Goal: Task Accomplishment & Management: Use online tool/utility

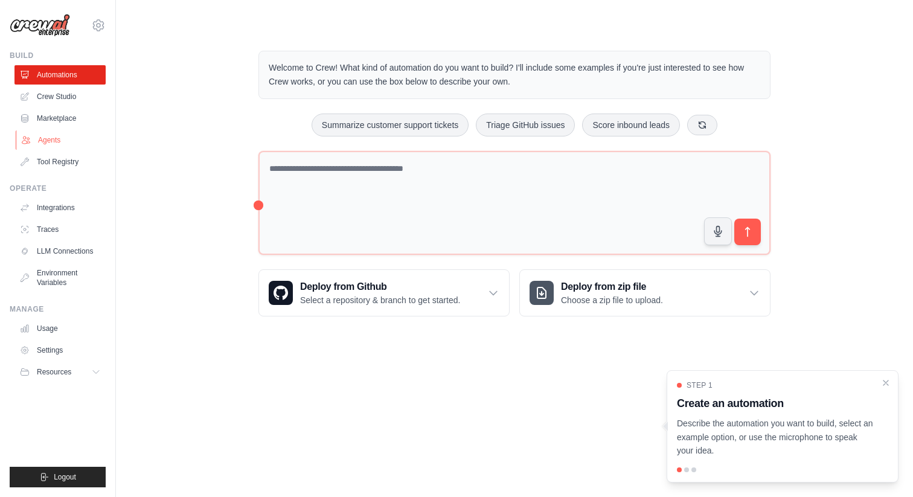
click at [60, 142] on link "Agents" at bounding box center [61, 139] width 91 height 19
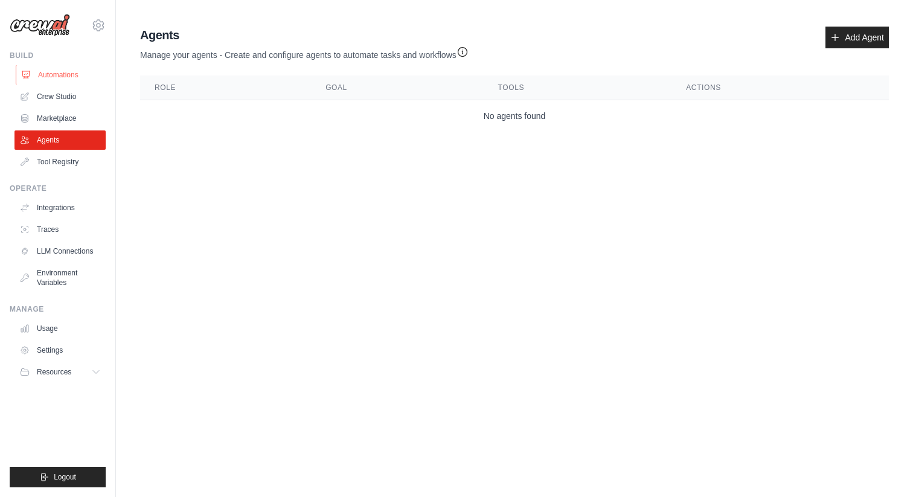
click at [61, 71] on link "Automations" at bounding box center [61, 74] width 91 height 19
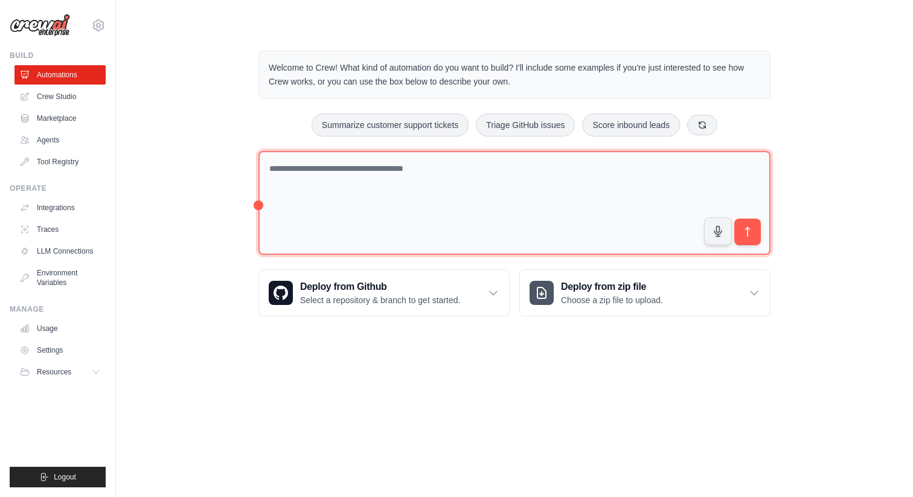
click at [329, 192] on textarea at bounding box center [515, 203] width 512 height 105
click at [524, 205] on textarea at bounding box center [515, 203] width 512 height 105
type textarea "*"
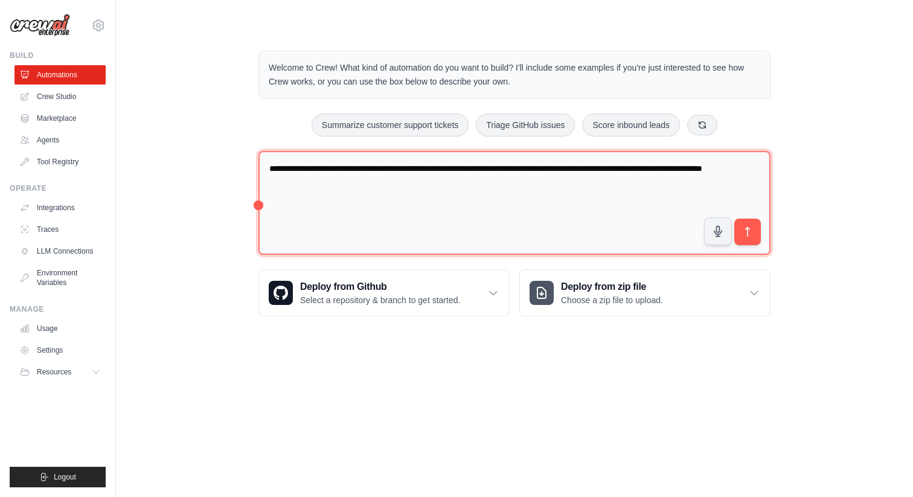
click at [681, 187] on textarea "**********" at bounding box center [515, 203] width 512 height 105
click at [387, 212] on textarea "**********" at bounding box center [515, 203] width 512 height 105
click at [465, 222] on textarea "**********" at bounding box center [515, 203] width 512 height 105
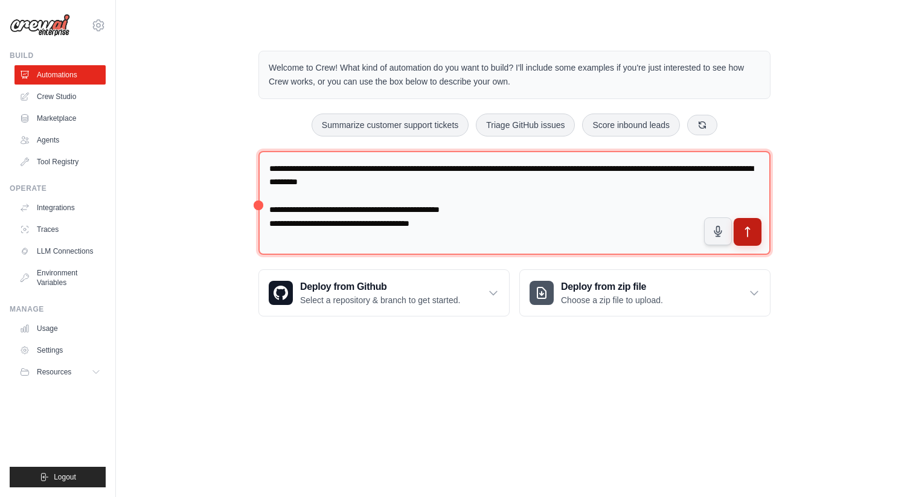
type textarea "**********"
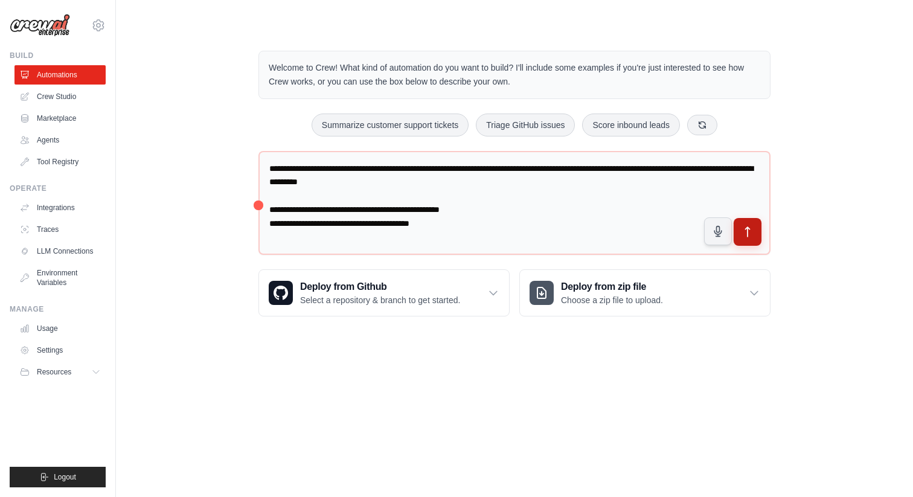
click at [754, 232] on button "submit" at bounding box center [748, 232] width 28 height 28
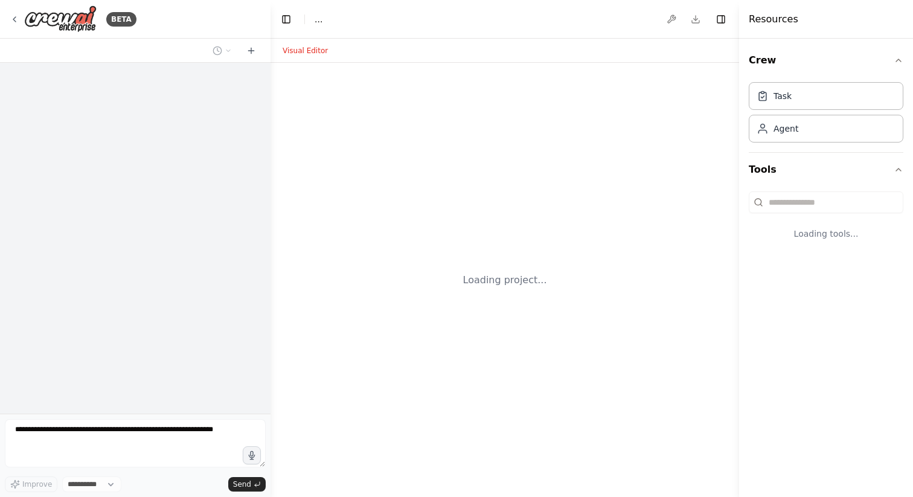
select select "****"
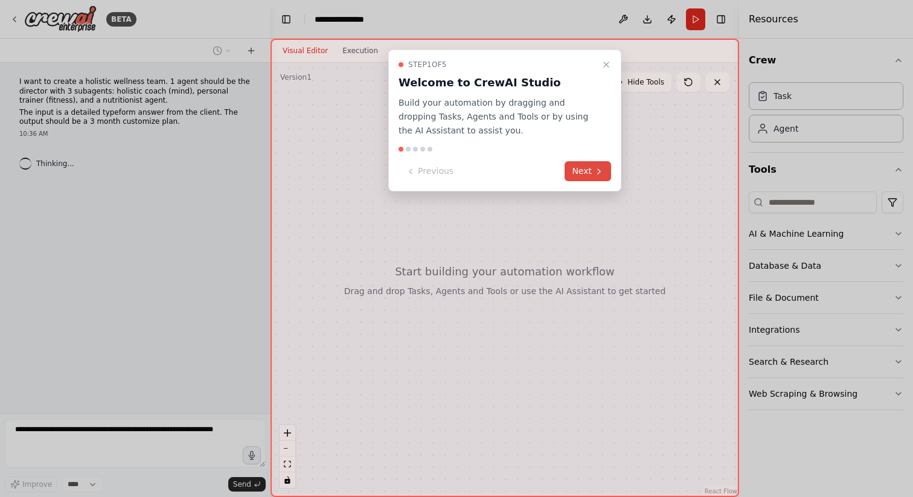
click at [583, 174] on button "Next" at bounding box center [588, 171] width 47 height 20
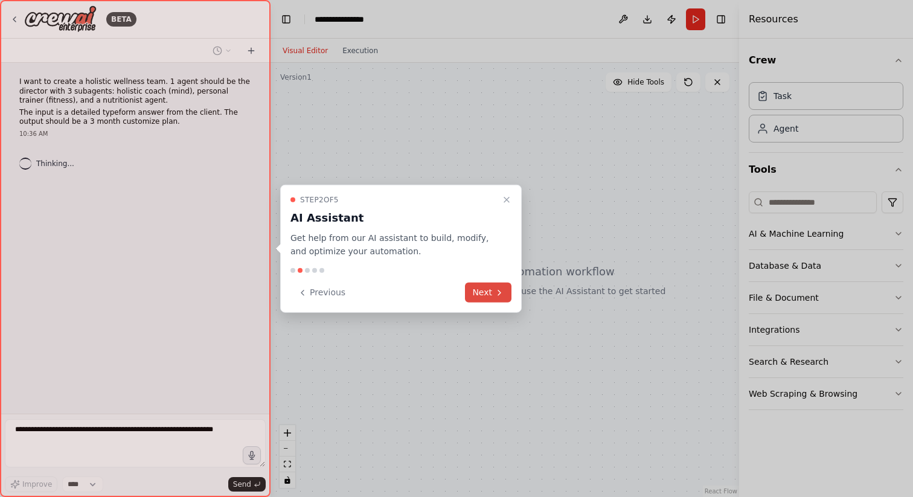
click at [489, 291] on button "Next" at bounding box center [488, 293] width 47 height 20
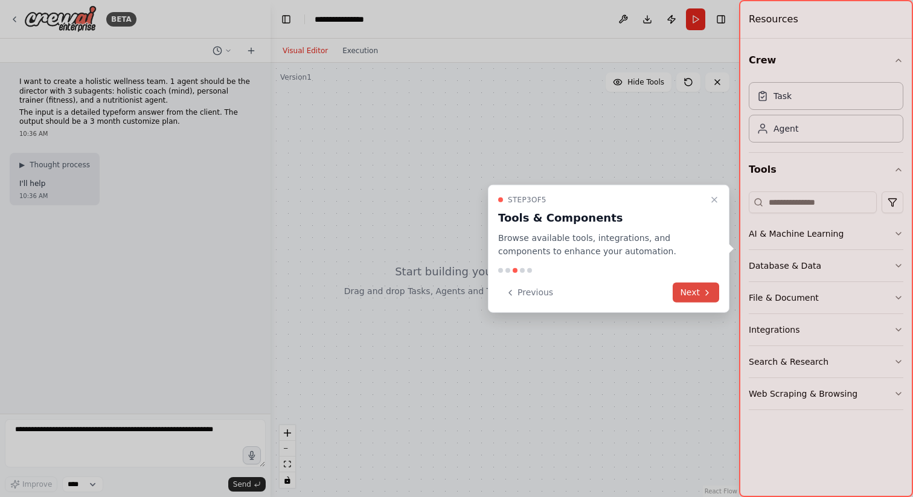
click at [697, 293] on button "Next" at bounding box center [696, 293] width 47 height 20
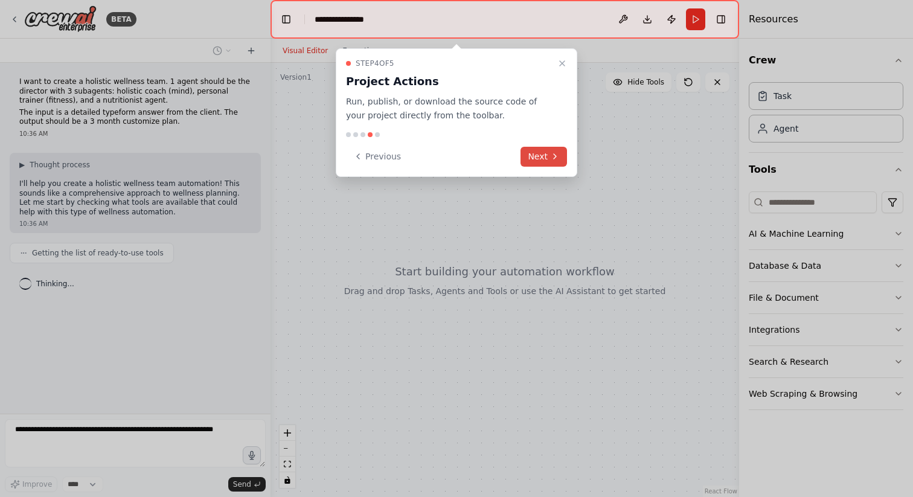
click at [548, 150] on button "Next" at bounding box center [544, 157] width 47 height 20
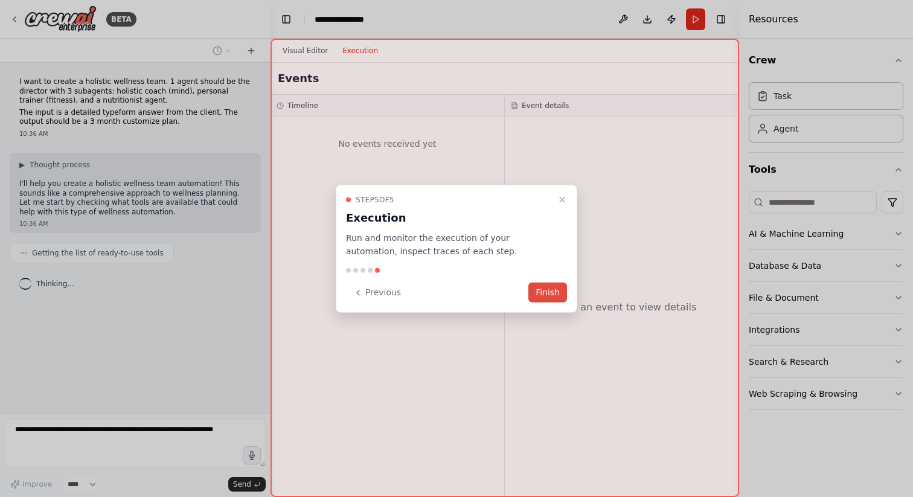
click at [549, 295] on button "Finish" at bounding box center [548, 293] width 39 height 20
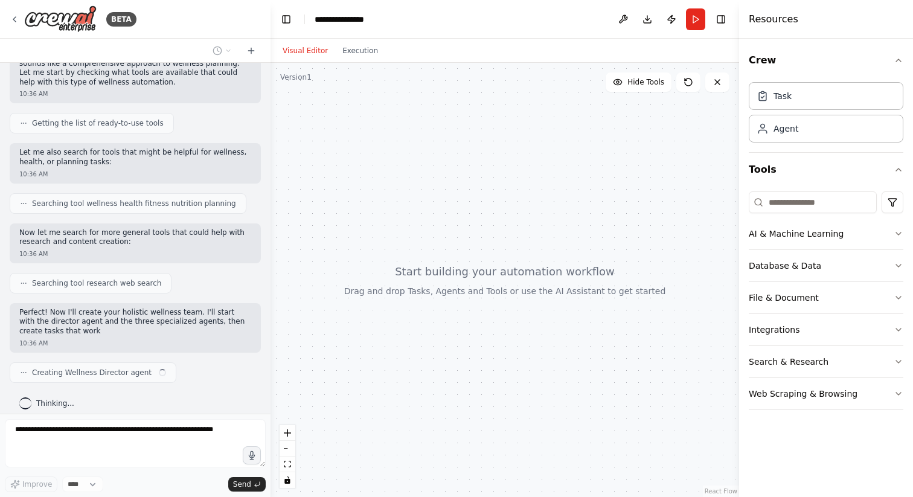
scroll to position [139, 0]
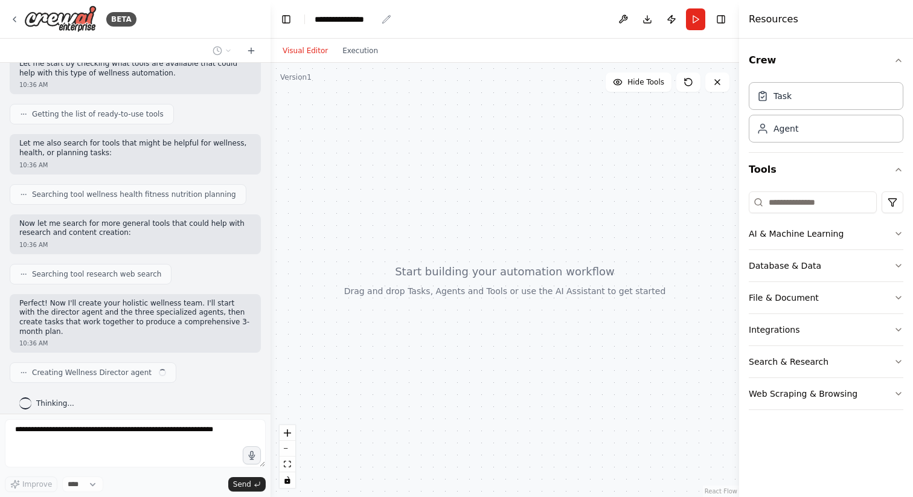
click at [350, 18] on div "**********" at bounding box center [346, 19] width 62 height 12
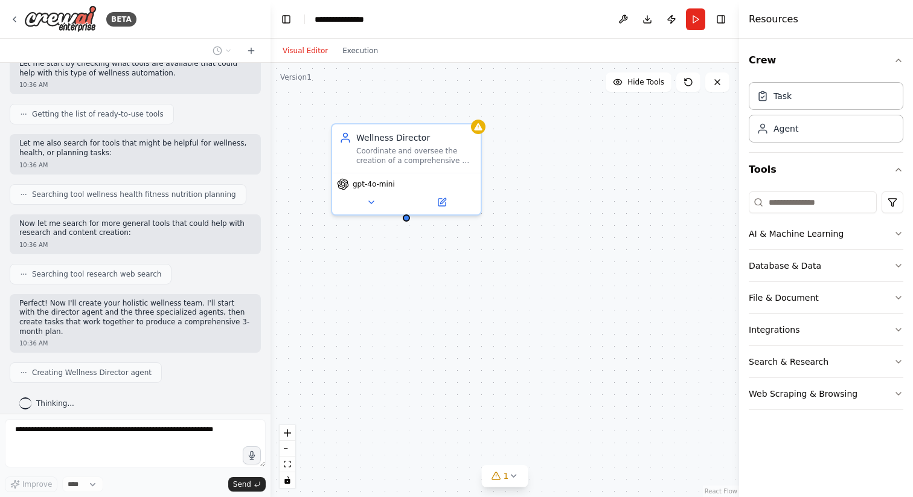
click at [378, 14] on div "**********" at bounding box center [360, 19] width 91 height 12
click at [417, 7] on header "**********" at bounding box center [505, 19] width 469 height 39
click at [379, 19] on header "**********" at bounding box center [505, 19] width 469 height 39
click at [363, 19] on div "**********" at bounding box center [346, 19] width 62 height 12
click at [363, 19] on div "**********" at bounding box center [360, 19] width 91 height 12
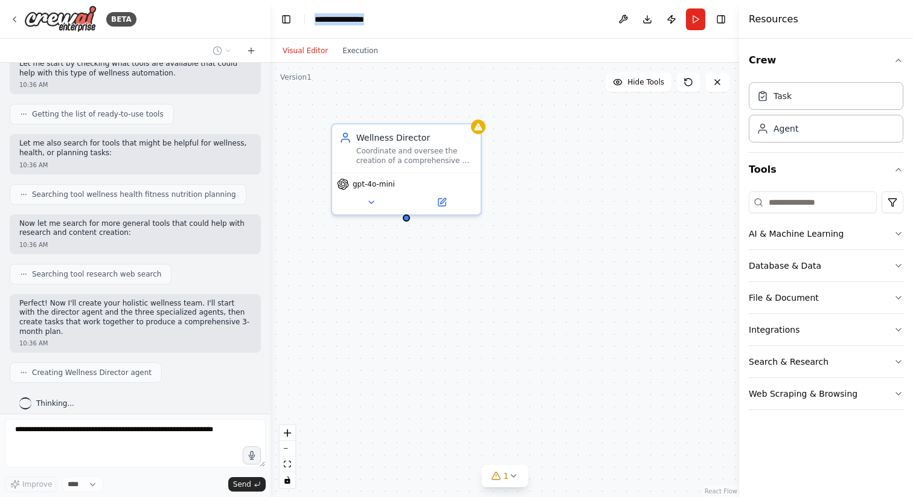
click at [363, 19] on div "**********" at bounding box center [360, 19] width 91 height 12
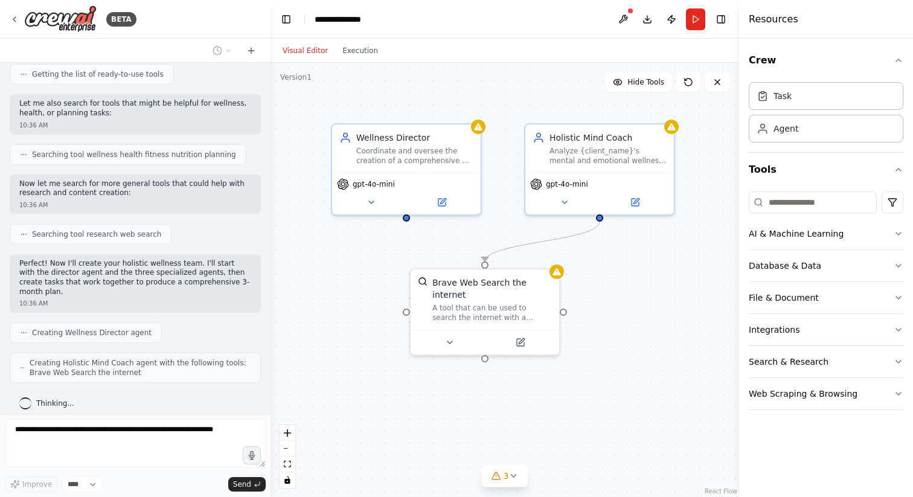
click at [475, 16] on header "**********" at bounding box center [505, 19] width 469 height 39
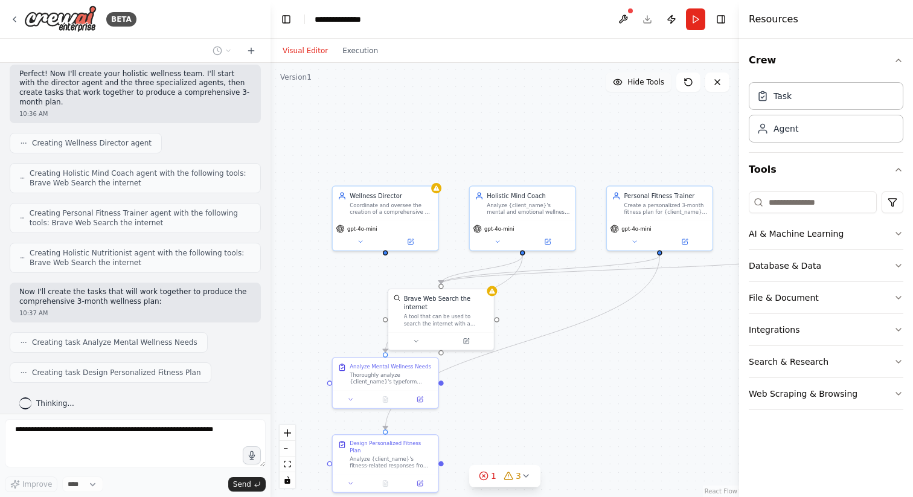
scroll to position [399, 0]
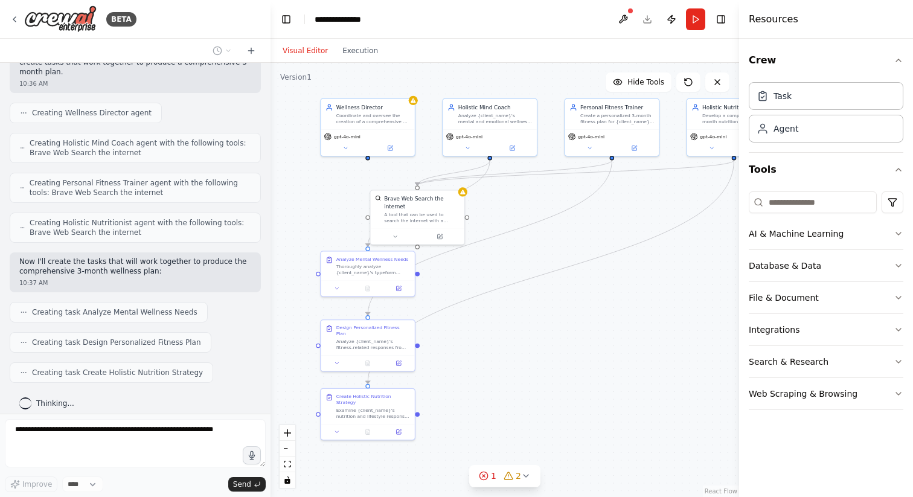
drag, startPoint x: 629, startPoint y: 326, endPoint x: 584, endPoint y: 234, distance: 102.7
click at [584, 234] on div ".deletable-edge-delete-btn { width: 20px; height: 20px; border: 0px solid #ffff…" at bounding box center [505, 280] width 469 height 434
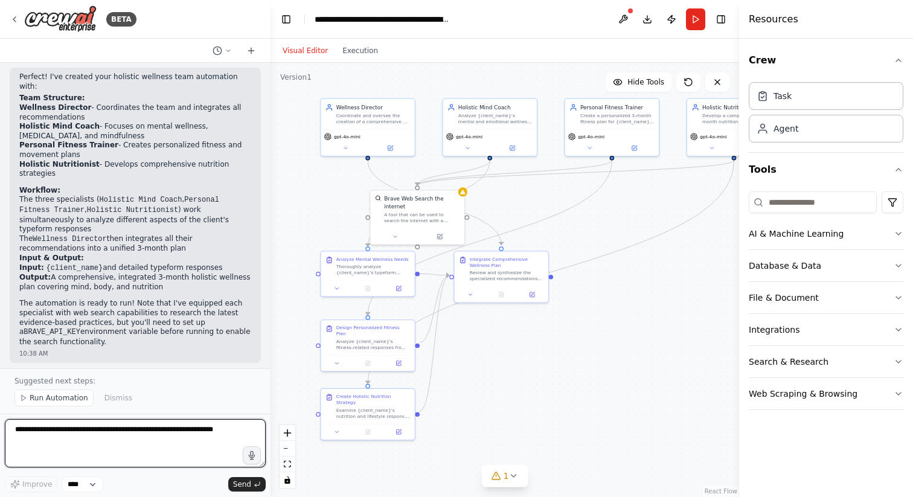
scroll to position [938, 0]
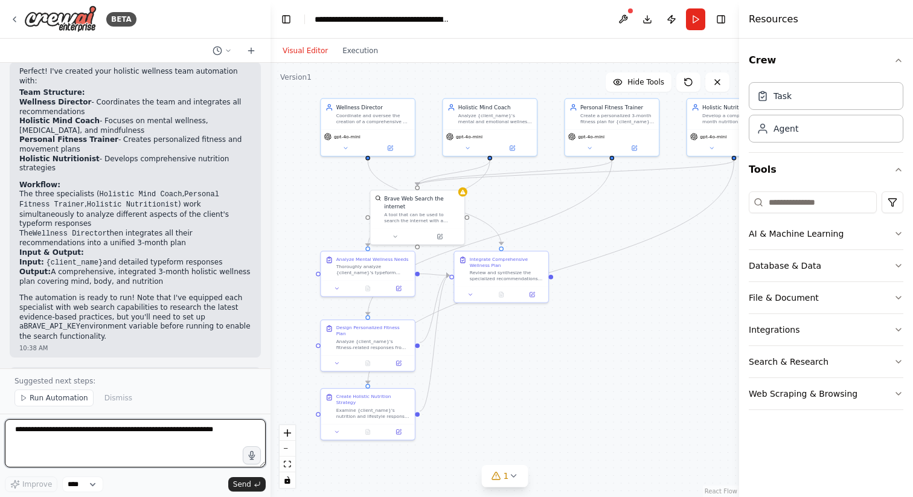
click at [92, 434] on textarea at bounding box center [135, 443] width 261 height 48
type textarea "*"
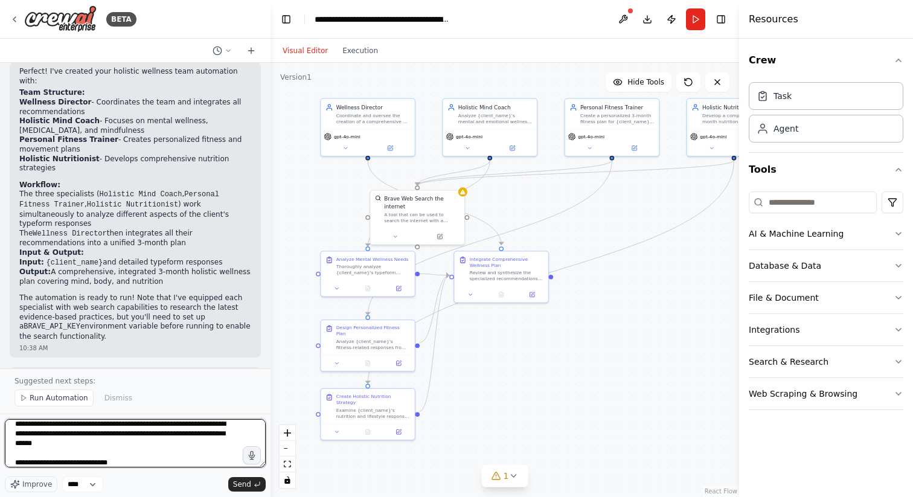
scroll to position [11, 0]
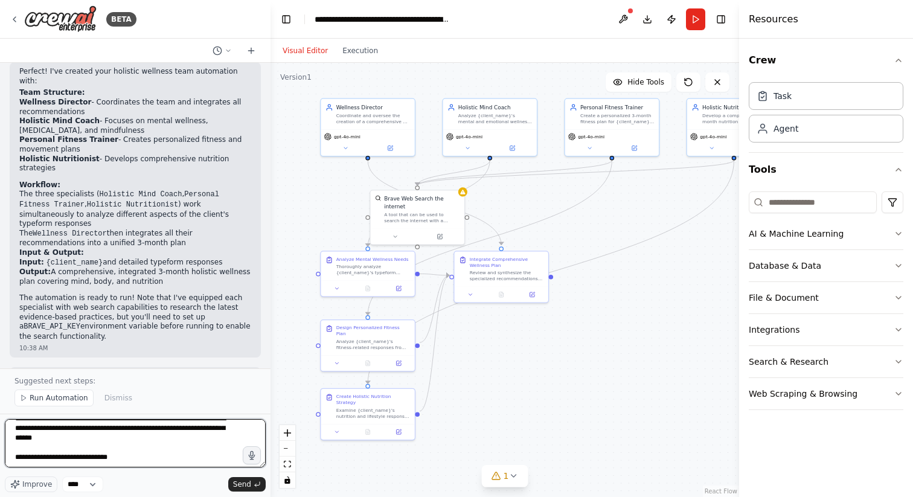
click at [76, 460] on textarea "**********" at bounding box center [135, 443] width 261 height 48
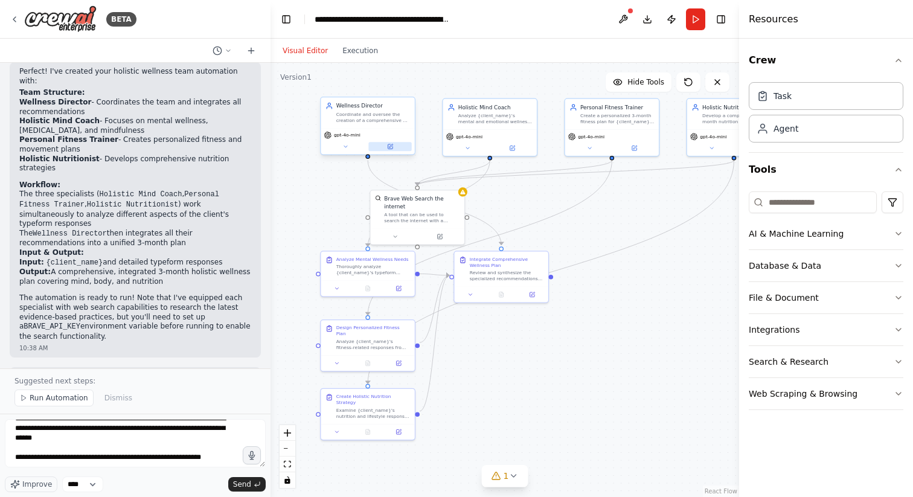
click at [392, 146] on icon at bounding box center [390, 146] width 5 height 5
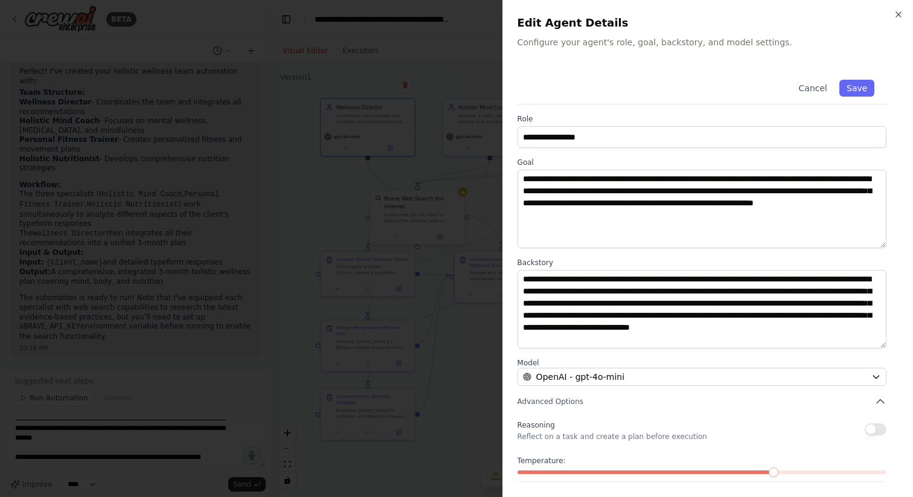
scroll to position [50, 0]
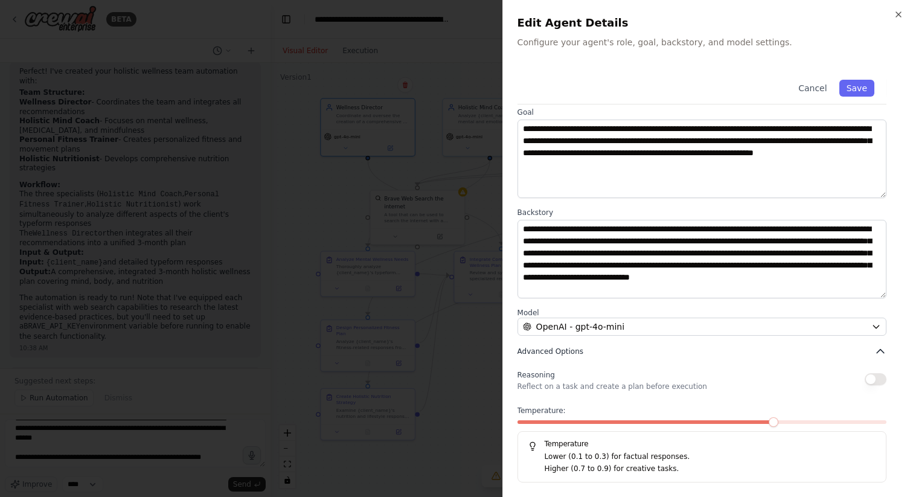
click at [877, 350] on icon "button" at bounding box center [881, 352] width 12 height 12
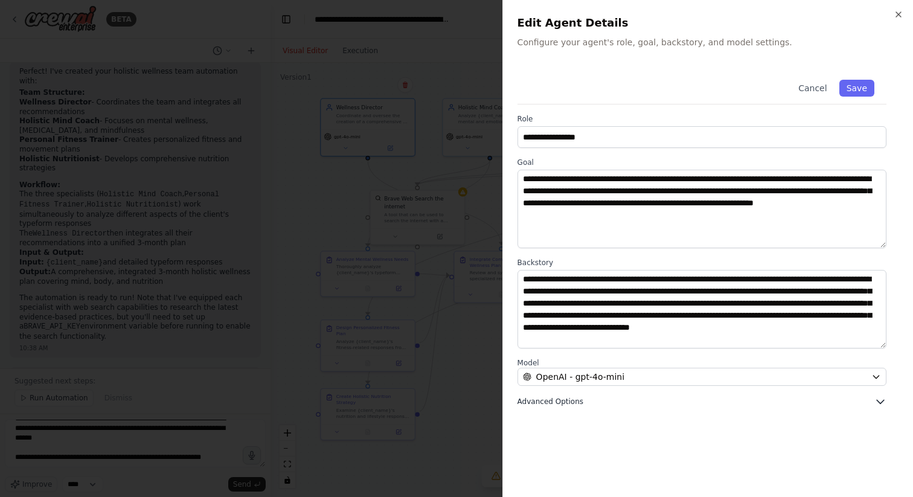
click at [881, 398] on icon "button" at bounding box center [881, 402] width 12 height 12
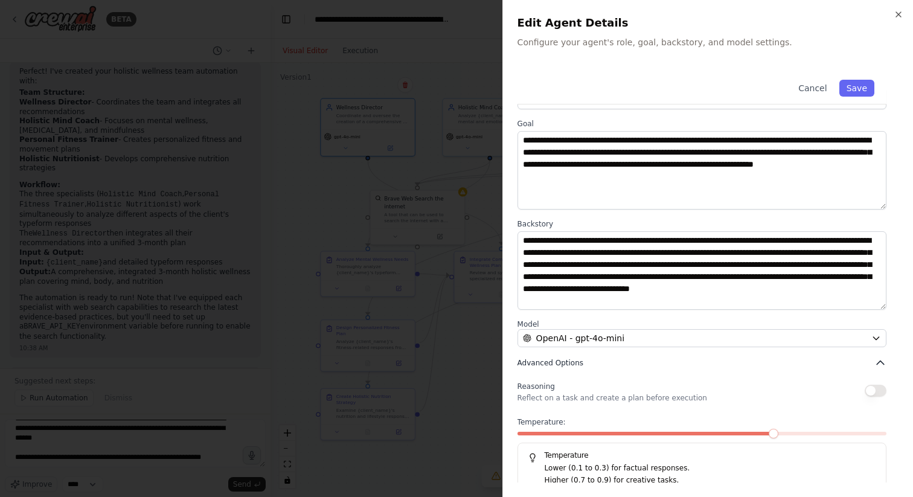
scroll to position [50, 0]
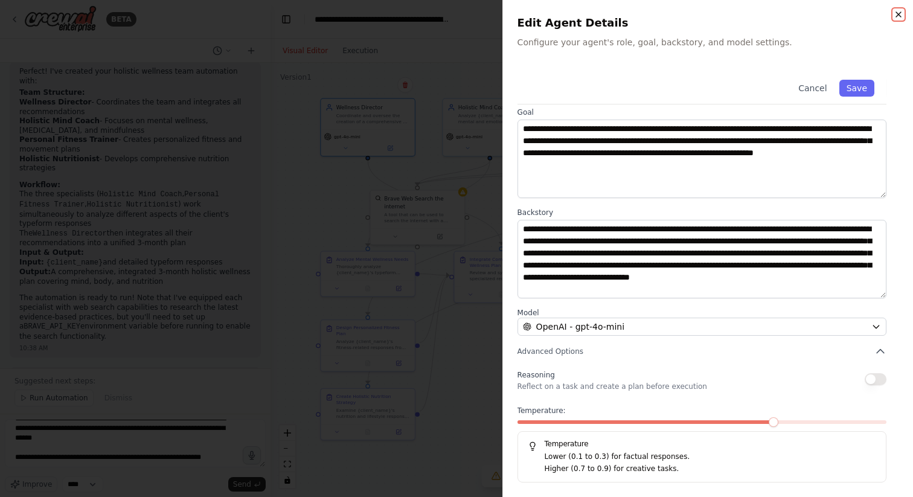
click at [901, 11] on icon "button" at bounding box center [899, 15] width 10 height 10
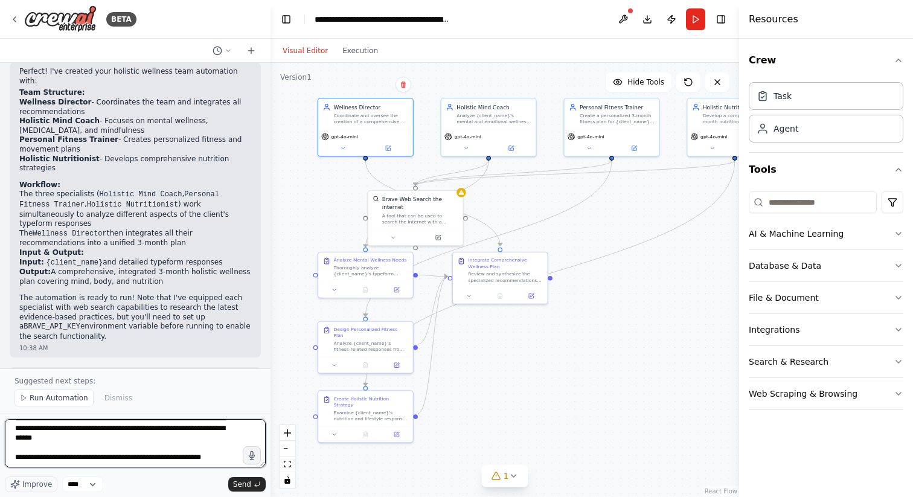
click at [236, 454] on textarea "**********" at bounding box center [135, 443] width 261 height 48
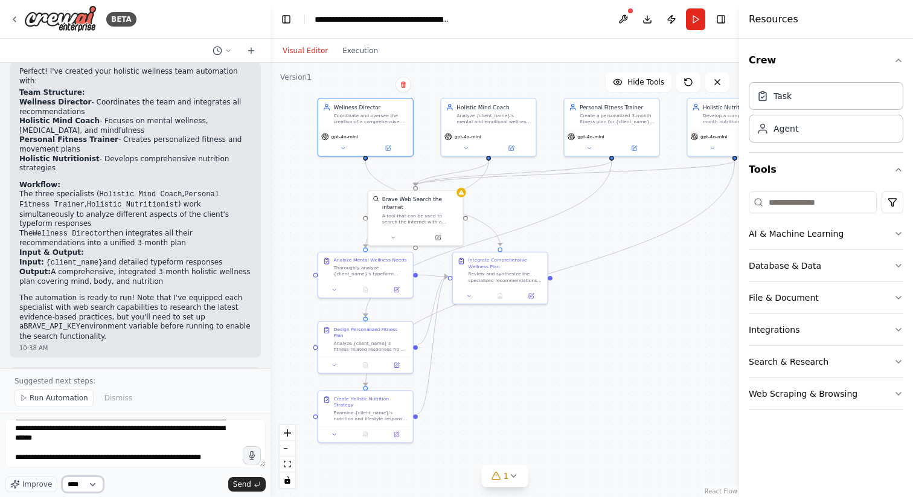
click at [91, 488] on select "****" at bounding box center [82, 485] width 41 height 16
click at [28, 487] on span "Improve" at bounding box center [37, 485] width 30 height 10
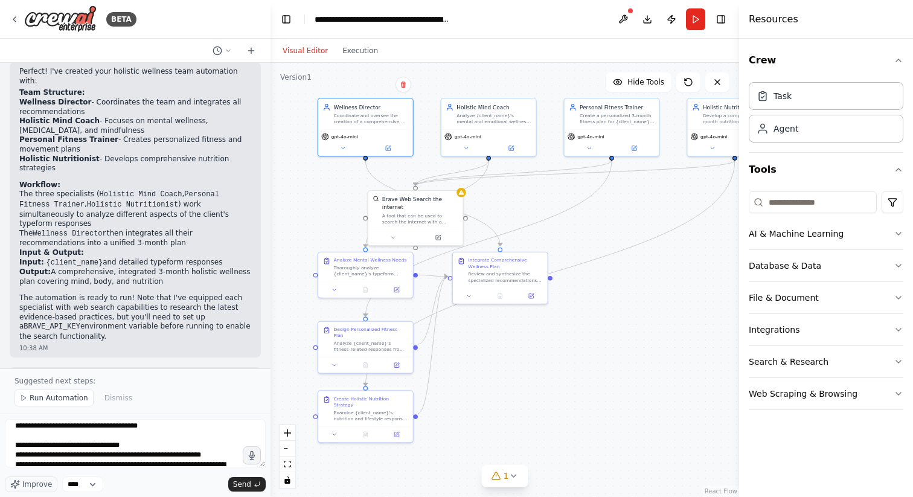
scroll to position [121, 0]
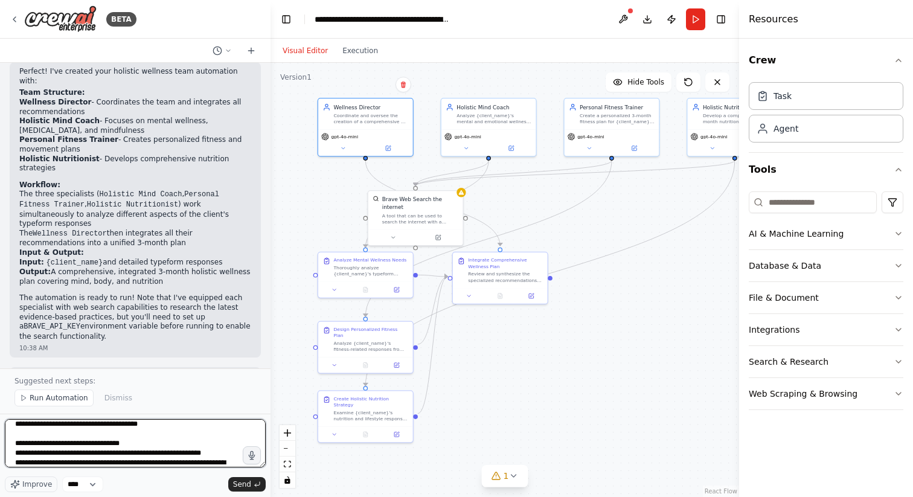
click at [111, 465] on textarea "**********" at bounding box center [135, 443] width 261 height 48
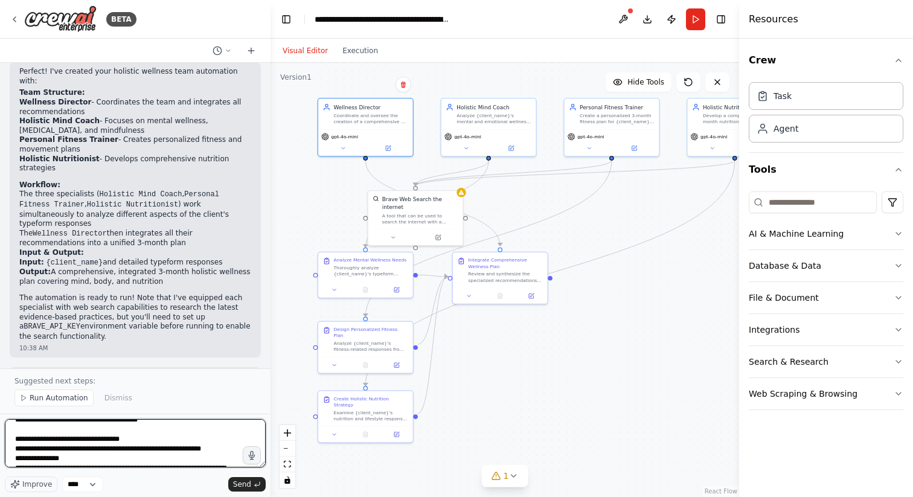
scroll to position [143, 0]
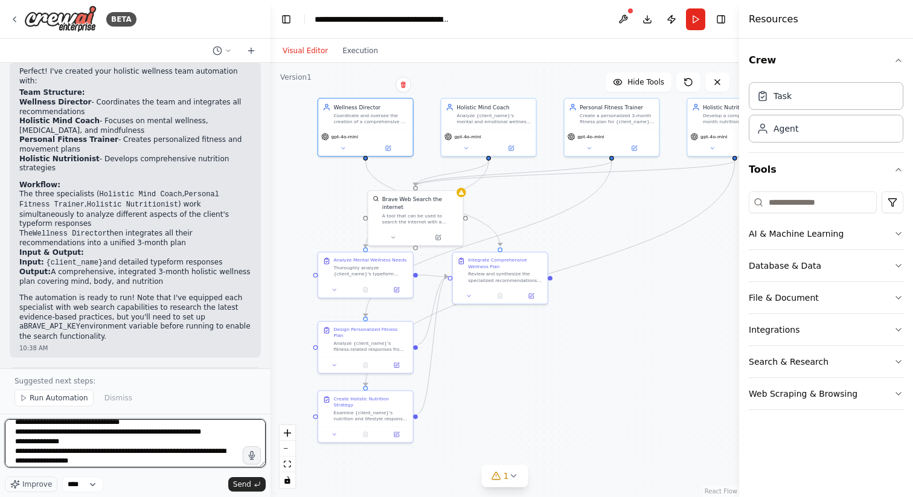
click at [64, 453] on textarea "**********" at bounding box center [135, 443] width 261 height 48
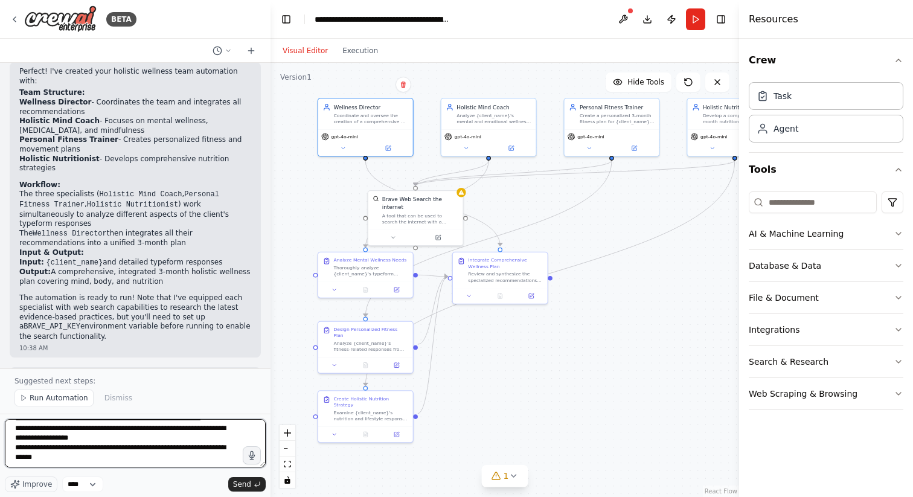
click at [87, 463] on textarea "**********" at bounding box center [135, 443] width 261 height 48
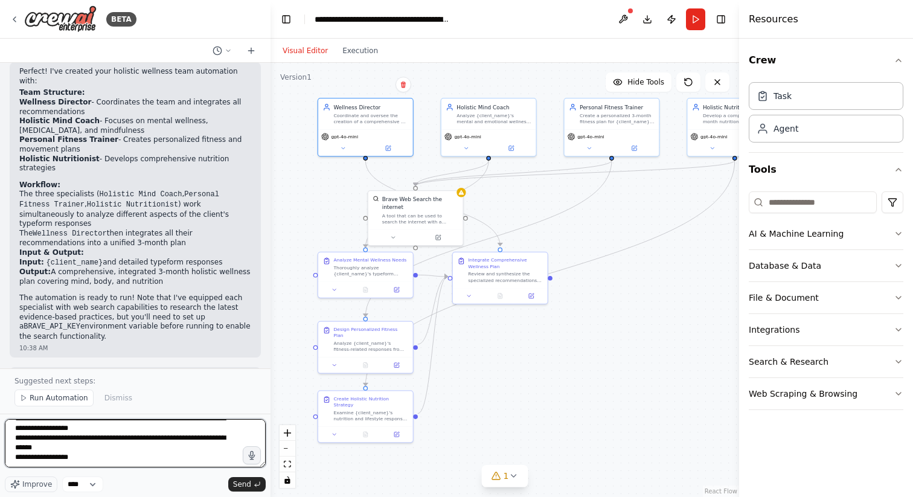
click at [55, 464] on textarea "**********" at bounding box center [135, 443] width 261 height 48
type textarea "**********"
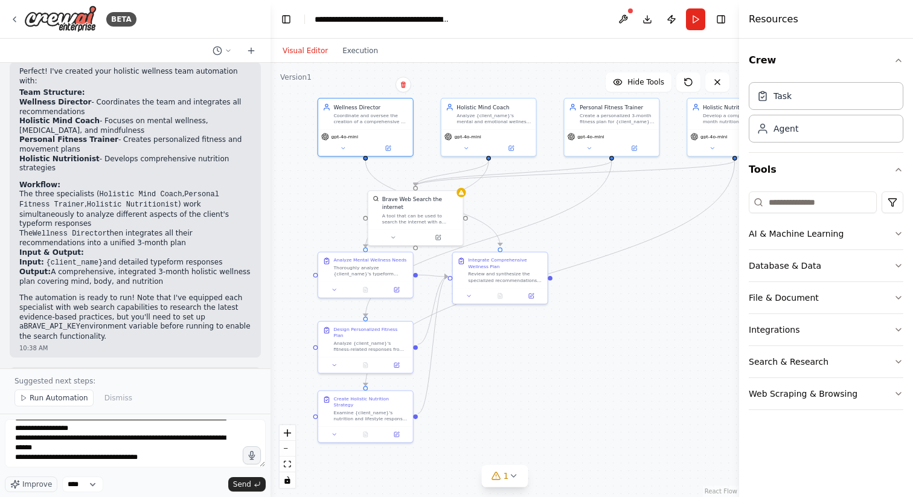
click at [237, 477] on div "Improve **** Send" at bounding box center [135, 485] width 261 height 16
click at [251, 494] on form "**********" at bounding box center [135, 455] width 271 height 83
click at [251, 493] on form "**********" at bounding box center [135, 455] width 271 height 83
click at [249, 488] on span "Send" at bounding box center [242, 485] width 18 height 10
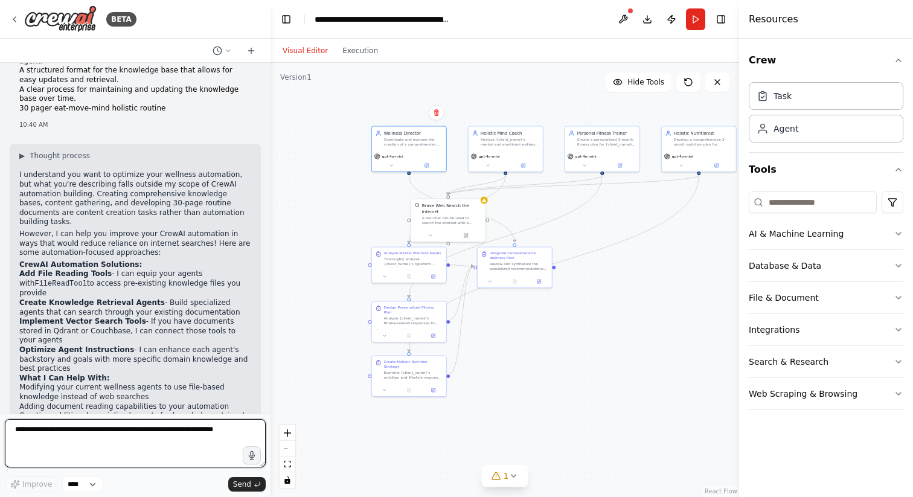
scroll to position [1452, 0]
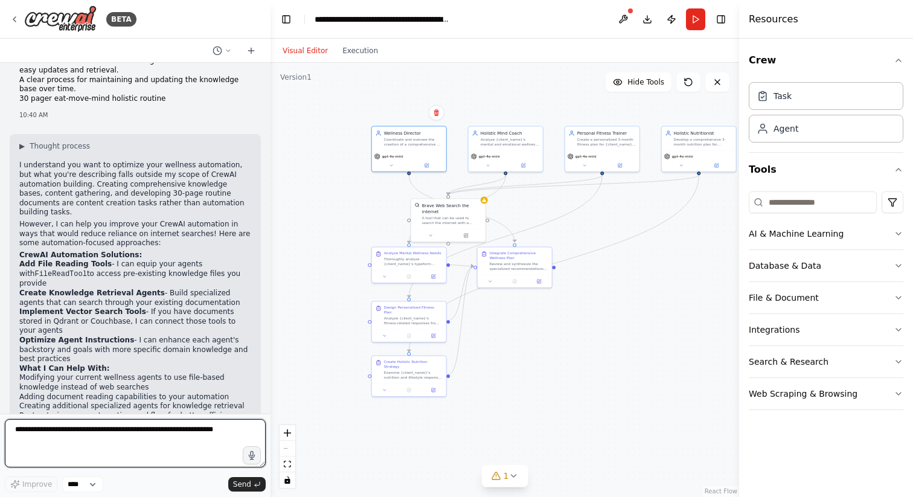
click at [127, 430] on textarea at bounding box center [135, 443] width 261 height 48
click at [101, 447] on textarea at bounding box center [135, 443] width 261 height 48
type textarea "**********"
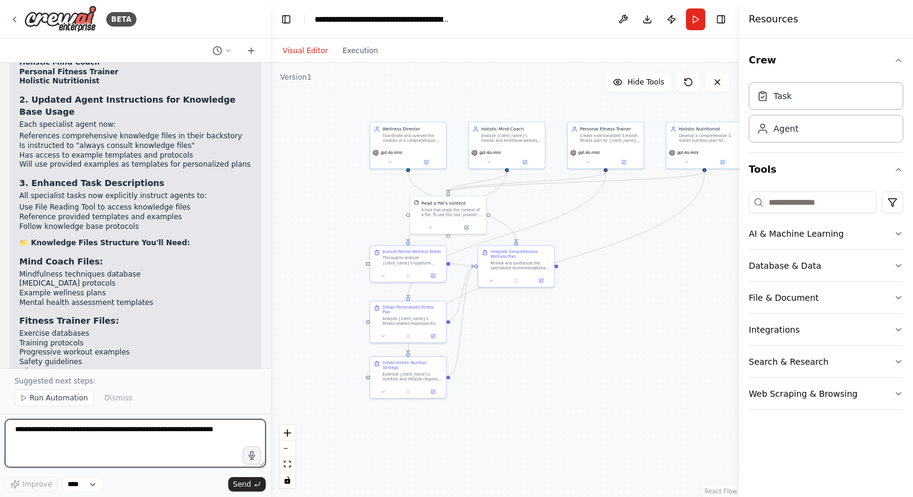
scroll to position [2584, 0]
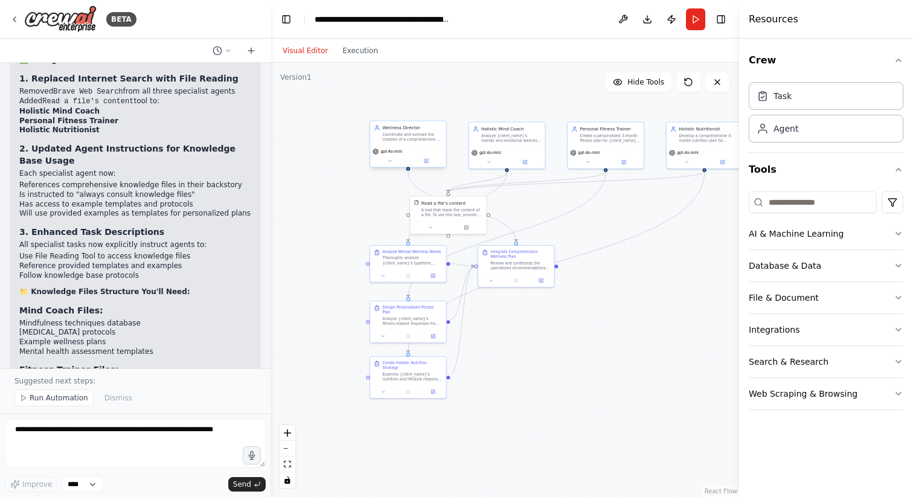
click at [417, 146] on div "gpt-4o-mini" at bounding box center [408, 156] width 76 height 21
click at [402, 162] on button at bounding box center [390, 160] width 35 height 7
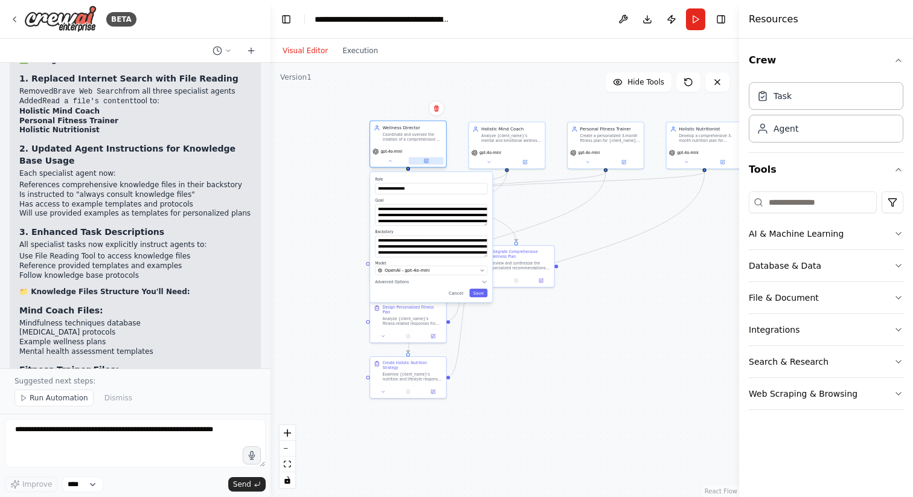
click at [419, 161] on button at bounding box center [426, 160] width 35 height 7
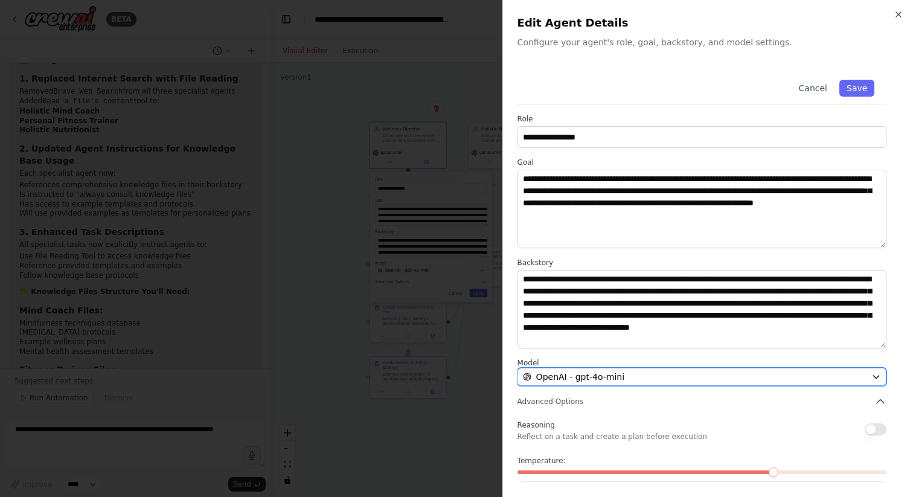
click at [682, 375] on div "OpenAI - gpt-4o-mini" at bounding box center [695, 377] width 344 height 12
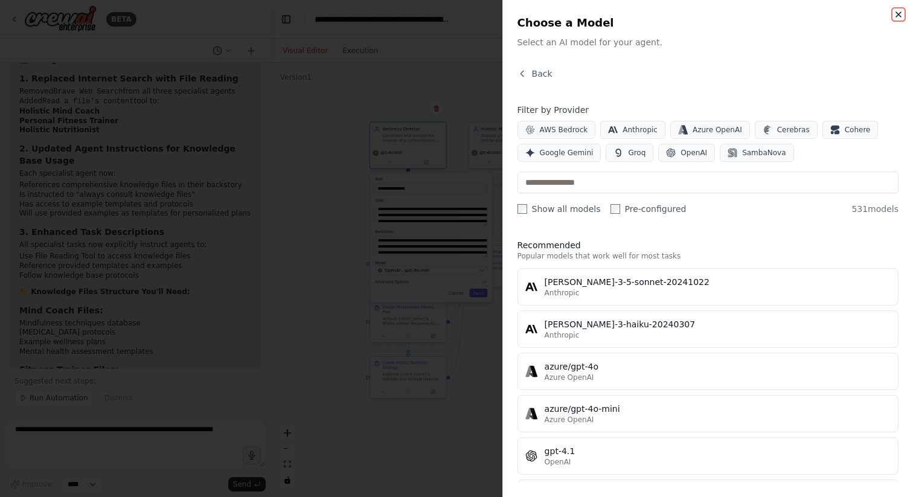
click at [903, 16] on icon "button" at bounding box center [899, 15] width 10 height 10
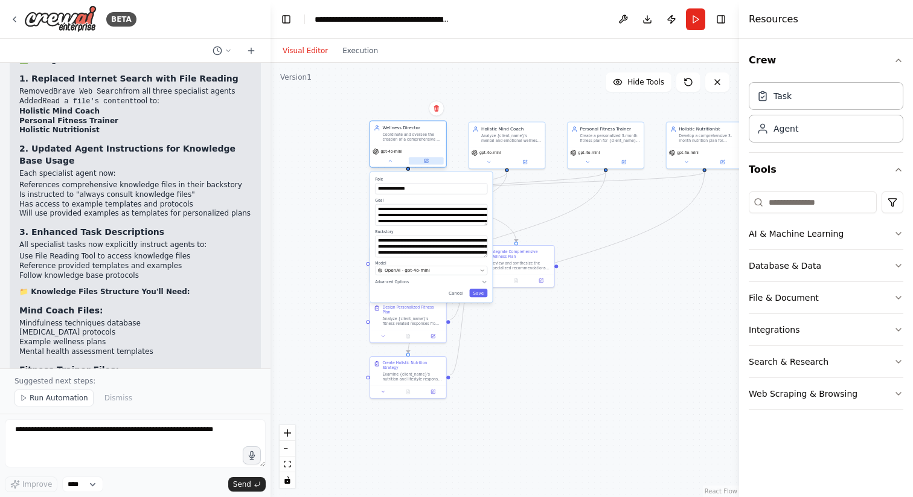
click at [428, 163] on icon at bounding box center [427, 161] width 4 height 4
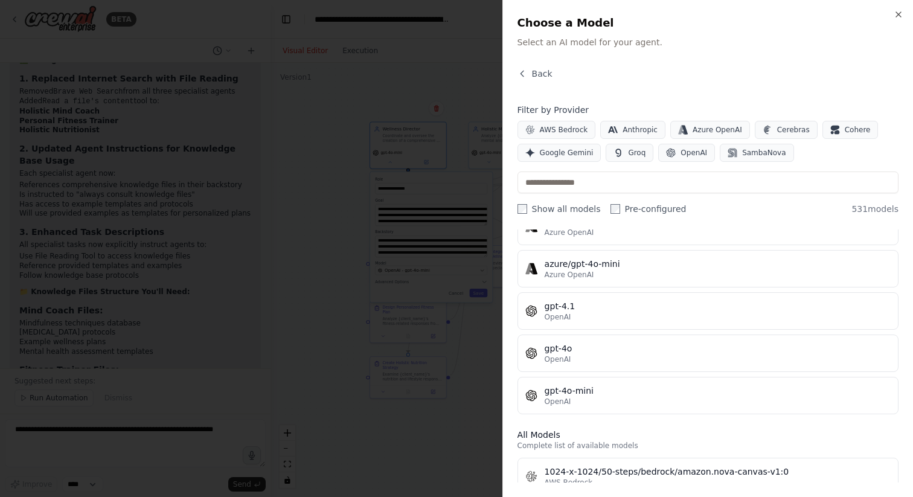
scroll to position [0, 0]
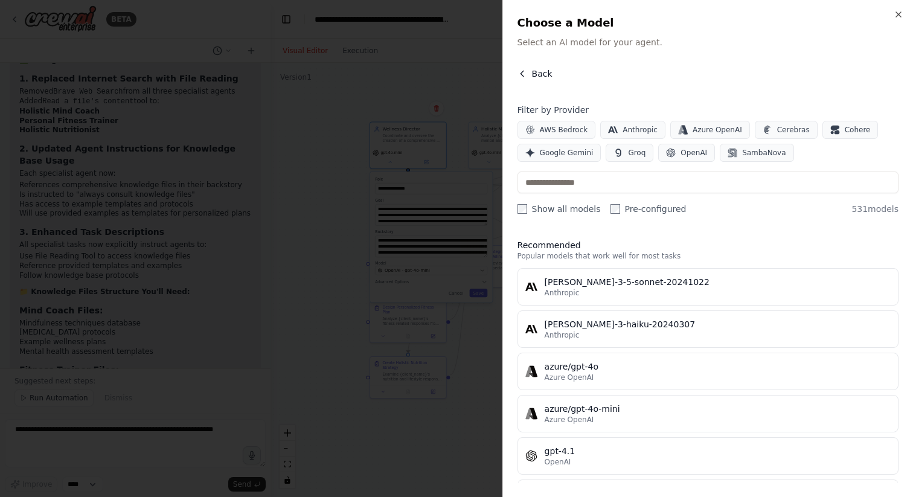
click at [533, 76] on span "Back" at bounding box center [542, 74] width 21 height 12
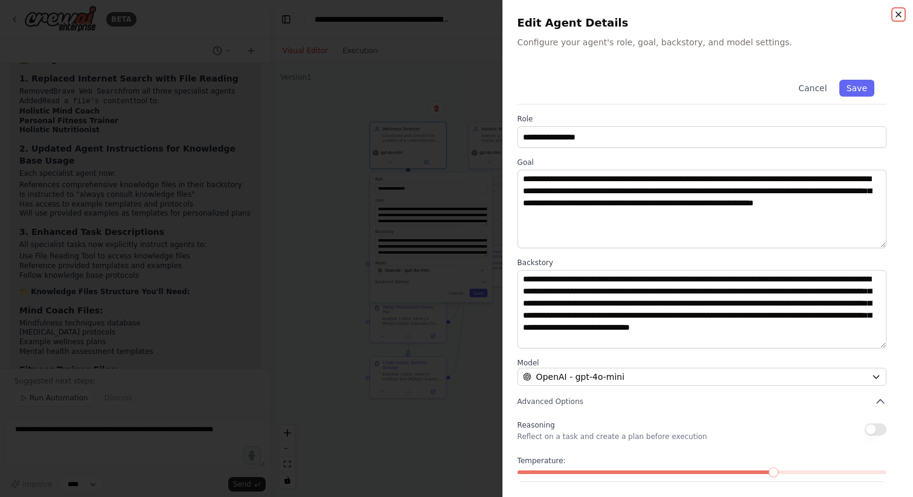
click at [897, 10] on icon "button" at bounding box center [899, 15] width 10 height 10
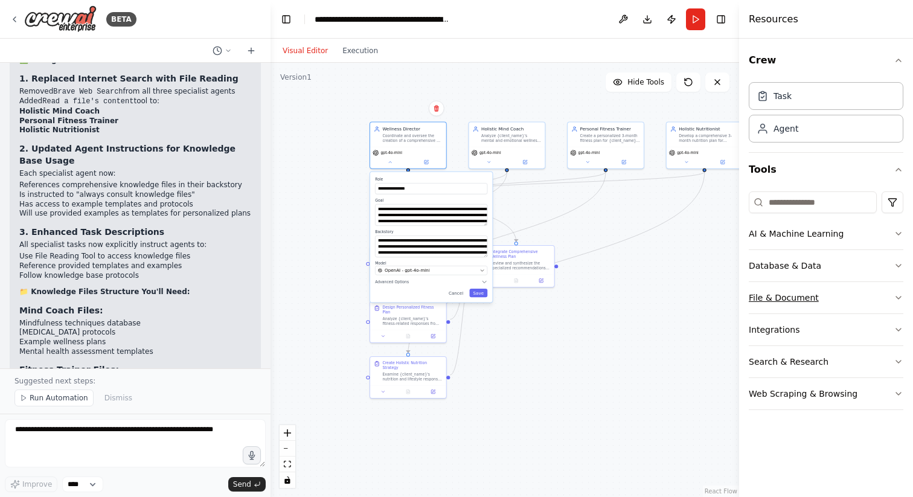
click at [858, 304] on button "File & Document" at bounding box center [826, 297] width 155 height 31
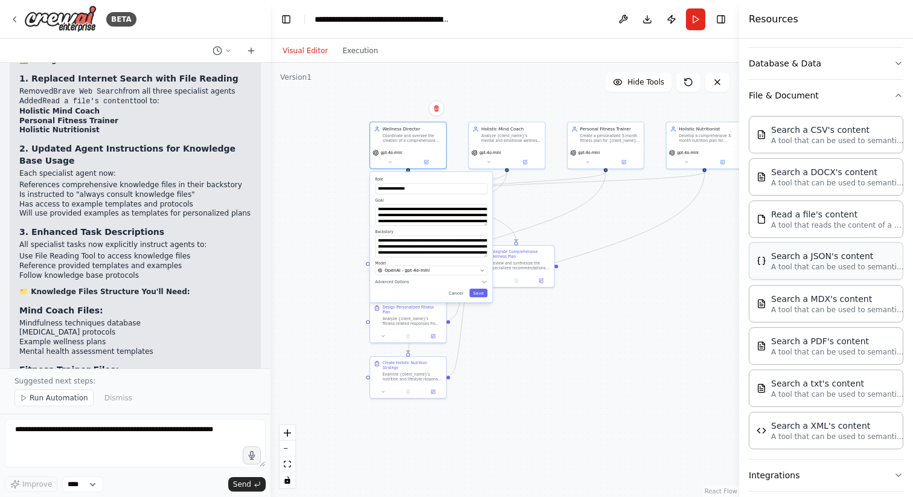
scroll to position [189, 0]
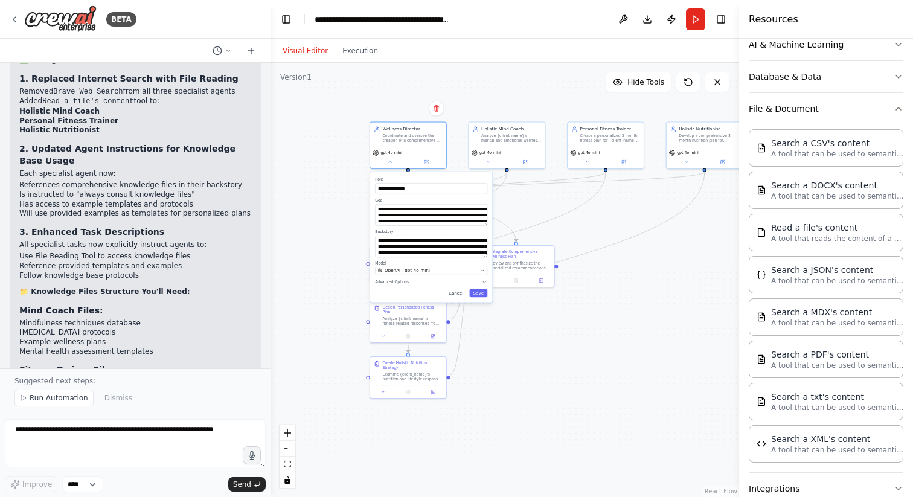
click at [455, 294] on button "Cancel" at bounding box center [456, 293] width 22 height 8
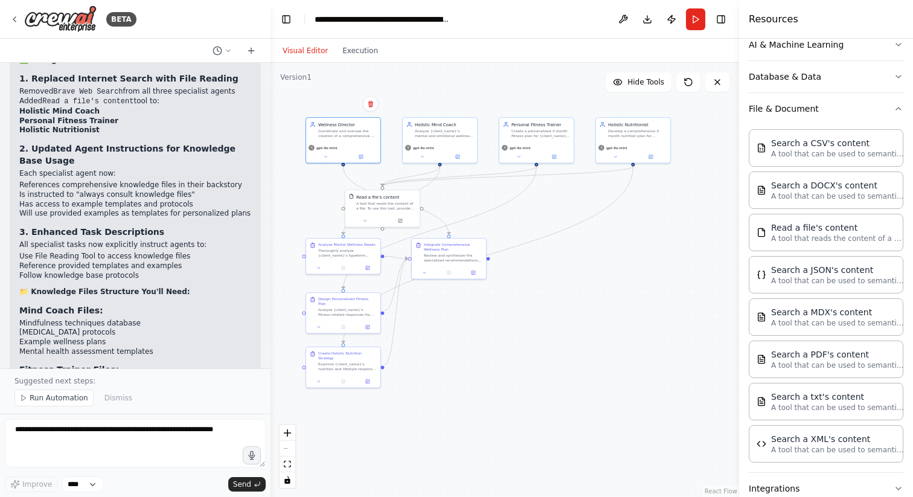
drag, startPoint x: 616, startPoint y: 277, endPoint x: 546, endPoint y: 269, distance: 69.9
click at [546, 269] on div ".deletable-edge-delete-btn { width: 20px; height: 20px; border: 0px solid #ffff…" at bounding box center [505, 280] width 469 height 434
click at [395, 208] on div "A tool that reads the content of a file. To use this tool, provide a 'file_path…" at bounding box center [386, 205] width 60 height 10
click at [390, 217] on button at bounding box center [400, 219] width 34 height 7
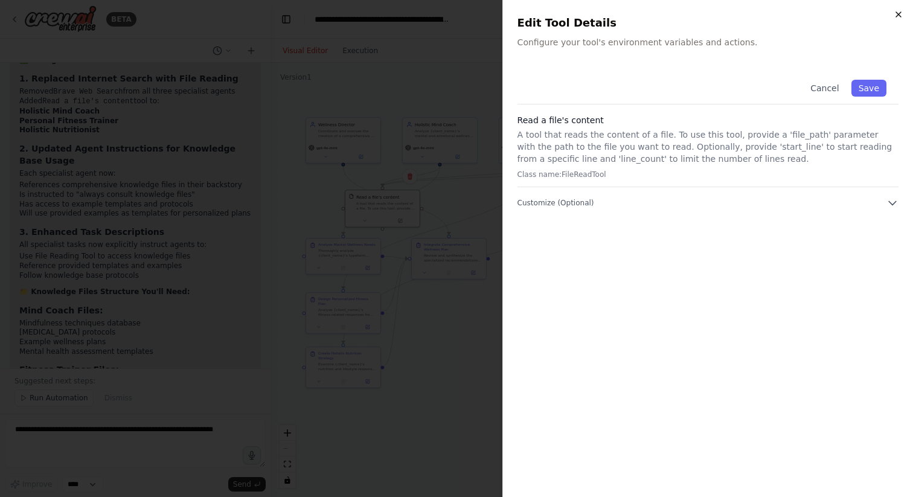
click at [898, 10] on icon "button" at bounding box center [899, 15] width 10 height 10
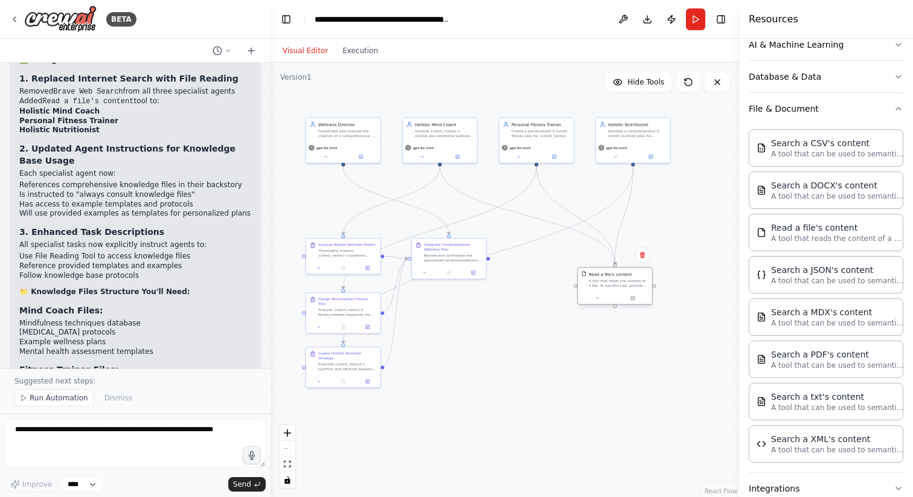
drag, startPoint x: 408, startPoint y: 207, endPoint x: 641, endPoint y: 285, distance: 245.3
click at [641, 285] on div "A tool that reads the content of a file. To use this tool, provide a 'file_path…" at bounding box center [619, 284] width 60 height 10
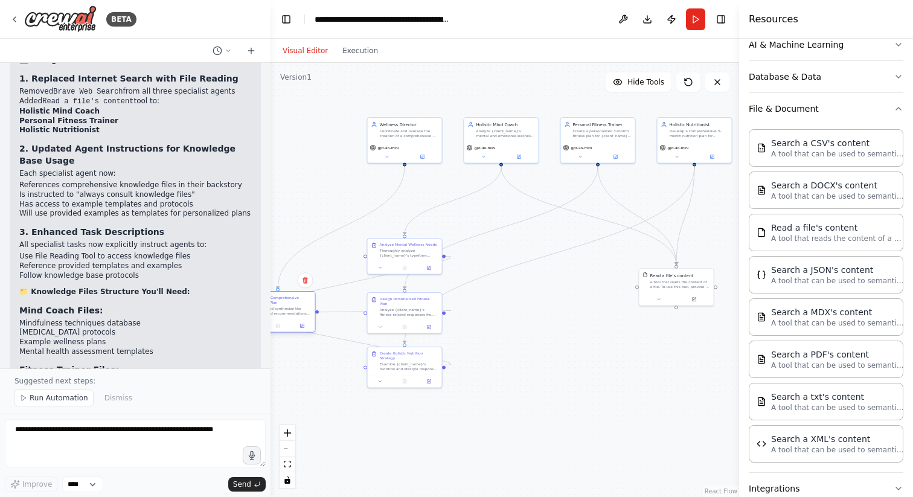
drag, startPoint x: 456, startPoint y: 260, endPoint x: 283, endPoint y: 313, distance: 181.2
click at [283, 313] on div "Review and synthesize the specialized recommendations from the mind coach, fitn…" at bounding box center [282, 311] width 59 height 10
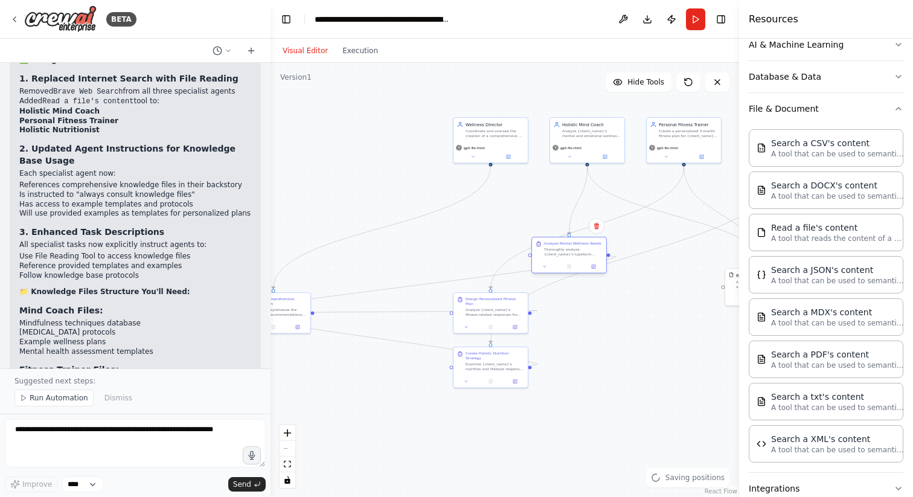
drag, startPoint x: 494, startPoint y: 256, endPoint x: 574, endPoint y: 253, distance: 79.8
click at [574, 253] on div "Thoroughly analyze {client_name}'s typeform responses focusing on their mental …" at bounding box center [573, 252] width 59 height 10
drag, startPoint x: 506, startPoint y: 300, endPoint x: 626, endPoint y: 306, distance: 119.7
click at [626, 306] on div "Design Personalized Fitness Plan Analyze {client_name}'s fitness-related respon…" at bounding box center [616, 311] width 59 height 21
drag, startPoint x: 292, startPoint y: 314, endPoint x: 421, endPoint y: 299, distance: 130.2
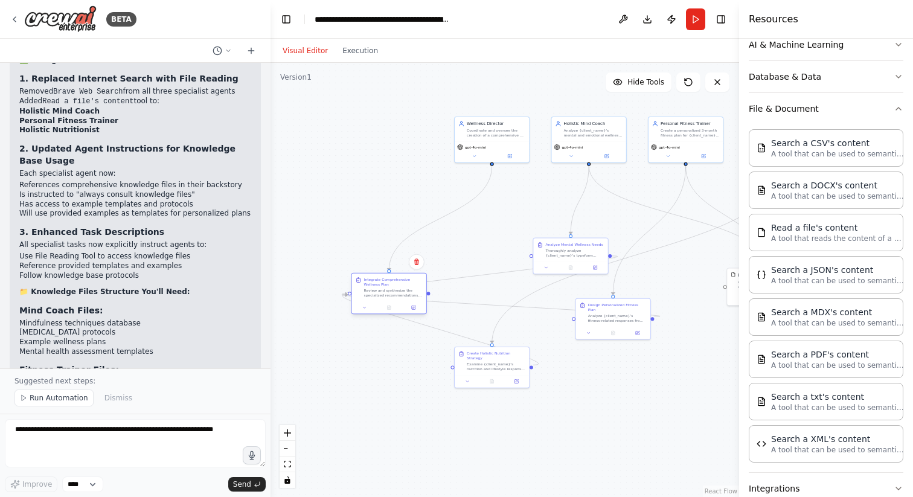
click at [421, 298] on div "Review and synthesize the specialized recommendations from the mind coach, fitn…" at bounding box center [393, 293] width 59 height 10
drag, startPoint x: 577, startPoint y: 251, endPoint x: 588, endPoint y: 213, distance: 39.2
click at [588, 213] on div "Thoroughly analyze {client_name}'s typeform responses focusing on their mental …" at bounding box center [587, 215] width 59 height 10
drag, startPoint x: 611, startPoint y: 317, endPoint x: 683, endPoint y: 217, distance: 123.4
click at [683, 217] on div "Analyze {client_name}'s fitness-related responses from the typeform including c…" at bounding box center [692, 220] width 60 height 10
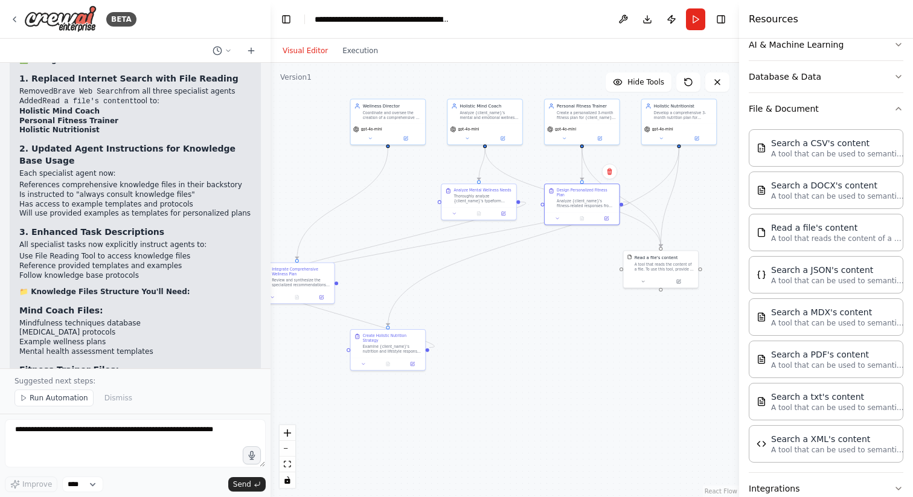
drag, startPoint x: 672, startPoint y: 285, endPoint x: 567, endPoint y: 268, distance: 106.6
click at [567, 268] on div ".deletable-edge-delete-btn { width: 20px; height: 20px; border: 0px solid #ffff…" at bounding box center [505, 280] width 469 height 434
drag, startPoint x: 402, startPoint y: 347, endPoint x: 687, endPoint y: 206, distance: 317.5
click at [687, 206] on div "Examine {client_name}'s nutrition and lifestyle responses from the typeform inc…" at bounding box center [677, 209] width 59 height 10
drag, startPoint x: 666, startPoint y: 266, endPoint x: 625, endPoint y: 200, distance: 77.6
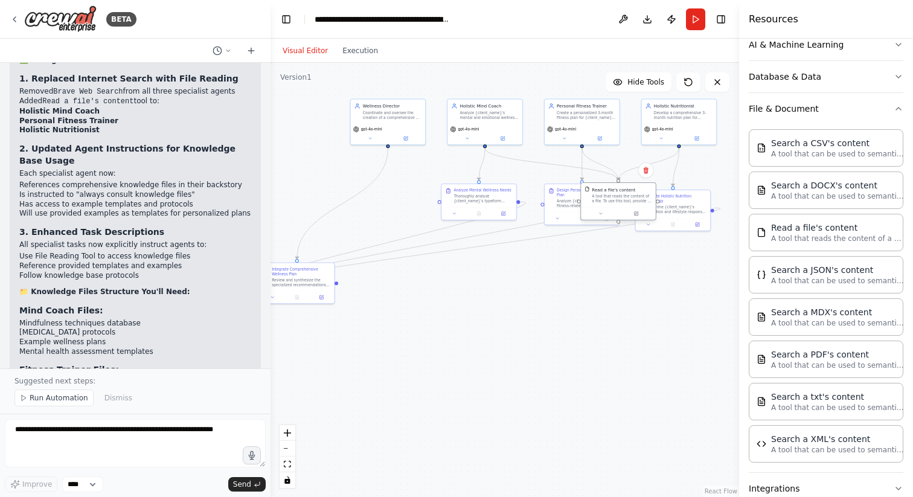
click at [625, 200] on div "A tool that reads the content of a file. To use this tool, provide a 'file_path…" at bounding box center [622, 199] width 60 height 10
drag, startPoint x: 671, startPoint y: 212, endPoint x: 668, endPoint y: 242, distance: 30.3
click at [668, 247] on div at bounding box center [673, 253] width 75 height 13
drag, startPoint x: 564, startPoint y: 209, endPoint x: 561, endPoint y: 260, distance: 50.8
click at [561, 262] on button at bounding box center [557, 265] width 21 height 7
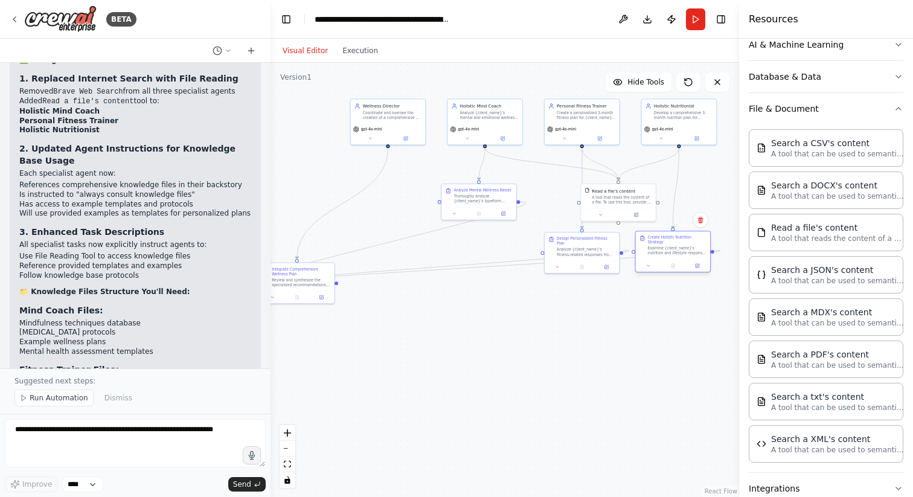
drag, startPoint x: 672, startPoint y: 240, endPoint x: 672, endPoint y: 259, distance: 18.1
click at [672, 259] on div "Create Holistic Nutrition Strategy Examine {client_name}'s nutrition and lifest…" at bounding box center [673, 245] width 75 height 28
drag, startPoint x: 494, startPoint y: 202, endPoint x: 491, endPoint y: 253, distance: 50.8
click at [491, 253] on div "Analyze Mental Wellness Needs Thoroughly analyze {client_name}'s typeform respo…" at bounding box center [479, 242] width 75 height 23
drag, startPoint x: 327, startPoint y: 284, endPoint x: 374, endPoint y: 252, distance: 56.5
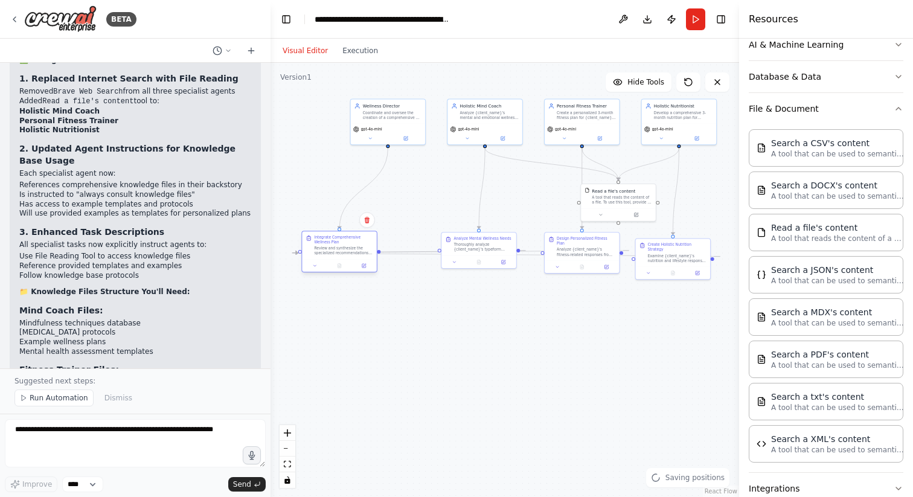
click at [373, 252] on div "Review and synthesize the specialized recommendations from the mind coach, fitn…" at bounding box center [343, 251] width 59 height 10
drag, startPoint x: 358, startPoint y: 253, endPoint x: 596, endPoint y: 349, distance: 256.7
click at [596, 349] on div "Review and synthesize the specialized recommendations from the mind coach, fitn…" at bounding box center [586, 348] width 59 height 10
drag, startPoint x: 677, startPoint y: 271, endPoint x: 686, endPoint y: 265, distance: 10.1
click at [686, 265] on div at bounding box center [679, 266] width 75 height 13
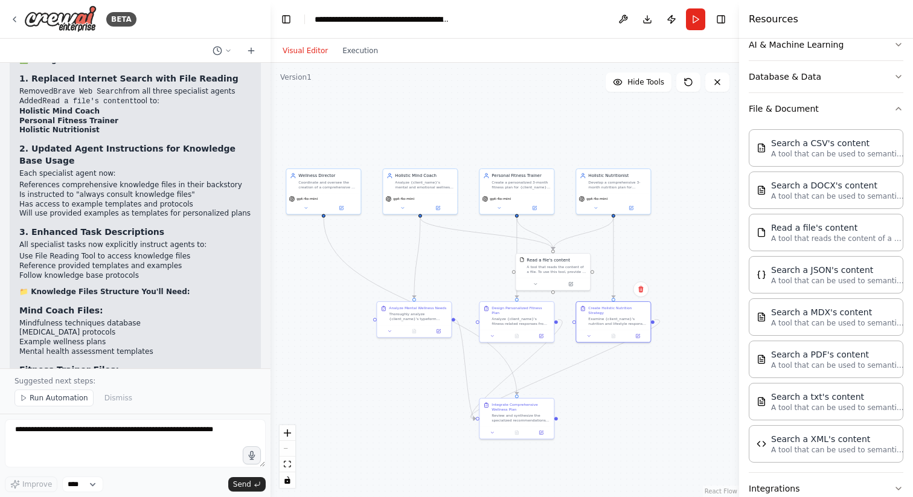
drag, startPoint x: 427, startPoint y: 152, endPoint x: 373, endPoint y: 227, distance: 92.4
click at [373, 227] on div ".deletable-edge-delete-btn { width: 20px; height: 20px; border: 0px solid #ffff…" at bounding box center [505, 280] width 469 height 434
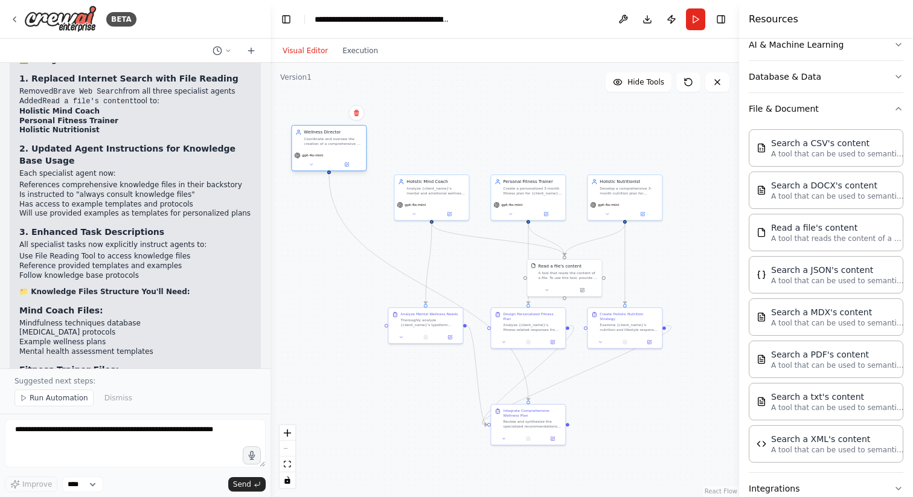
drag, startPoint x: 355, startPoint y: 195, endPoint x: 349, endPoint y: 147, distance: 47.5
click at [349, 147] on div "Wellness Director Coordinate and oversee the creation of a comprehensive 3-mont…" at bounding box center [329, 138] width 74 height 24
click at [515, 150] on div ".deletable-edge-delete-btn { width: 20px; height: 20px; border: 0px solid #ffff…" at bounding box center [505, 280] width 469 height 434
click at [628, 22] on button at bounding box center [623, 19] width 19 height 22
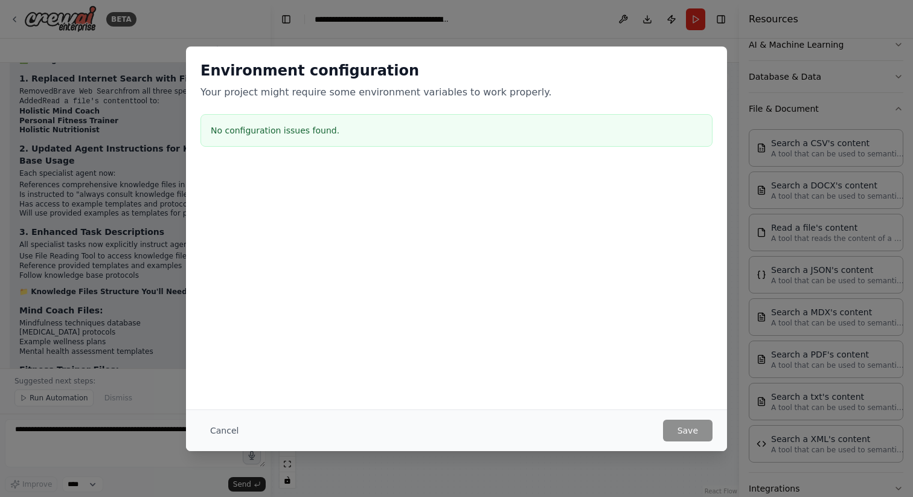
click at [627, 21] on div "Environment configuration Your project might require some environment variables…" at bounding box center [456, 248] width 913 height 497
click at [214, 430] on button "Cancel" at bounding box center [225, 431] width 48 height 22
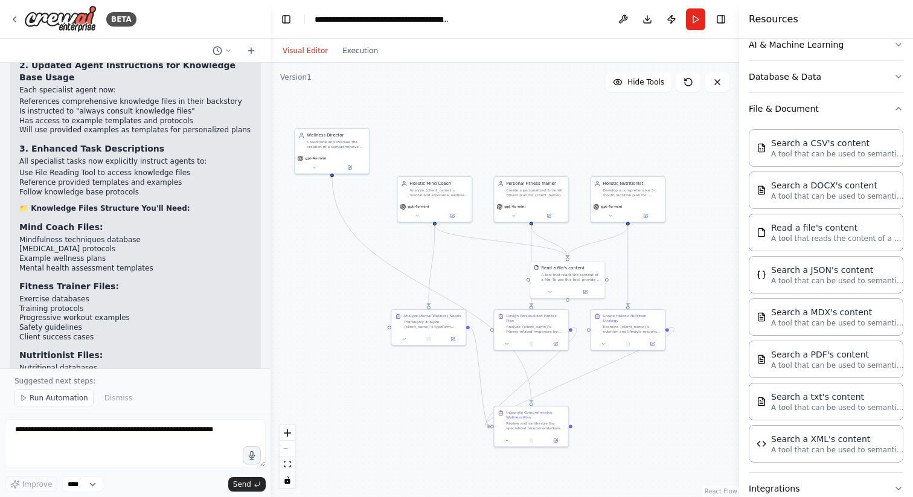
scroll to position [2797, 0]
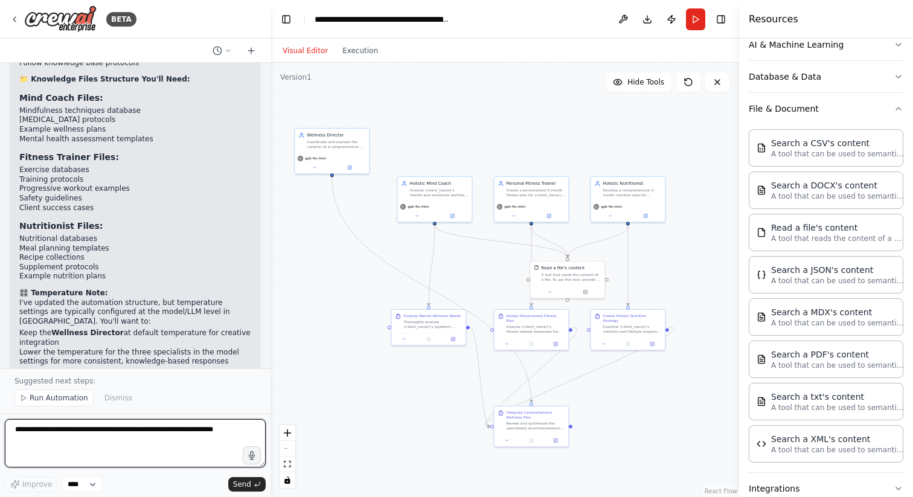
click at [139, 434] on textarea at bounding box center [135, 443] width 261 height 48
type textarea "**********"
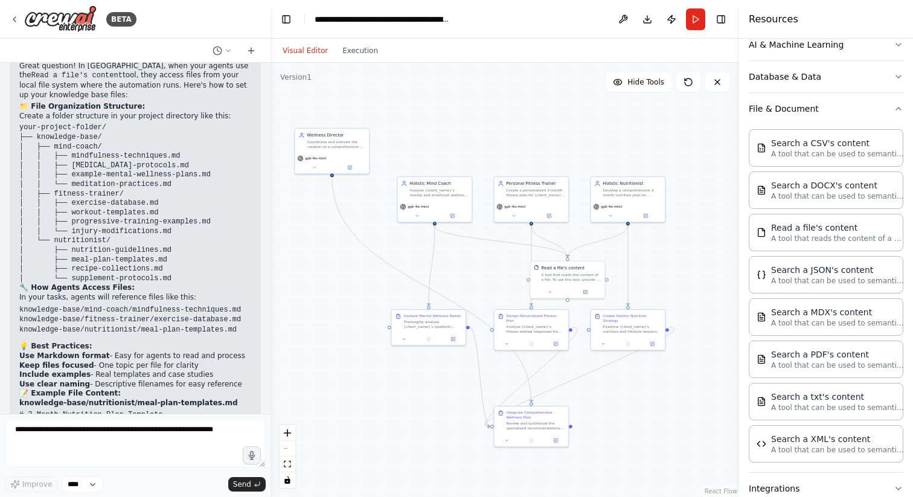
scroll to position [3346, 0]
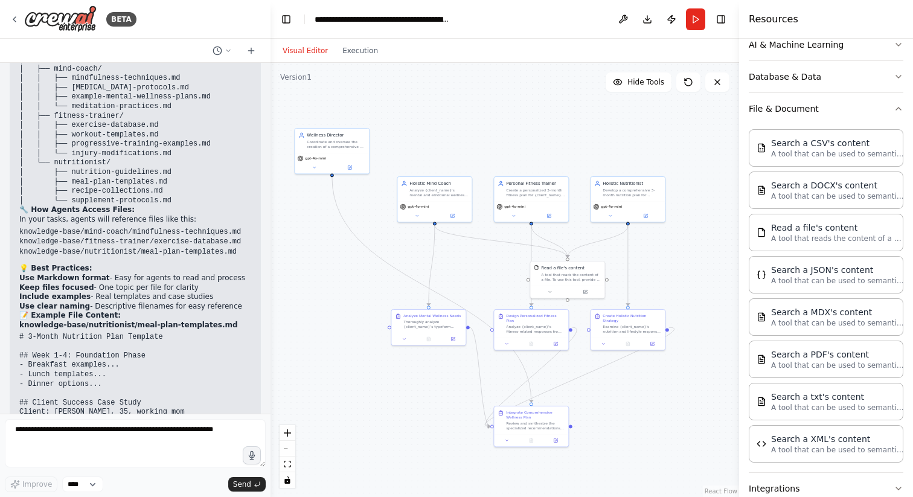
click at [661, 31] on header "**********" at bounding box center [505, 19] width 469 height 39
click at [650, 18] on button "Download" at bounding box center [647, 19] width 19 height 22
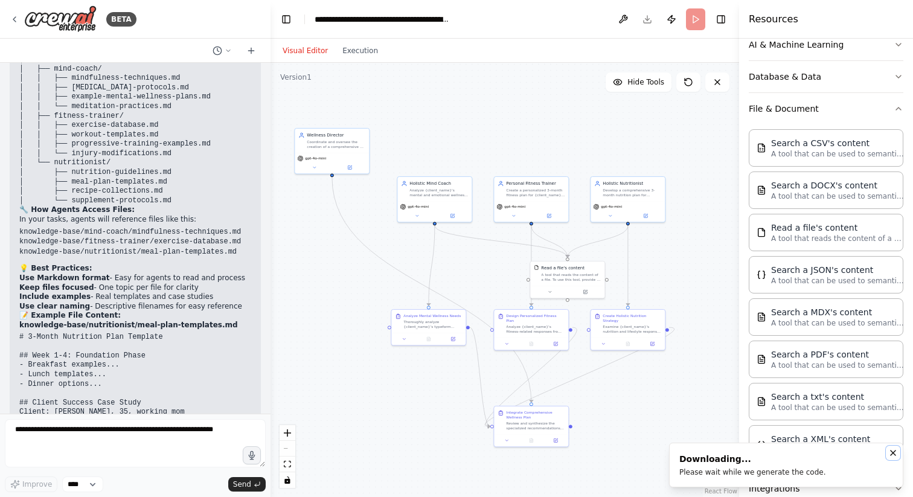
click at [894, 451] on icon "Notifications (F8)" at bounding box center [894, 453] width 10 height 10
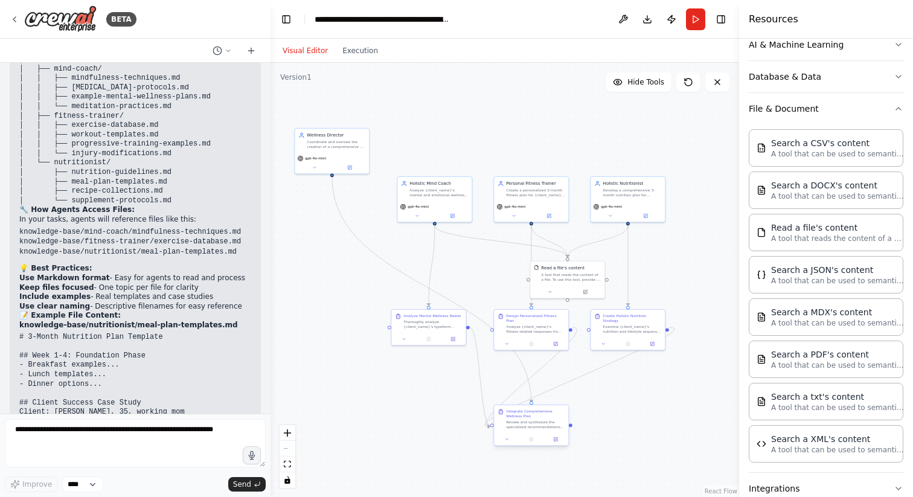
click at [546, 428] on div "Review and synthesize the specialized recommendations from the mind coach, fitn…" at bounding box center [535, 425] width 59 height 10
click at [438, 420] on div ".deletable-edge-delete-btn { width: 20px; height: 20px; border: 0px solid #ffff…" at bounding box center [505, 280] width 469 height 434
click at [554, 440] on icon at bounding box center [556, 439] width 4 height 4
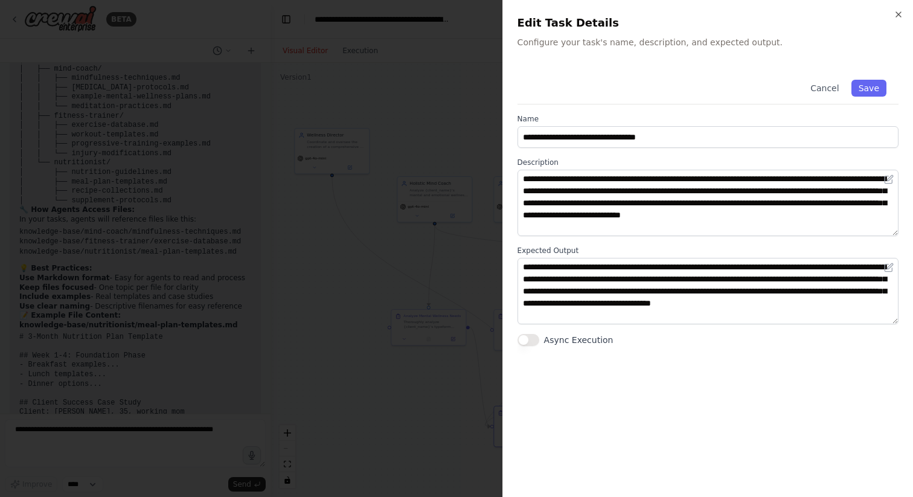
click at [663, 378] on div "**********" at bounding box center [708, 275] width 381 height 415
click at [899, 13] on icon "button" at bounding box center [899, 15] width 10 height 10
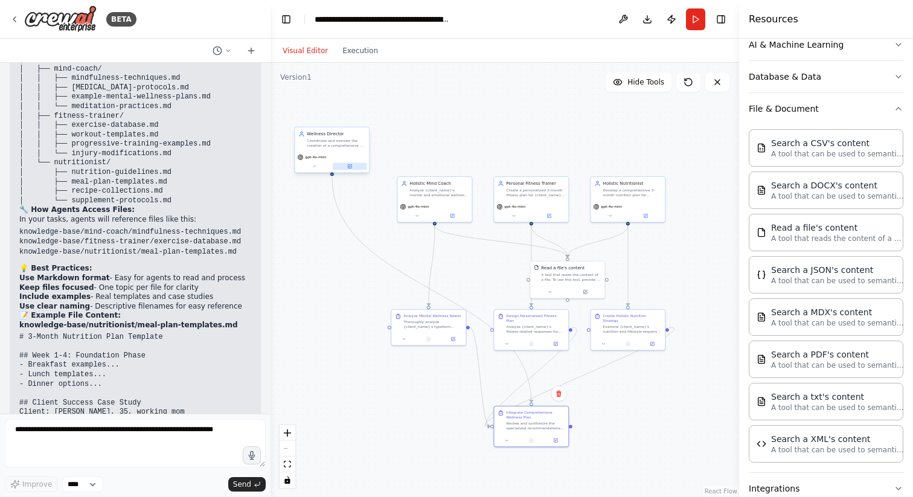
click at [356, 166] on button at bounding box center [350, 166] width 34 height 7
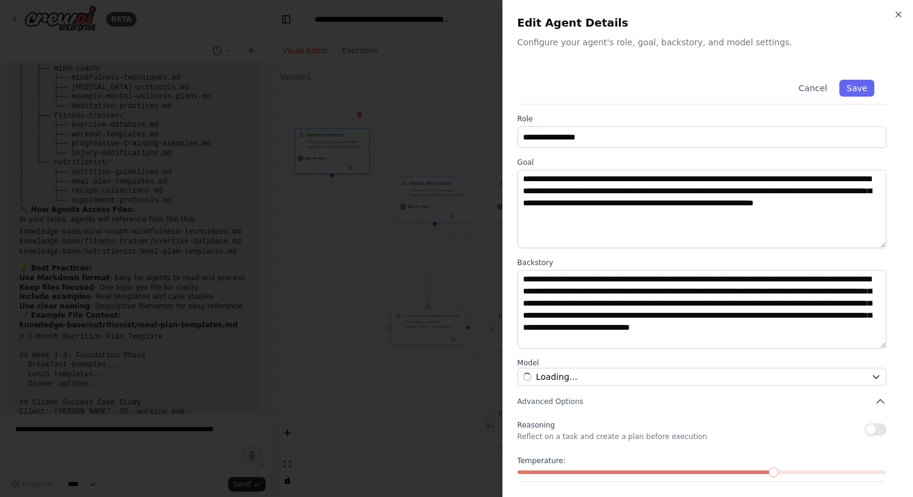
scroll to position [50, 0]
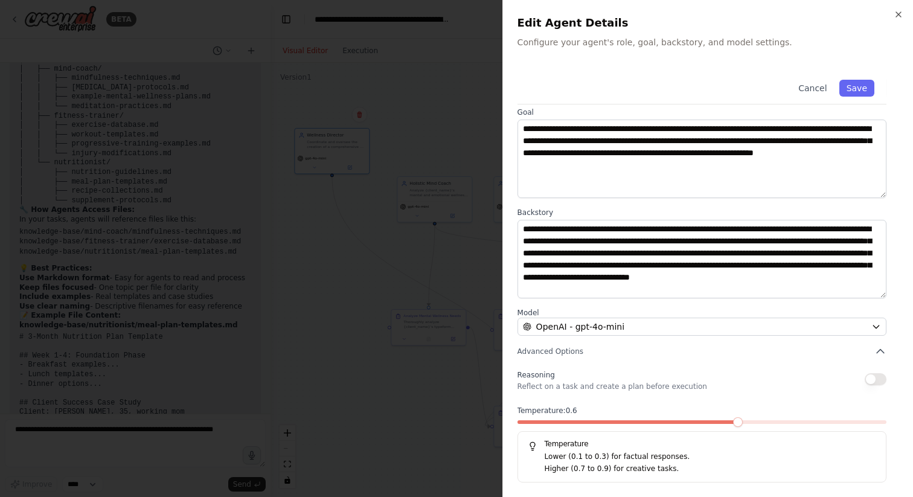
click at [743, 422] on span at bounding box center [738, 422] width 10 height 10
click at [751, 422] on span at bounding box center [702, 422] width 369 height 4
click at [698, 423] on span at bounding box center [702, 422] width 10 height 10
click at [902, 13] on icon "button" at bounding box center [899, 15] width 10 height 10
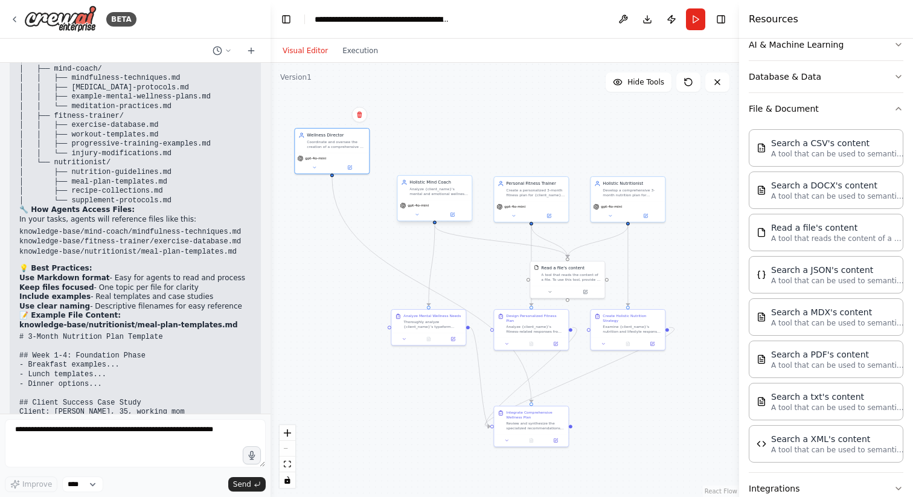
click at [439, 201] on div "gpt-4o-mini" at bounding box center [435, 210] width 74 height 21
click at [456, 220] on div "gpt-4o-mini" at bounding box center [435, 210] width 74 height 21
click at [456, 215] on button at bounding box center [453, 214] width 34 height 7
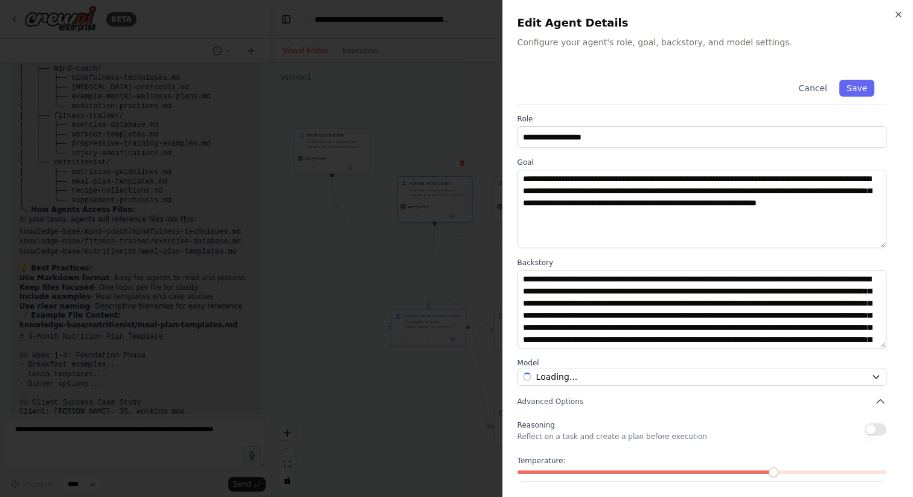
scroll to position [36, 0]
click at [769, 468] on span at bounding box center [774, 473] width 10 height 10
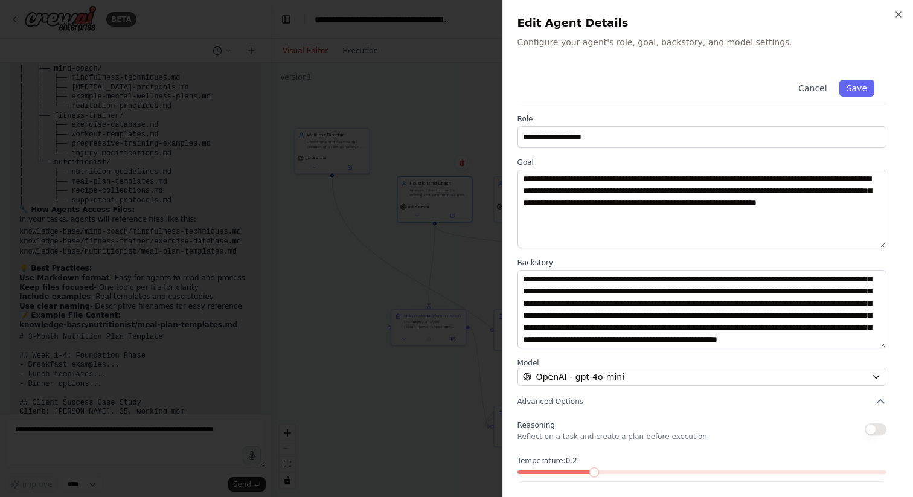
scroll to position [50, 0]
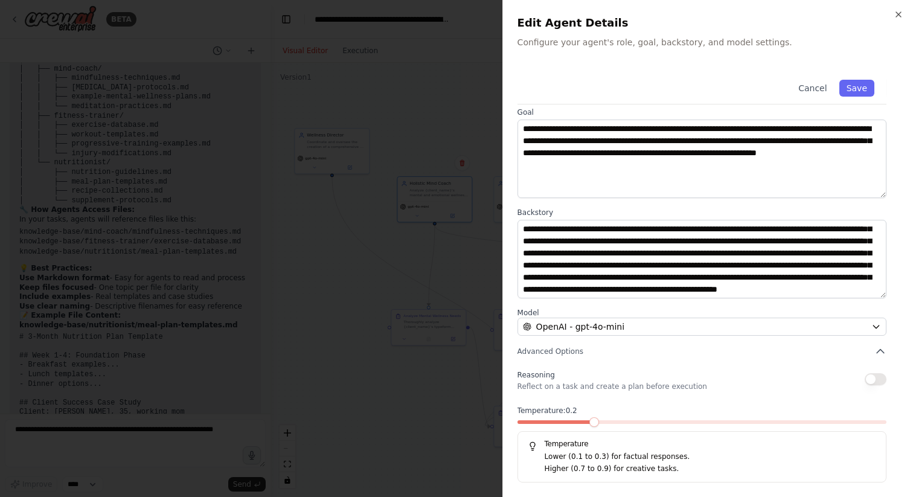
click at [597, 425] on span at bounding box center [595, 422] width 10 height 10
click at [652, 317] on label "Model" at bounding box center [702, 313] width 369 height 10
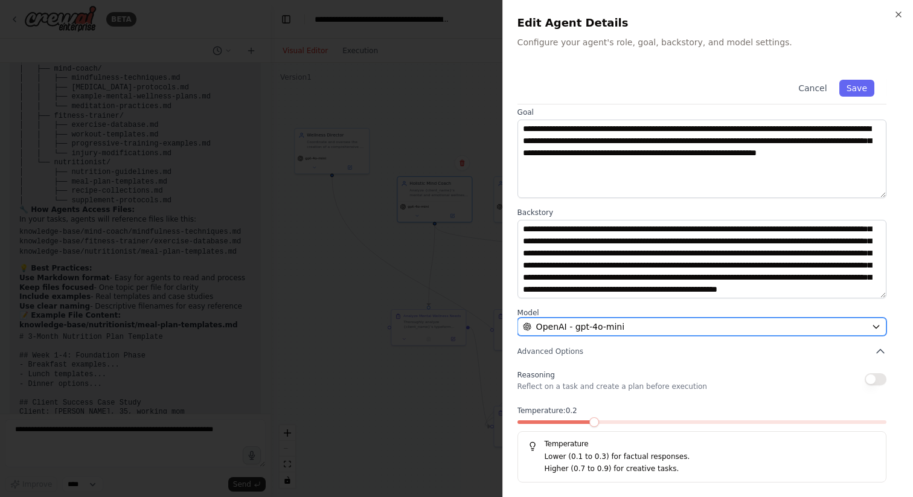
click at [652, 329] on div "OpenAI - gpt-4o-mini" at bounding box center [695, 327] width 344 height 12
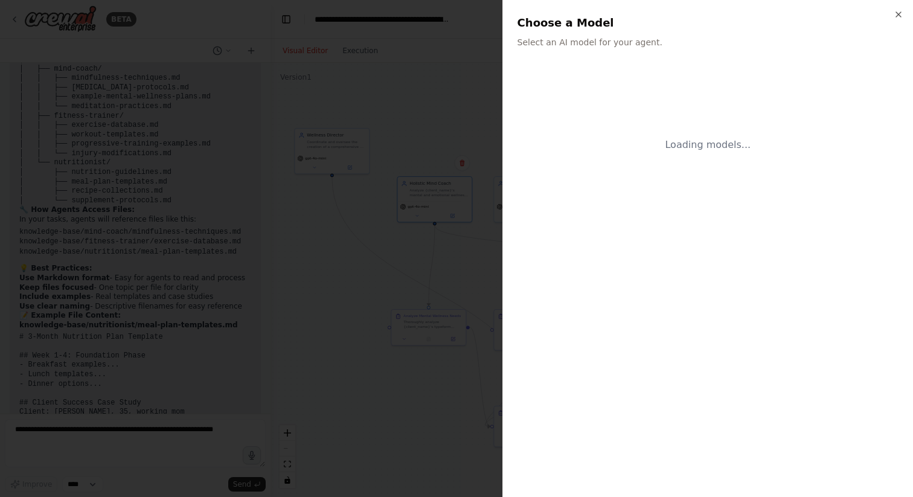
scroll to position [0, 0]
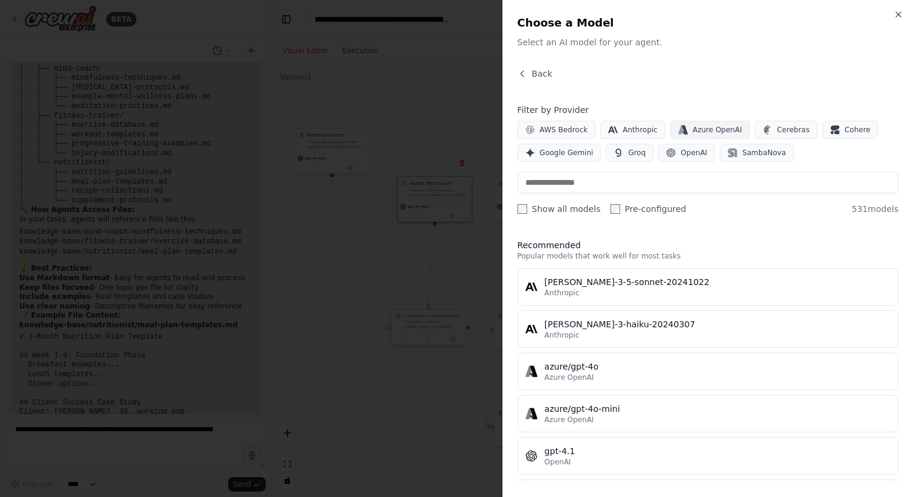
click at [720, 129] on span "Azure OpenAI" at bounding box center [718, 130] width 50 height 10
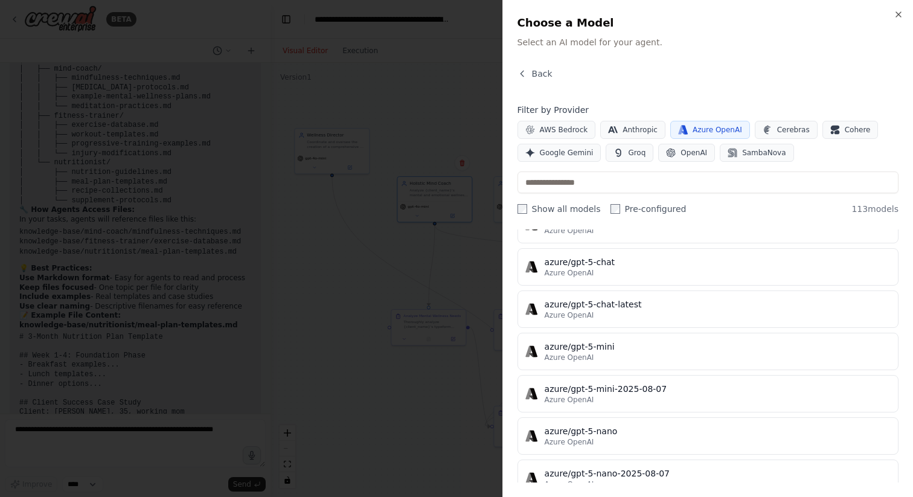
scroll to position [2522, 0]
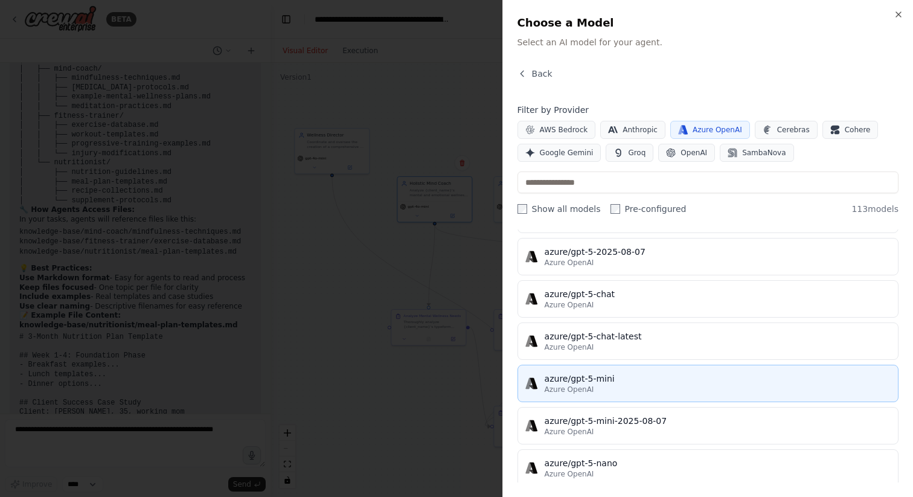
click at [630, 382] on div "azure/gpt-5-mini" at bounding box center [718, 379] width 346 height 12
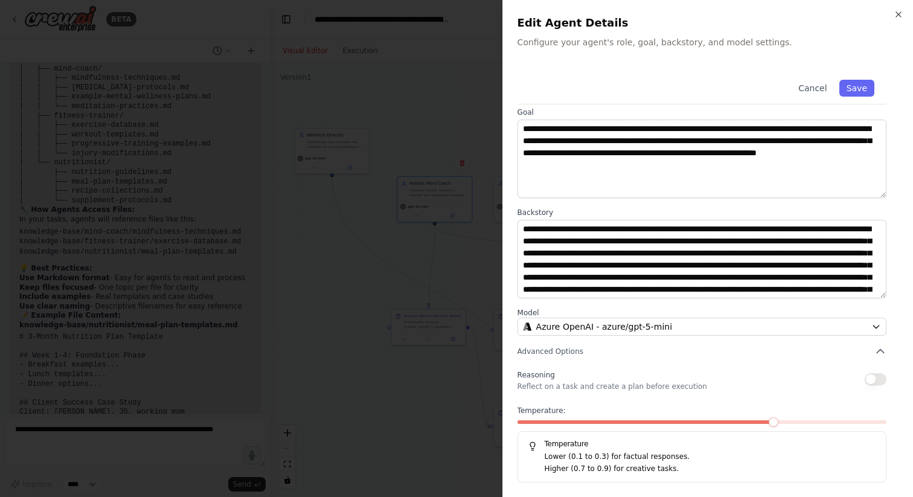
scroll to position [0, 0]
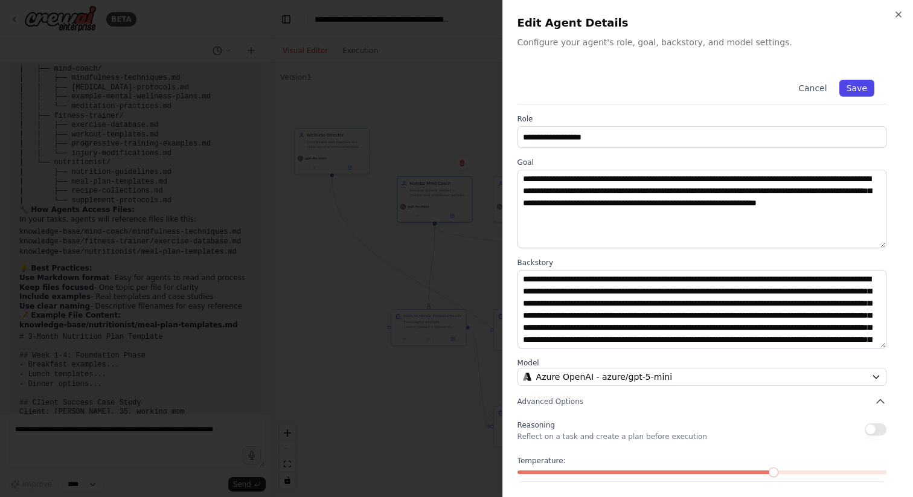
click at [858, 88] on button "Save" at bounding box center [857, 88] width 35 height 17
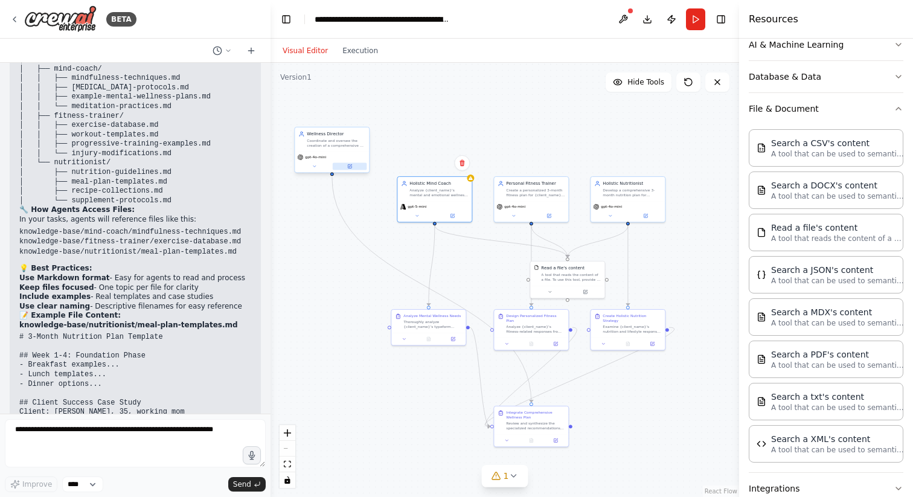
click at [350, 167] on icon at bounding box center [350, 166] width 4 height 4
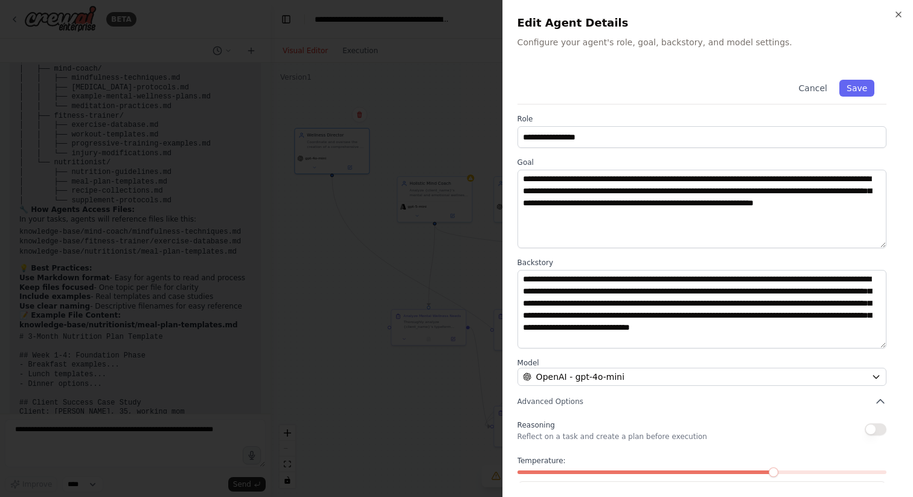
scroll to position [50, 0]
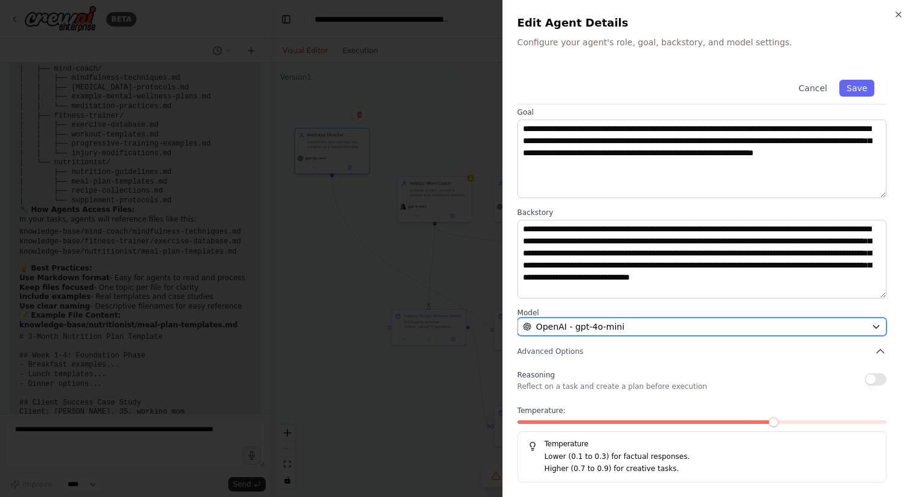
click at [649, 324] on div "OpenAI - gpt-4o-mini" at bounding box center [695, 327] width 344 height 12
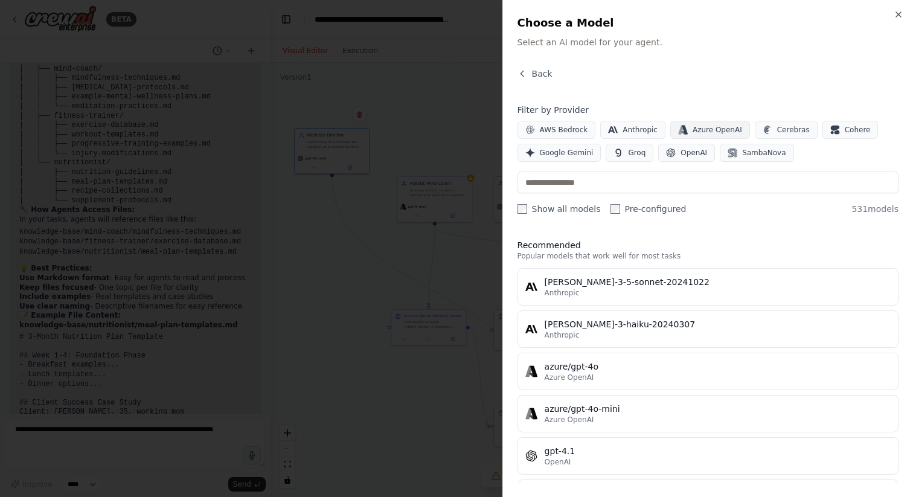
click at [703, 126] on span "Azure OpenAI" at bounding box center [718, 130] width 50 height 10
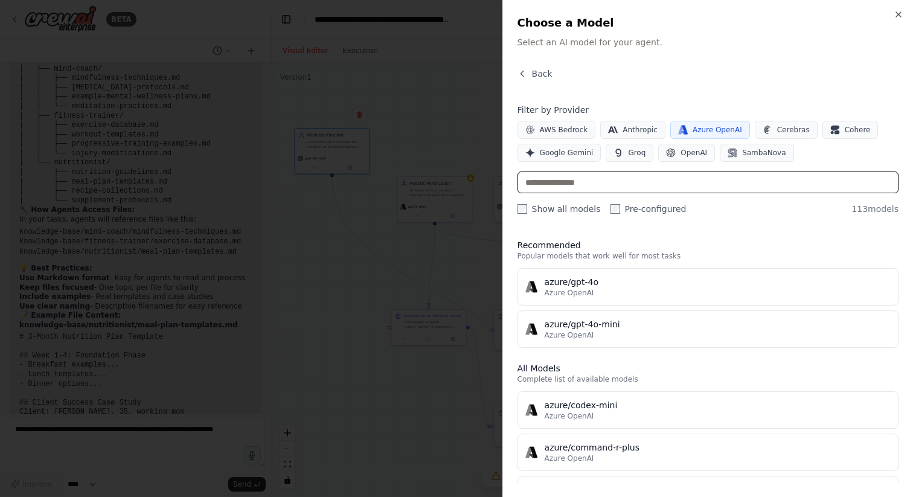
click at [613, 179] on input "text" at bounding box center [708, 183] width 381 height 22
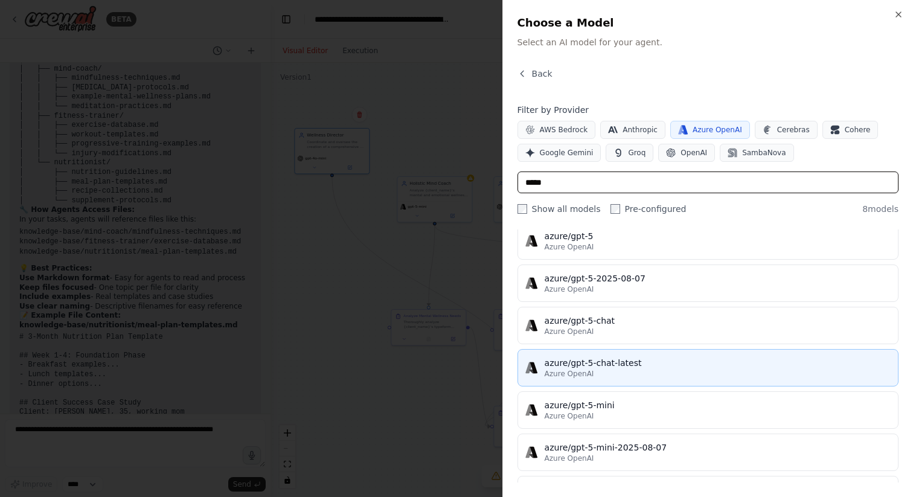
scroll to position [48, 0]
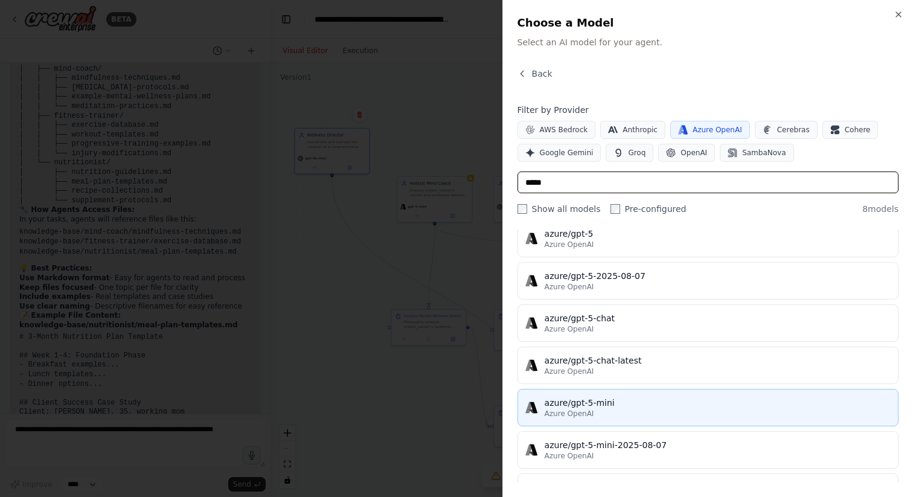
type input "*****"
click at [699, 411] on div "Azure OpenAI" at bounding box center [718, 414] width 346 height 10
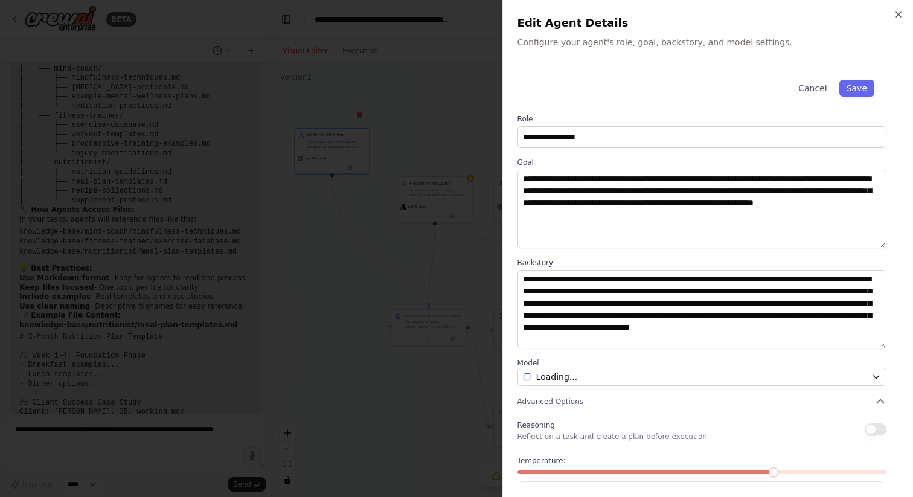
scroll to position [50, 0]
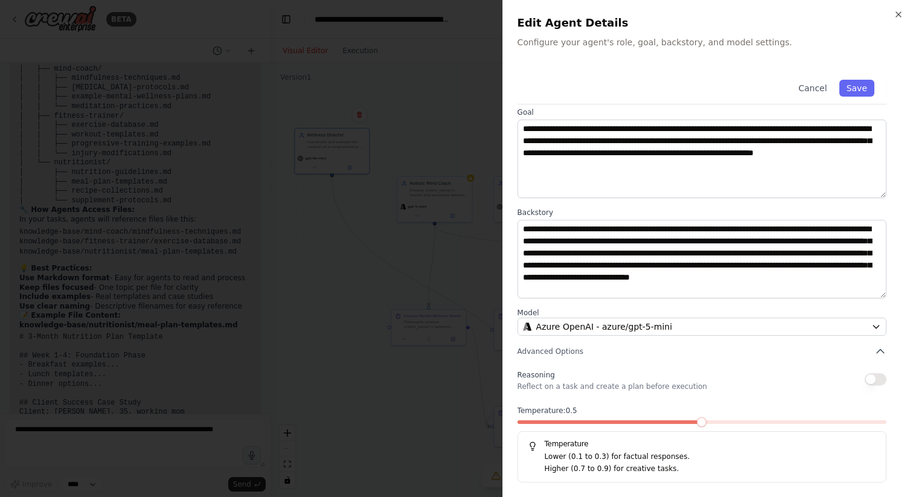
click at [707, 427] on span at bounding box center [702, 422] width 10 height 10
click at [867, 91] on button "Save" at bounding box center [857, 88] width 35 height 17
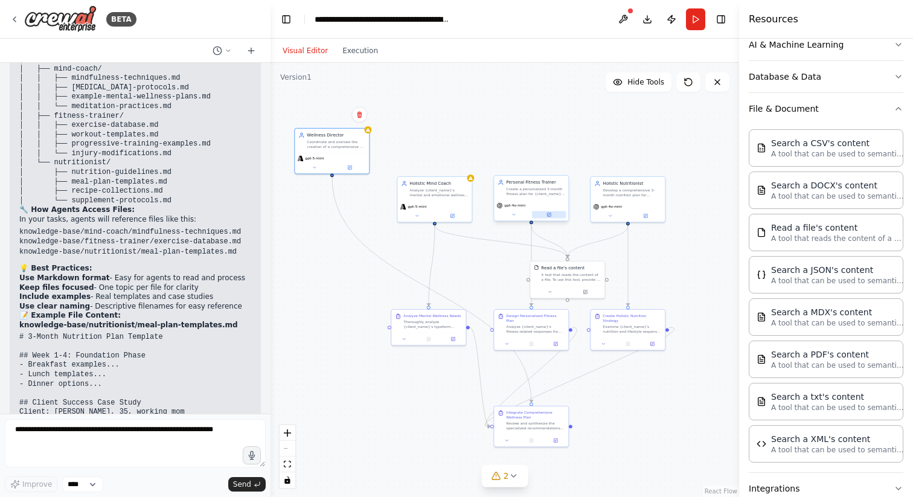
click at [552, 213] on button at bounding box center [549, 214] width 34 height 7
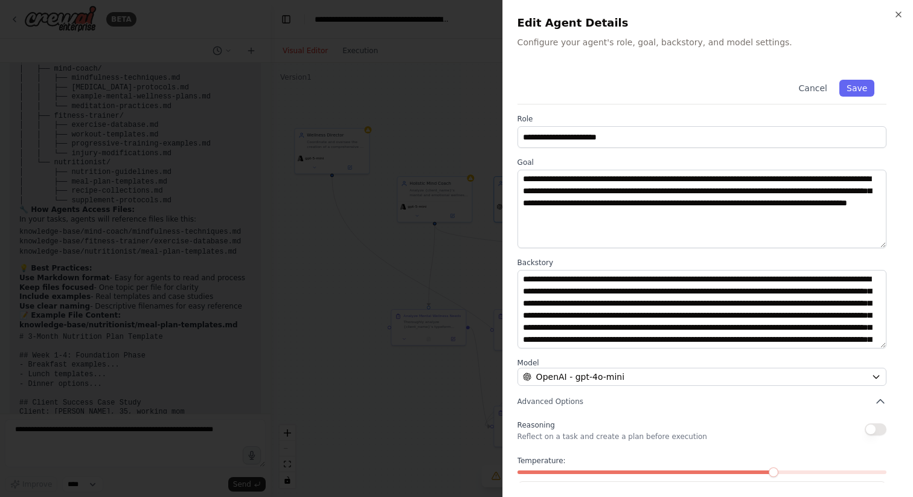
scroll to position [36, 0]
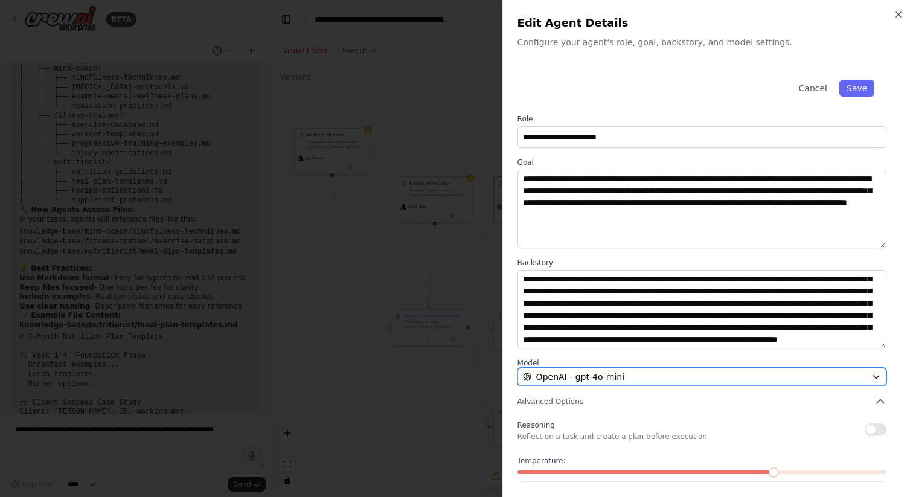
click at [656, 371] on div "OpenAI - gpt-4o-mini" at bounding box center [695, 377] width 344 height 12
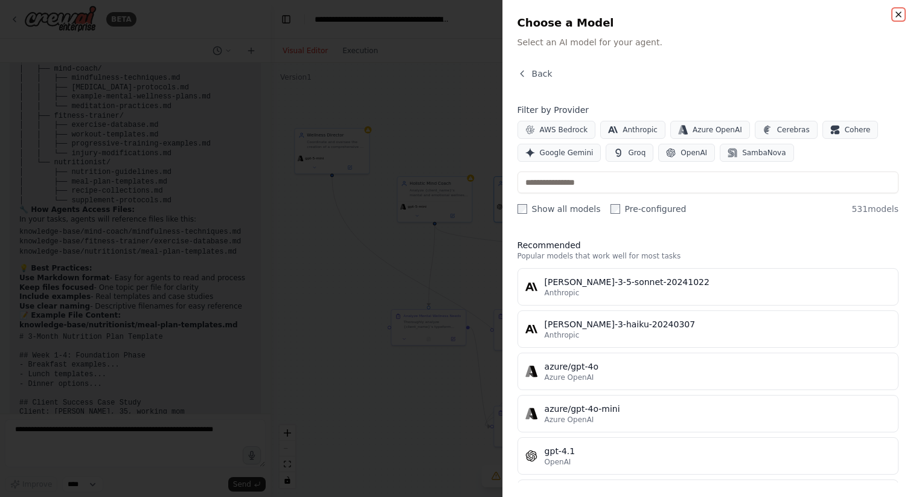
click at [902, 18] on icon "button" at bounding box center [899, 15] width 10 height 10
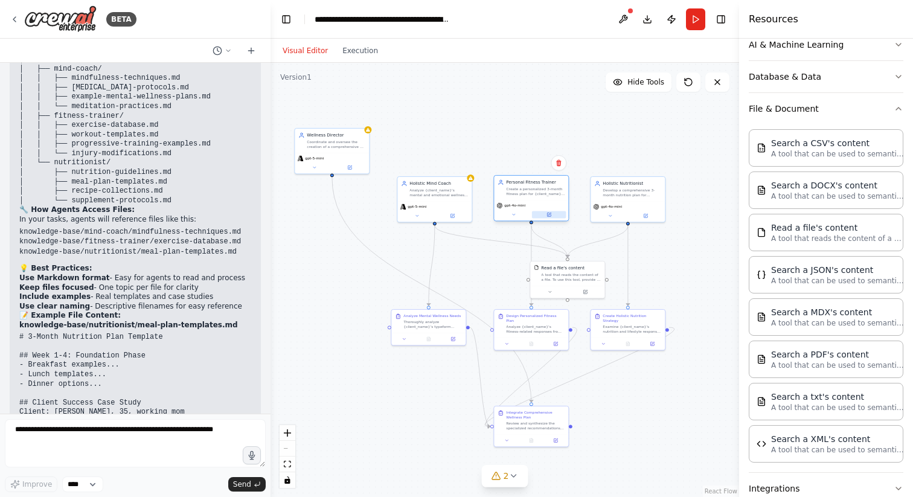
click at [550, 215] on icon at bounding box center [549, 215] width 4 height 4
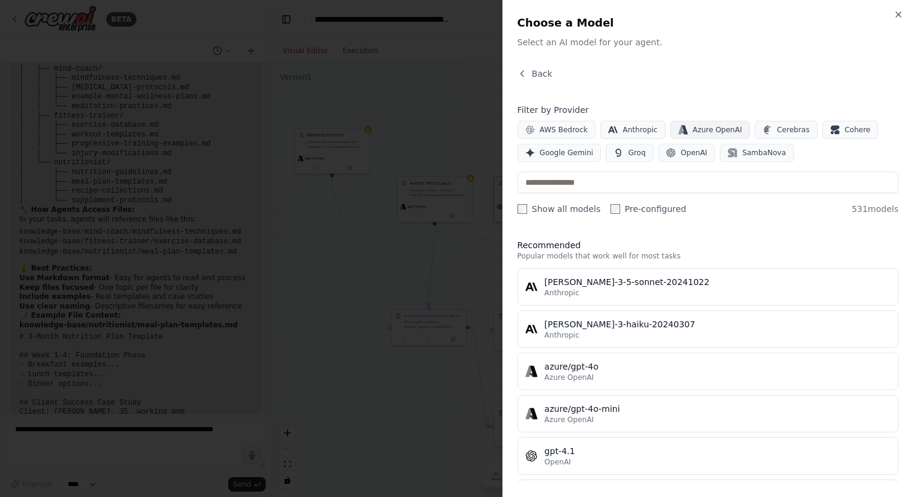
click at [696, 127] on span "Azure OpenAI" at bounding box center [718, 130] width 50 height 10
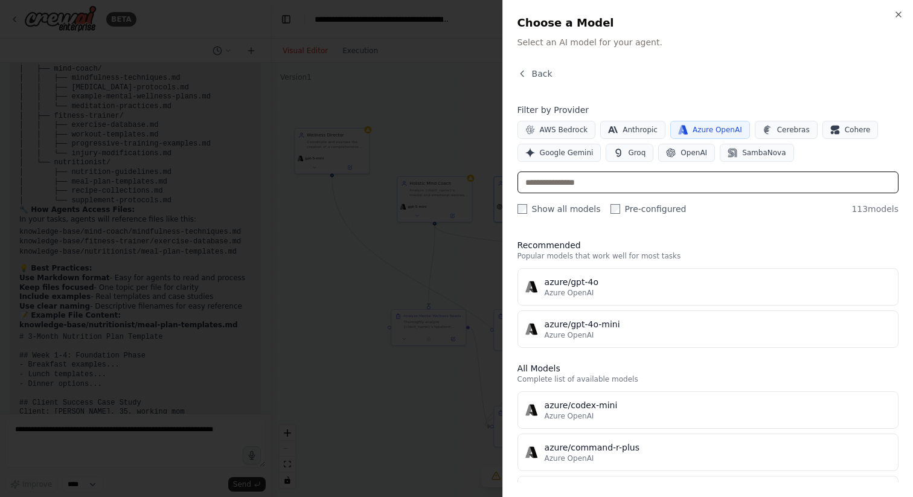
click at [605, 188] on input "text" at bounding box center [708, 183] width 381 height 22
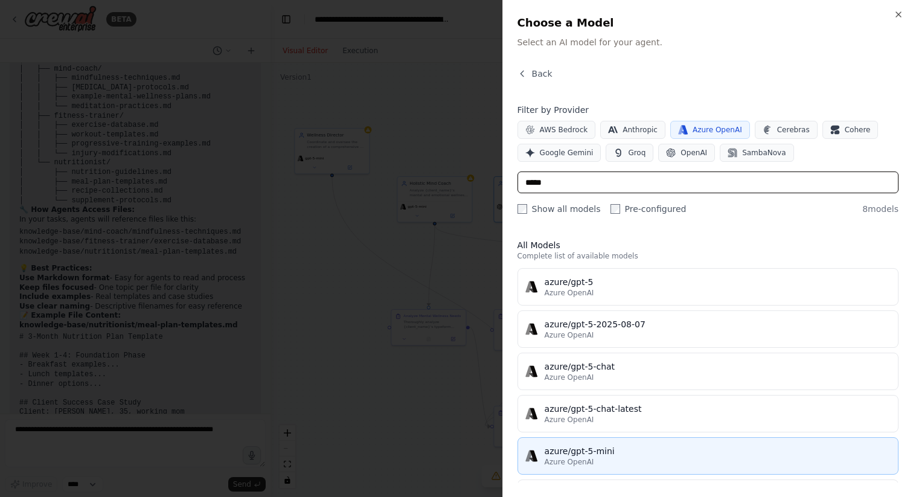
type input "*****"
click at [622, 448] on div "azure/gpt-5-mini" at bounding box center [718, 451] width 346 height 12
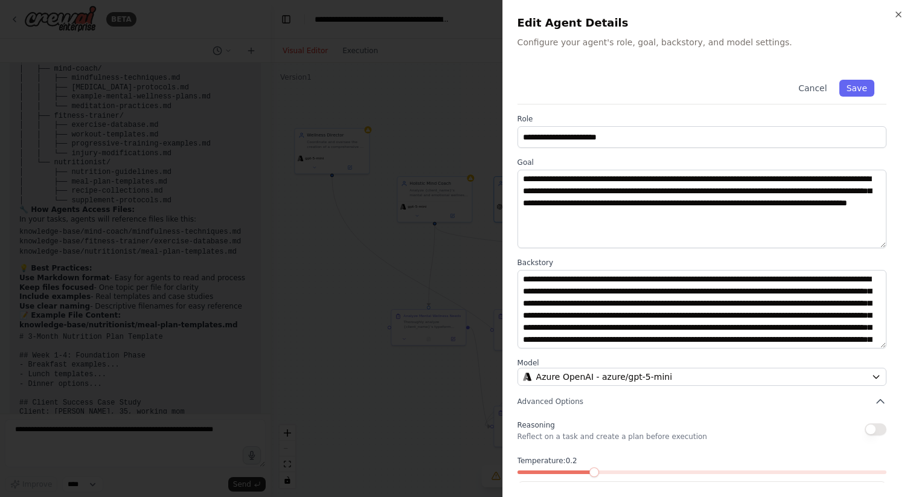
click at [590, 473] on span at bounding box center [595, 473] width 10 height 10
click at [862, 85] on button "Save" at bounding box center [857, 88] width 35 height 17
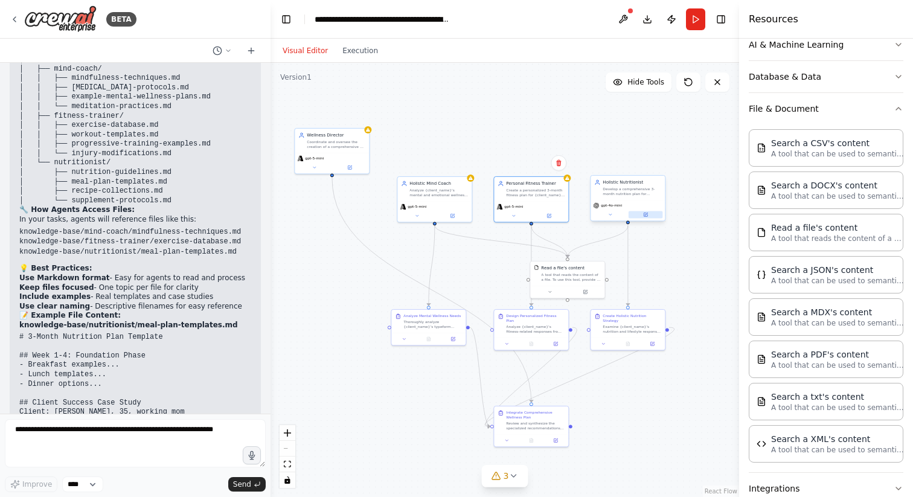
click at [645, 214] on icon at bounding box center [646, 215] width 4 height 4
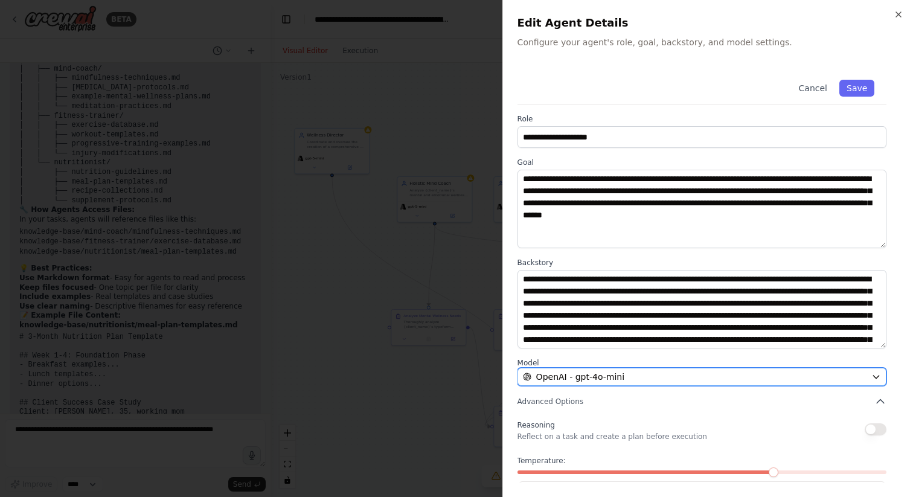
click at [634, 379] on div "OpenAI - gpt-4o-mini" at bounding box center [695, 377] width 344 height 12
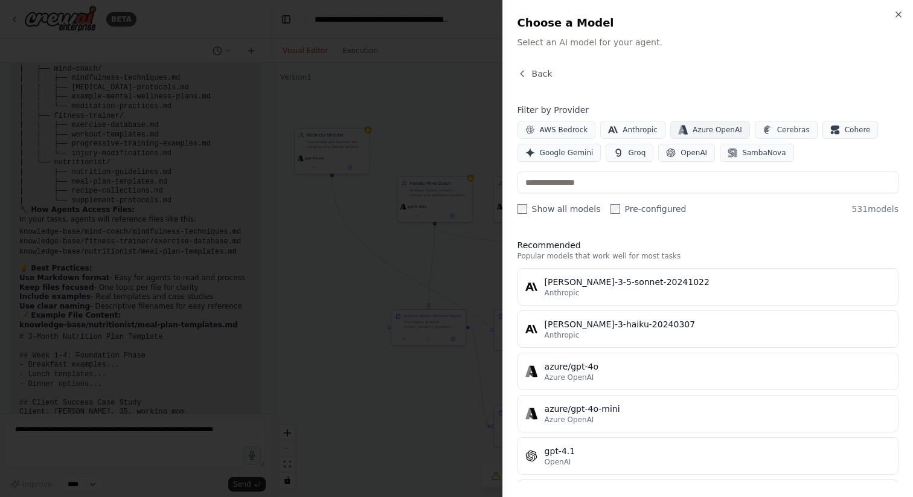
click at [681, 130] on icon "button" at bounding box center [684, 130] width 6 height 9
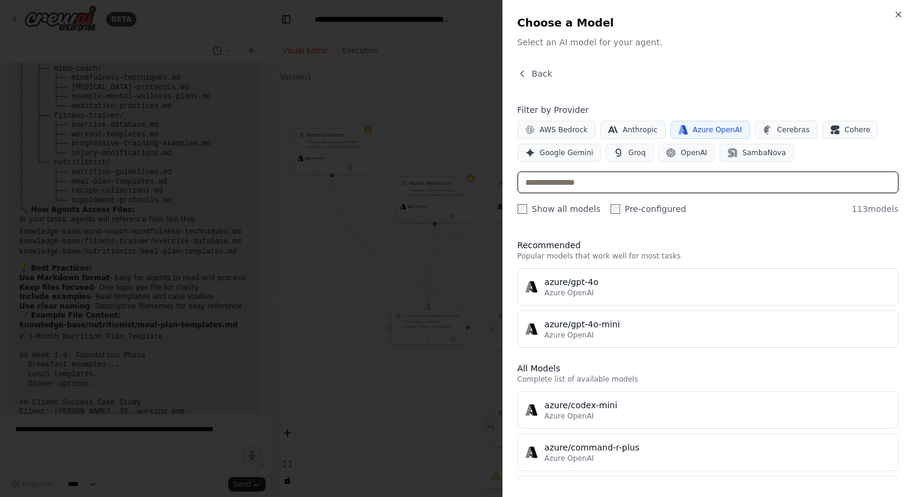
click at [634, 180] on input "text" at bounding box center [708, 183] width 381 height 22
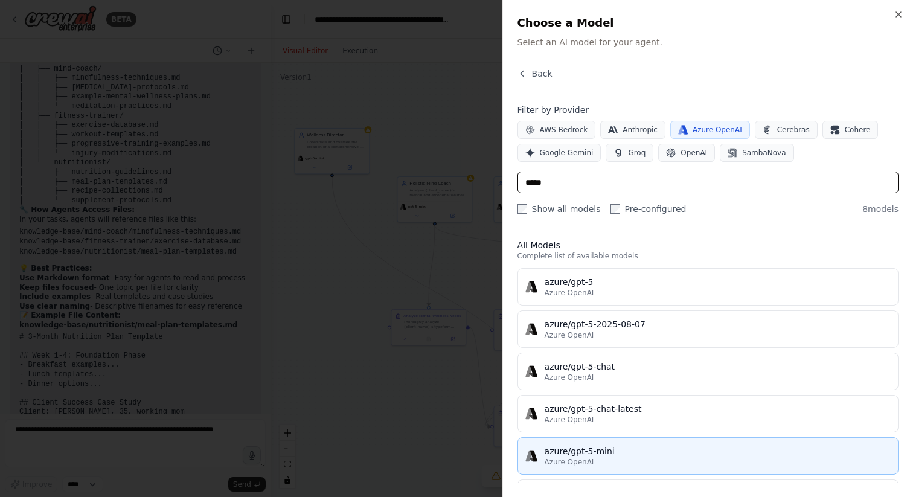
type input "*****"
click at [577, 454] on div "azure/gpt-5-mini" at bounding box center [718, 451] width 346 height 12
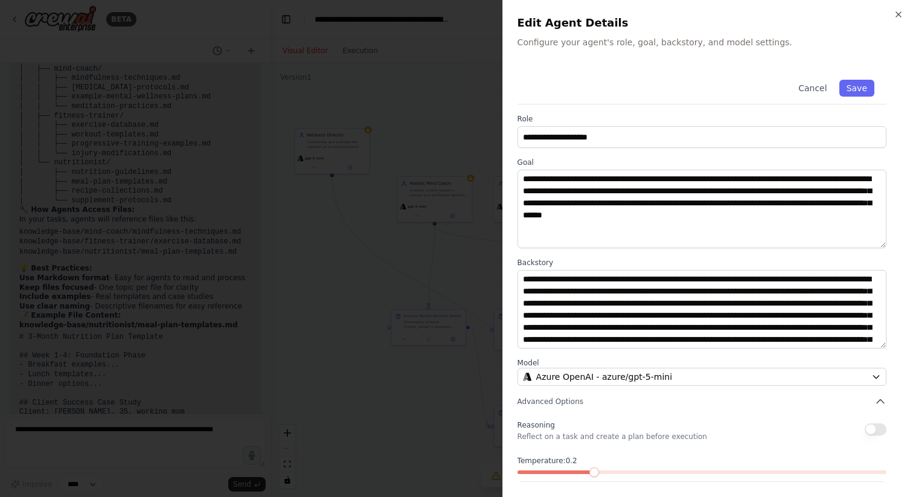
click at [590, 473] on span at bounding box center [595, 473] width 10 height 10
click at [856, 98] on div "Cancel Save" at bounding box center [702, 86] width 369 height 37
click at [856, 89] on button "Save" at bounding box center [857, 88] width 35 height 17
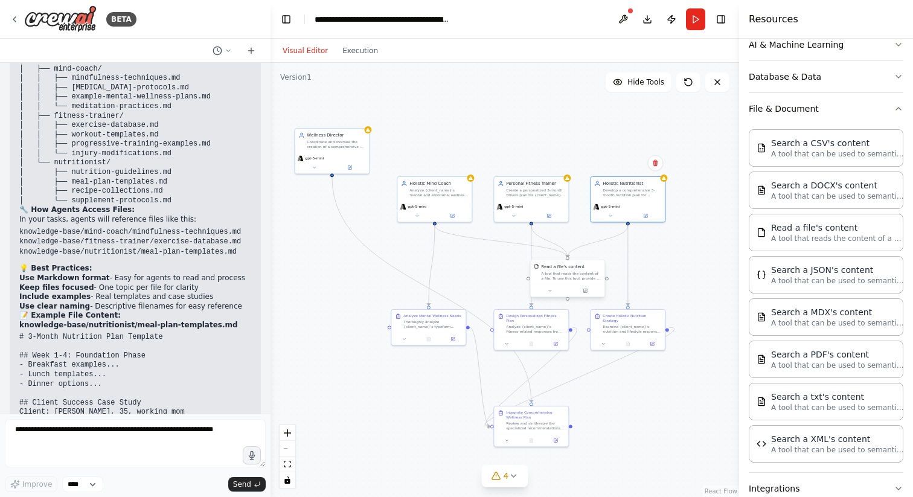
click at [581, 280] on div "A tool that reads the content of a file. To use this tool, provide a 'file_path…" at bounding box center [571, 276] width 60 height 10
click at [587, 291] on icon at bounding box center [586, 291] width 4 height 4
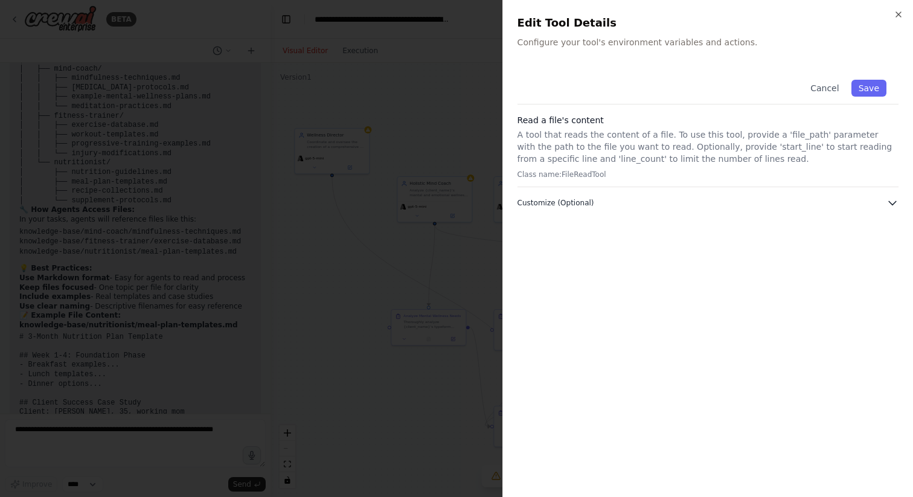
click at [602, 204] on button "Customize (Optional)" at bounding box center [708, 203] width 381 height 12
click at [899, 14] on icon "button" at bounding box center [899, 14] width 5 height 5
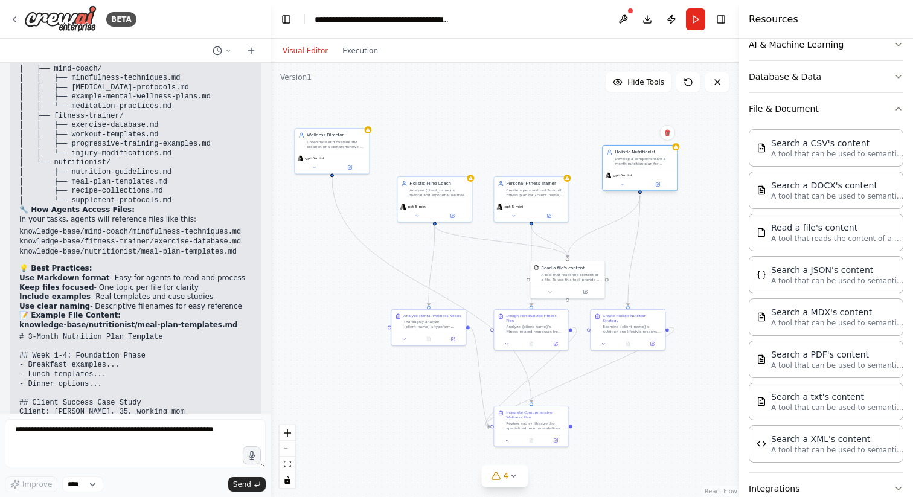
drag, startPoint x: 634, startPoint y: 193, endPoint x: 649, endPoint y: 159, distance: 36.8
click at [649, 159] on div "Develop a comprehensive 3-month nutrition plan for {client_name} based on their…" at bounding box center [644, 161] width 59 height 10
drag, startPoint x: 538, startPoint y: 208, endPoint x: 547, endPoint y: 172, distance: 36.8
click at [547, 172] on div "gpt-5-mini" at bounding box center [537, 169] width 69 height 6
drag, startPoint x: 454, startPoint y: 201, endPoint x: 457, endPoint y: 164, distance: 37.0
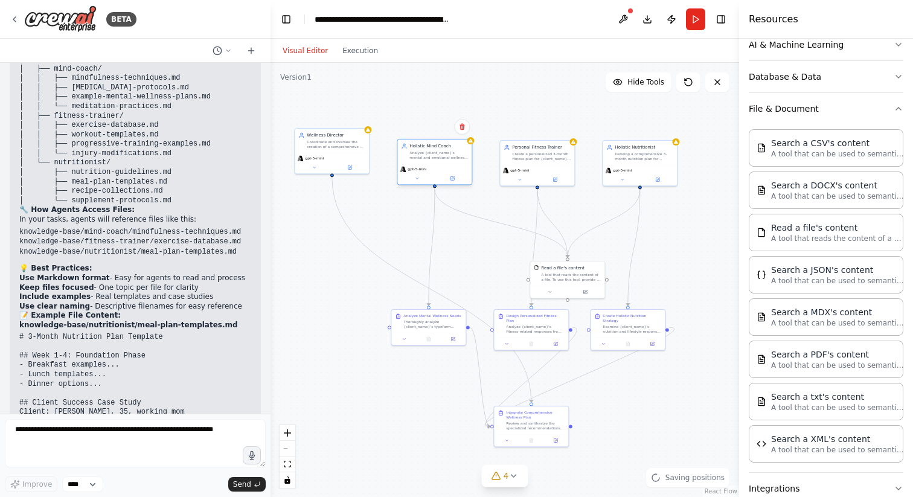
click at [457, 164] on div "gpt-5-mini" at bounding box center [435, 174] width 74 height 21
drag, startPoint x: 586, startPoint y: 284, endPoint x: 562, endPoint y: 252, distance: 40.1
click at [562, 252] on div "Read a file's content A tool that reads the content of a file. To use this tool…" at bounding box center [549, 242] width 74 height 24
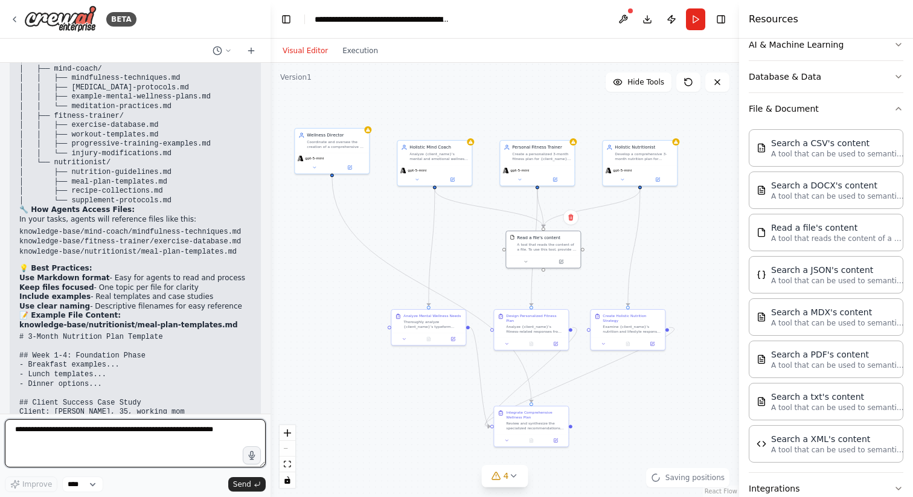
click at [112, 456] on textarea at bounding box center [135, 443] width 261 height 48
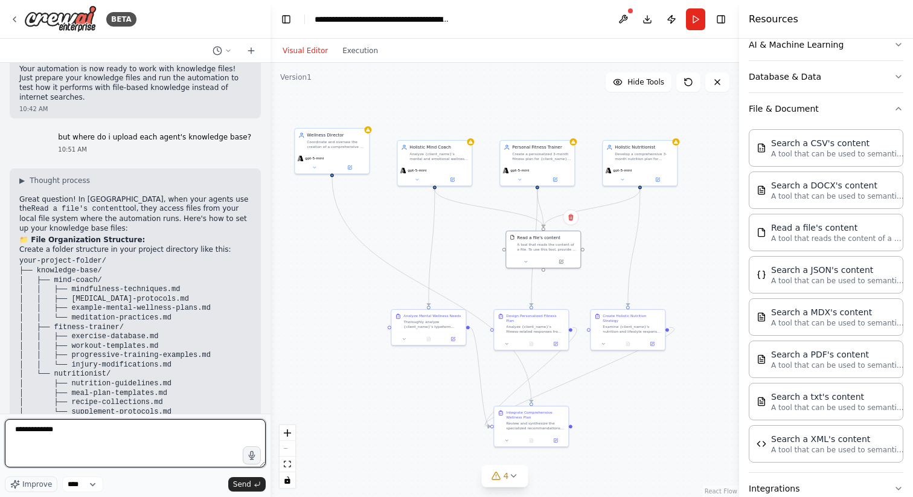
scroll to position [3135, 0]
click at [129, 439] on textarea "**********" at bounding box center [135, 443] width 261 height 48
type textarea "**********"
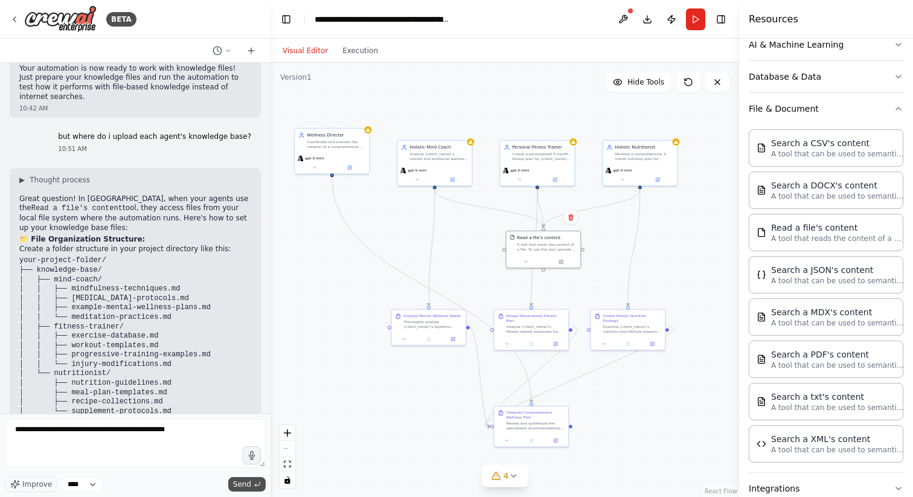
click at [246, 485] on span "Send" at bounding box center [242, 485] width 18 height 10
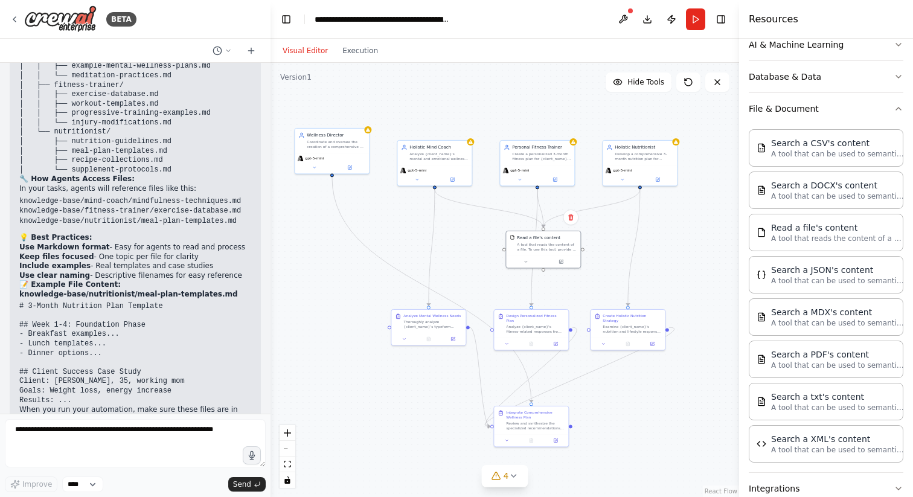
scroll to position [3417, 0]
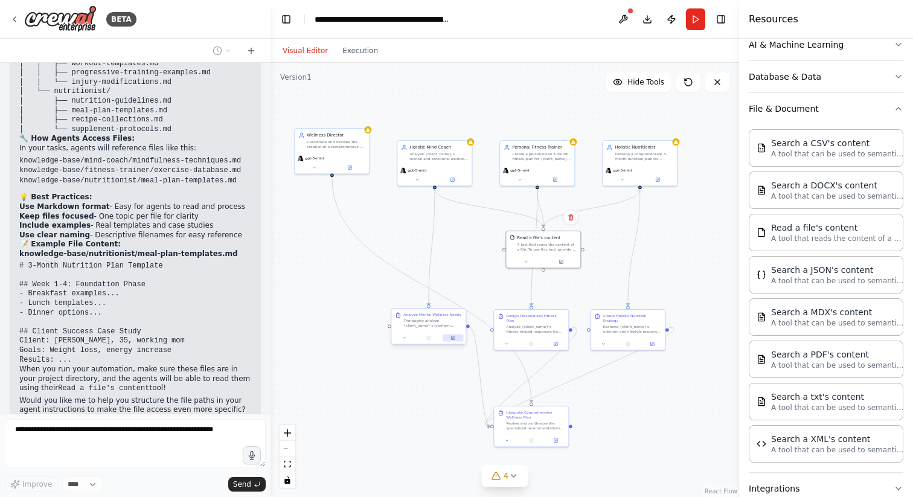
click at [453, 339] on icon at bounding box center [453, 338] width 4 height 4
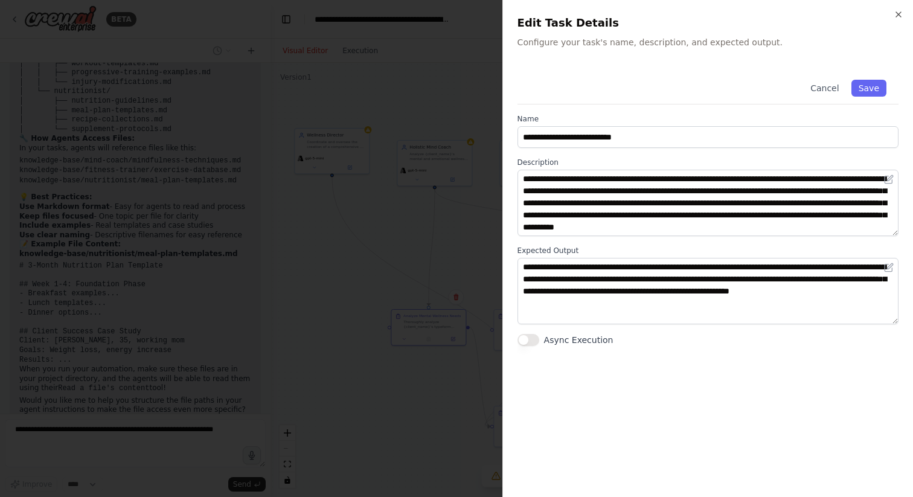
scroll to position [0, 0]
click at [906, 17] on div "**********" at bounding box center [708, 248] width 411 height 497
click at [903, 17] on icon "button" at bounding box center [899, 15] width 10 height 10
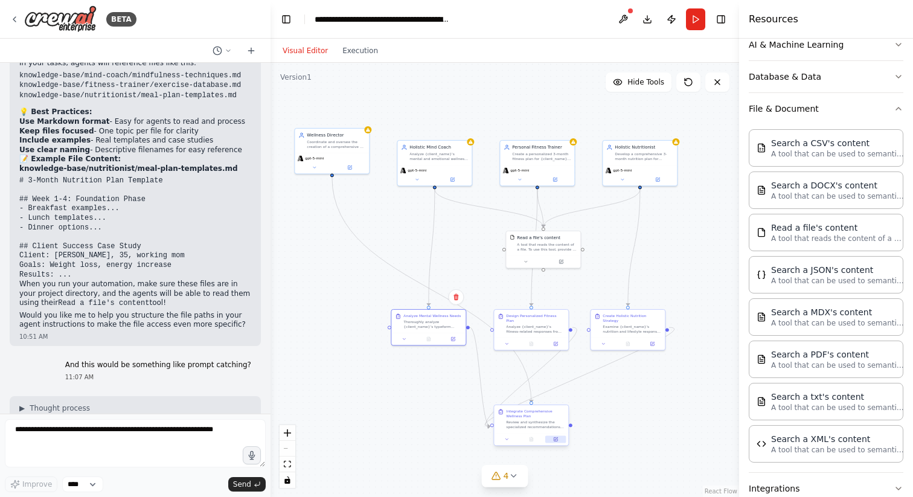
click at [555, 437] on icon at bounding box center [556, 439] width 4 height 4
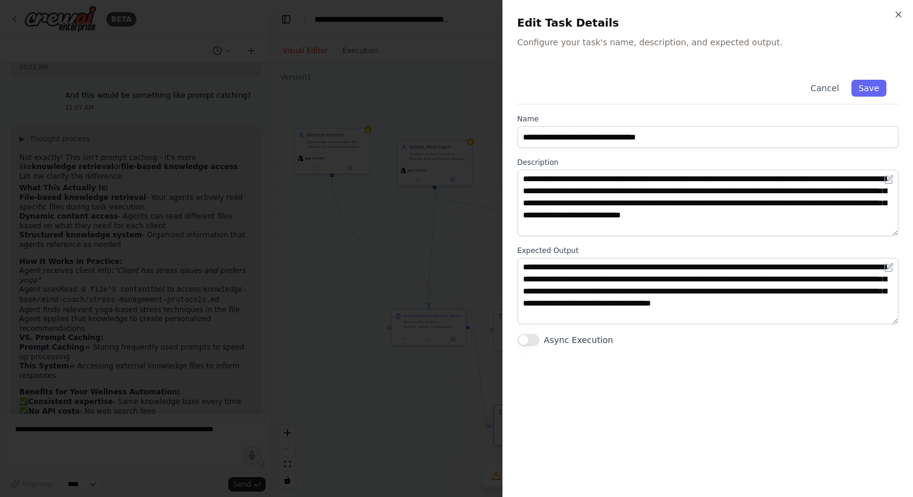
scroll to position [3781, 0]
click at [900, 17] on icon "button" at bounding box center [899, 15] width 10 height 10
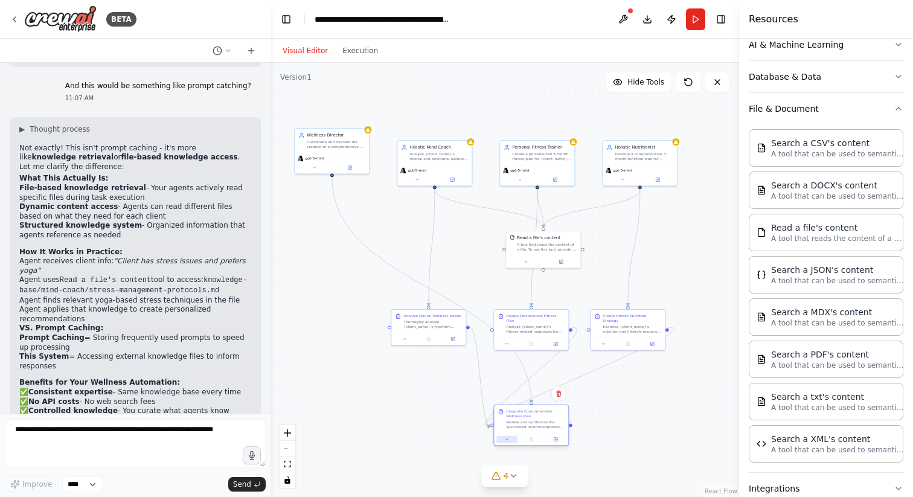
click at [511, 439] on button at bounding box center [507, 439] width 21 height 7
click at [607, 395] on div ".deletable-edge-delete-btn { width: 20px; height: 20px; border: 0px solid #ffff…" at bounding box center [505, 280] width 469 height 434
drag, startPoint x: 343, startPoint y: 159, endPoint x: 338, endPoint y: 376, distance: 216.9
click at [338, 376] on div "gpt-5-mini" at bounding box center [325, 375] width 69 height 6
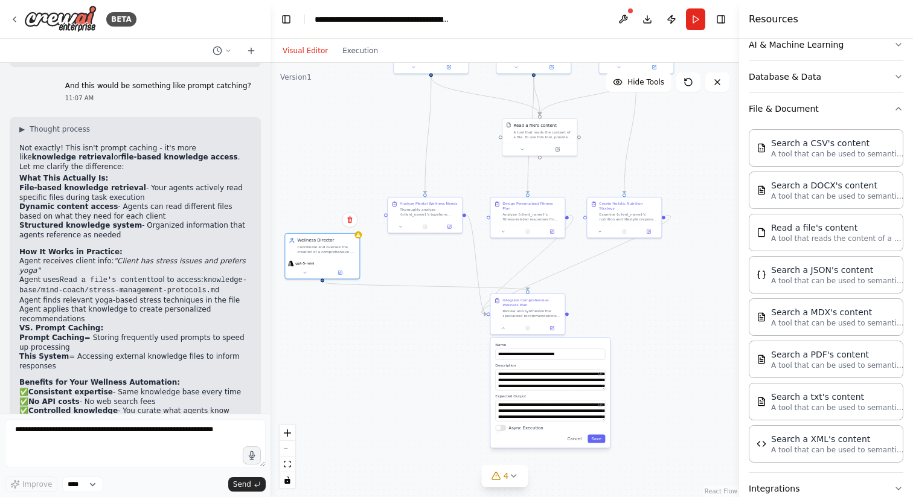
drag, startPoint x: 611, startPoint y: 393, endPoint x: 608, endPoint y: 280, distance: 113.0
click at [608, 280] on div ".deletable-edge-delete-btn { width: 20px; height: 20px; border: 0px solid #ffff…" at bounding box center [505, 280] width 469 height 434
click at [506, 327] on button at bounding box center [503, 326] width 21 height 7
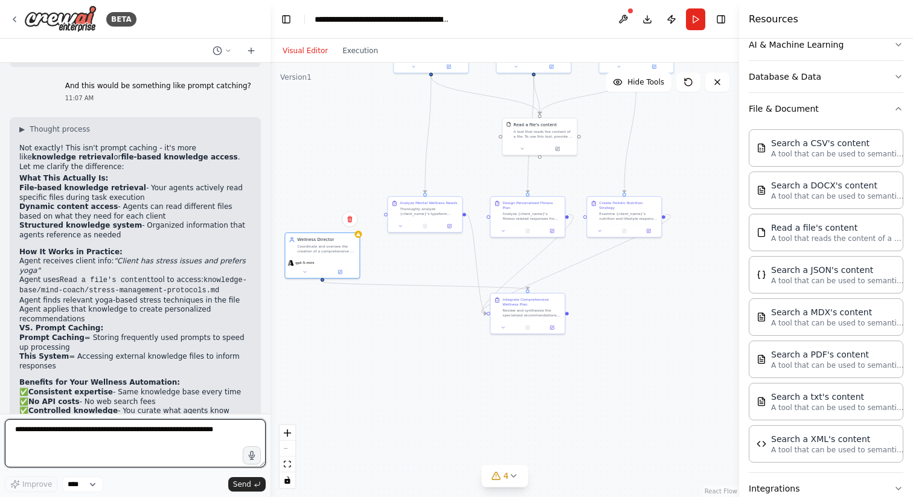
click at [162, 439] on textarea at bounding box center [135, 443] width 261 height 48
type textarea "*"
click at [108, 427] on textarea "***" at bounding box center [135, 443] width 261 height 48
click at [95, 419] on textarea "***" at bounding box center [135, 443] width 261 height 48
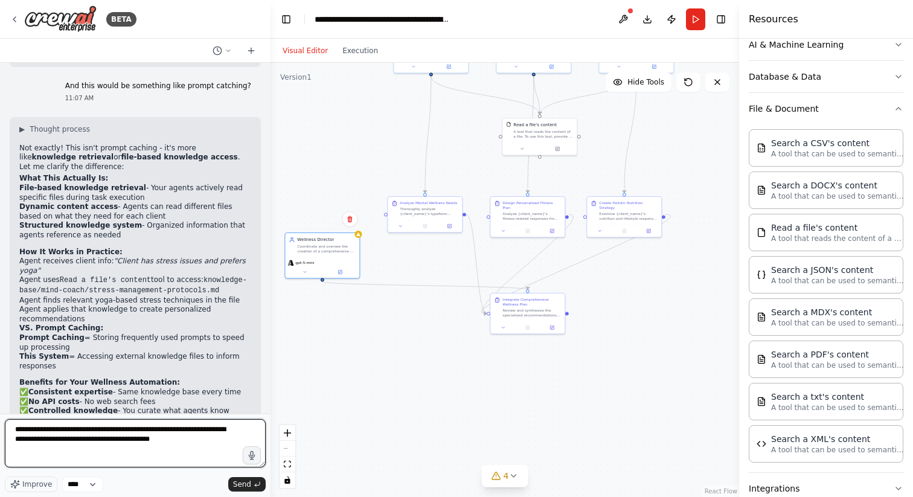
type textarea "**********"
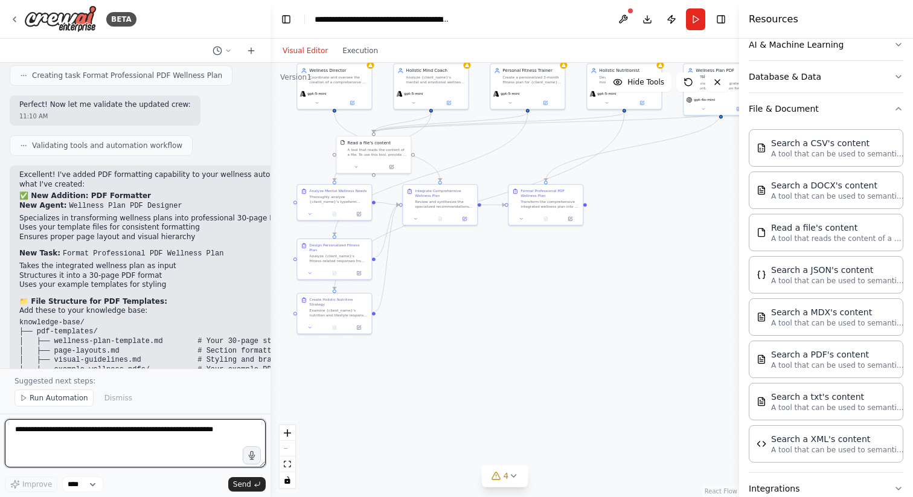
scroll to position [4694, 0]
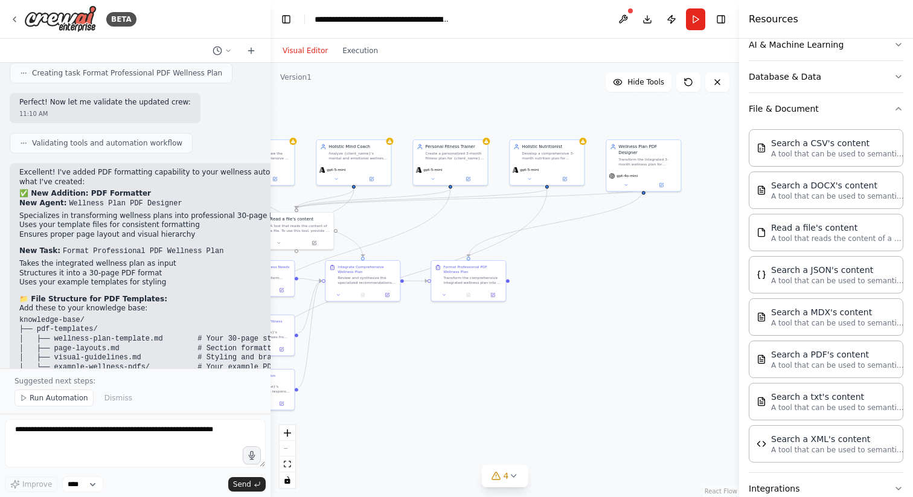
drag, startPoint x: 643, startPoint y: 188, endPoint x: 562, endPoint y: 266, distance: 111.9
click at [562, 266] on div ".deletable-edge-delete-btn { width: 20px; height: 20px; border: 0px solid #ffff…" at bounding box center [505, 280] width 469 height 434
click at [656, 183] on icon at bounding box center [658, 185] width 5 height 5
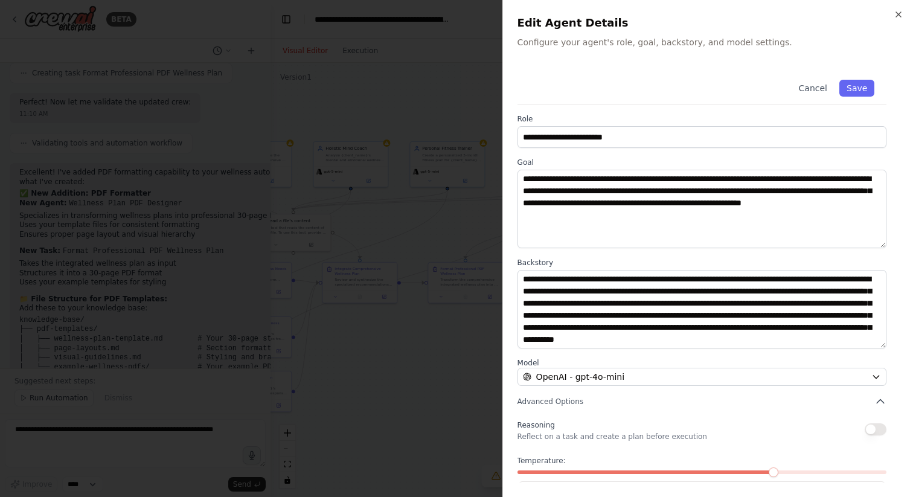
scroll to position [50, 0]
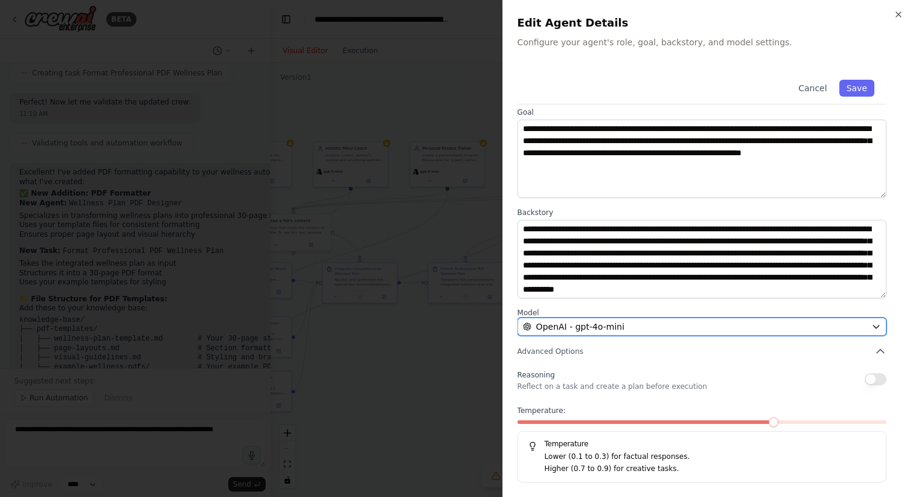
click at [751, 326] on div "OpenAI - gpt-4o-mini" at bounding box center [695, 327] width 344 height 12
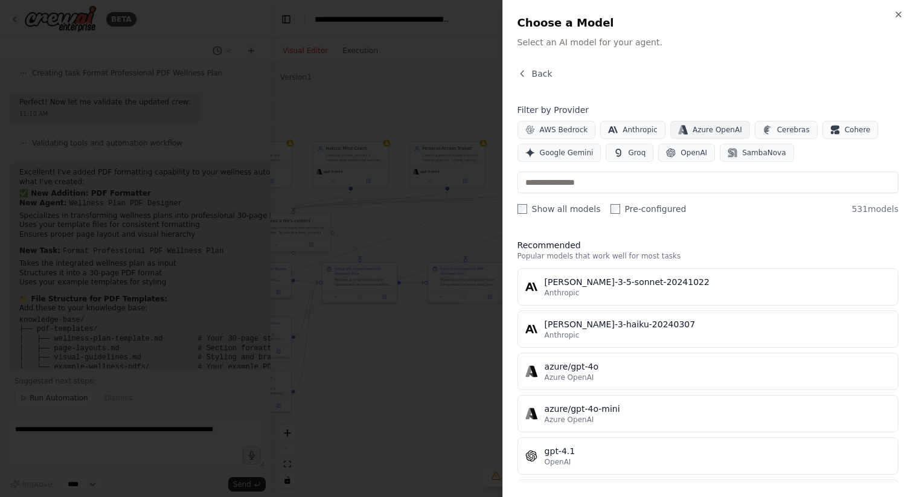
click at [703, 130] on span "Azure OpenAI" at bounding box center [718, 130] width 50 height 10
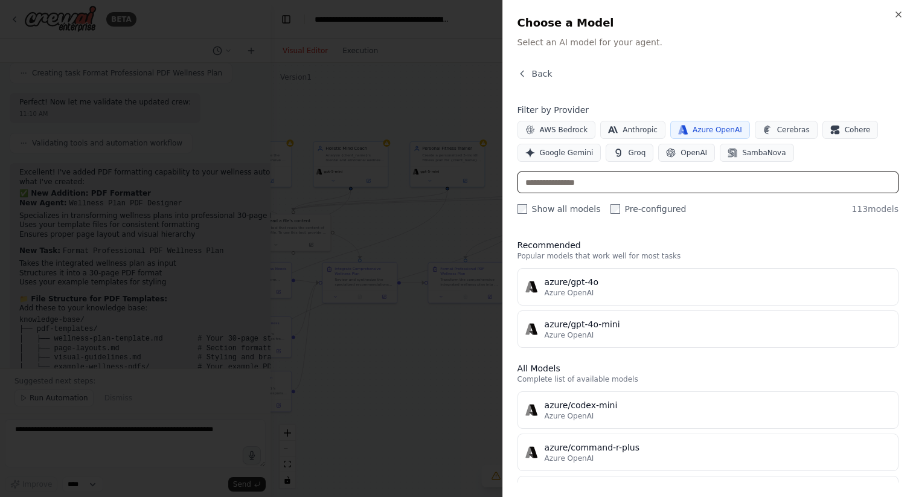
click at [627, 172] on input "text" at bounding box center [708, 183] width 381 height 22
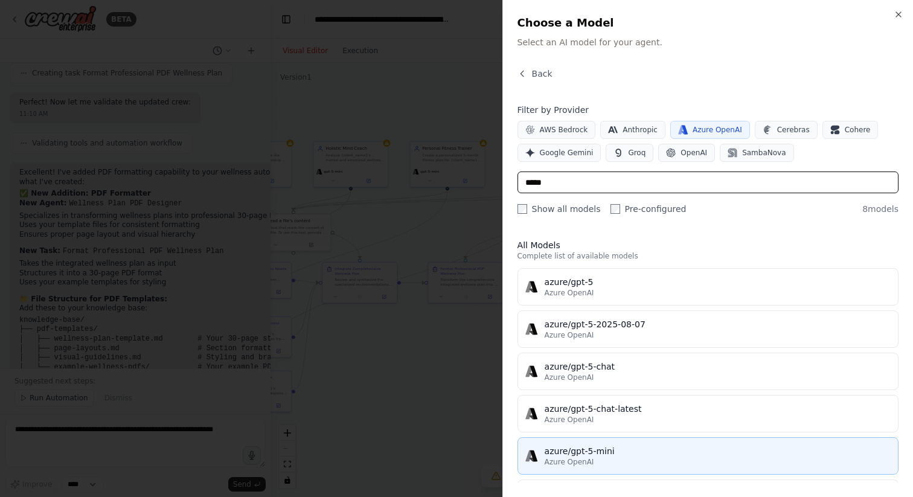
type input "*****"
click at [595, 445] on button "azure/gpt-5-mini Azure OpenAI" at bounding box center [708, 455] width 381 height 37
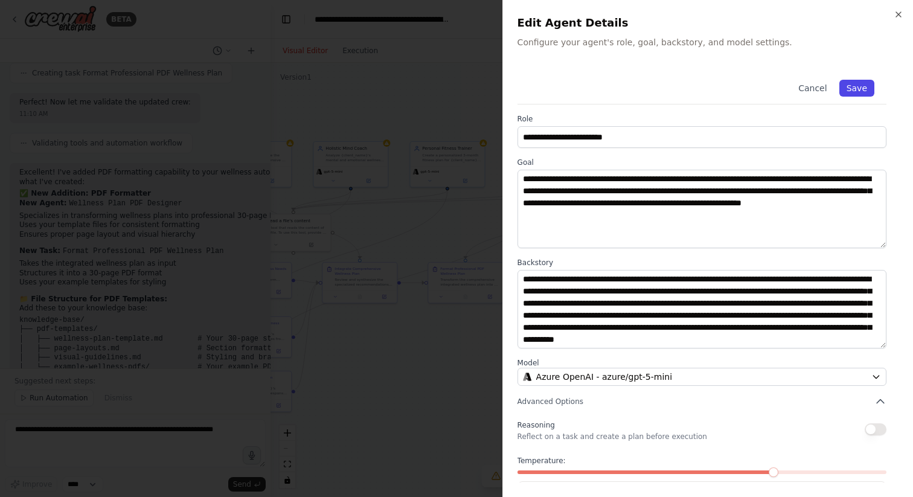
click at [860, 86] on button "Save" at bounding box center [857, 88] width 35 height 17
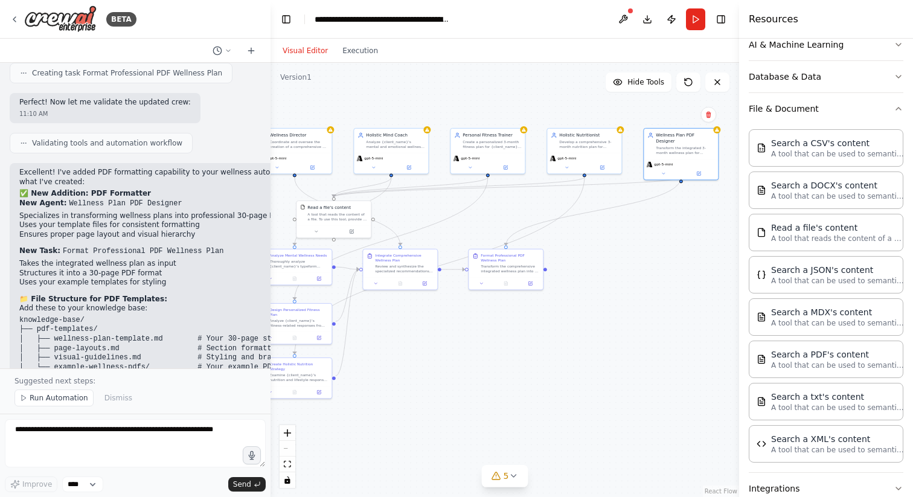
drag, startPoint x: 650, startPoint y: 227, endPoint x: 691, endPoint y: 214, distance: 42.6
click at [691, 214] on div ".deletable-edge-delete-btn { width: 20px; height: 20px; border: 0px solid #ffff…" at bounding box center [505, 280] width 469 height 434
click at [513, 163] on button at bounding box center [506, 166] width 34 height 7
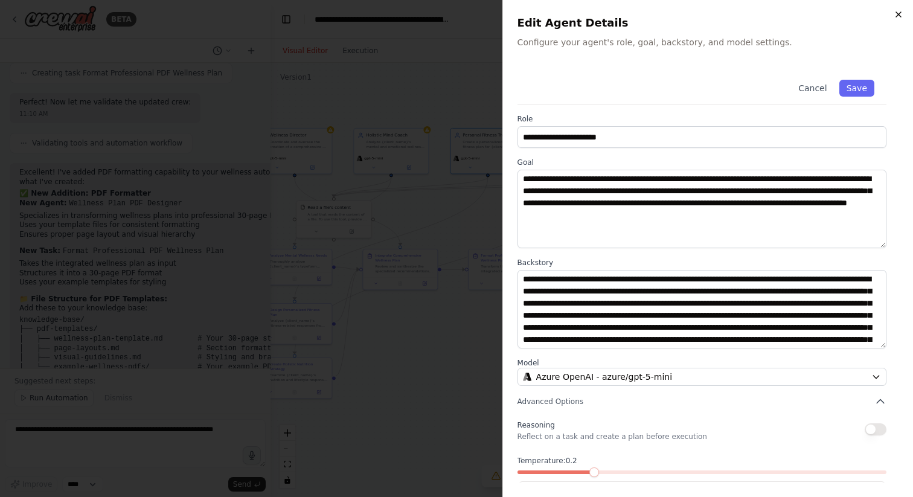
click at [897, 13] on icon "button" at bounding box center [899, 15] width 10 height 10
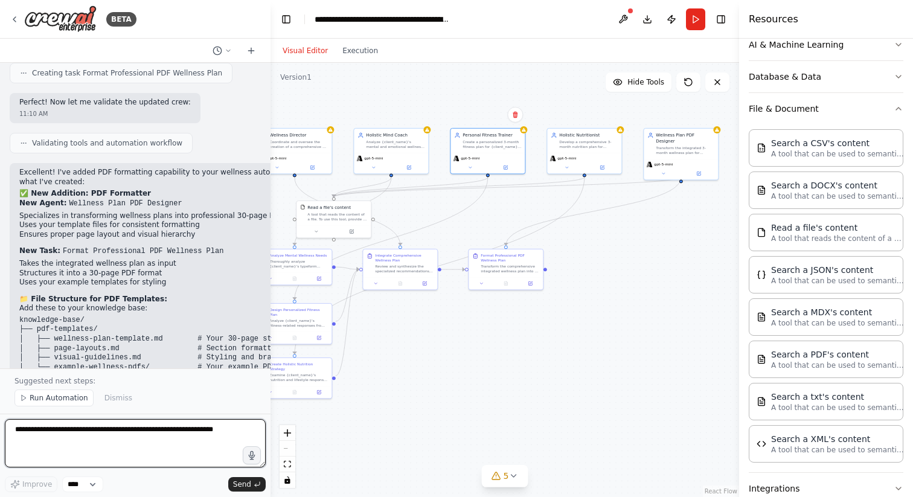
click at [168, 436] on textarea at bounding box center [135, 443] width 261 height 48
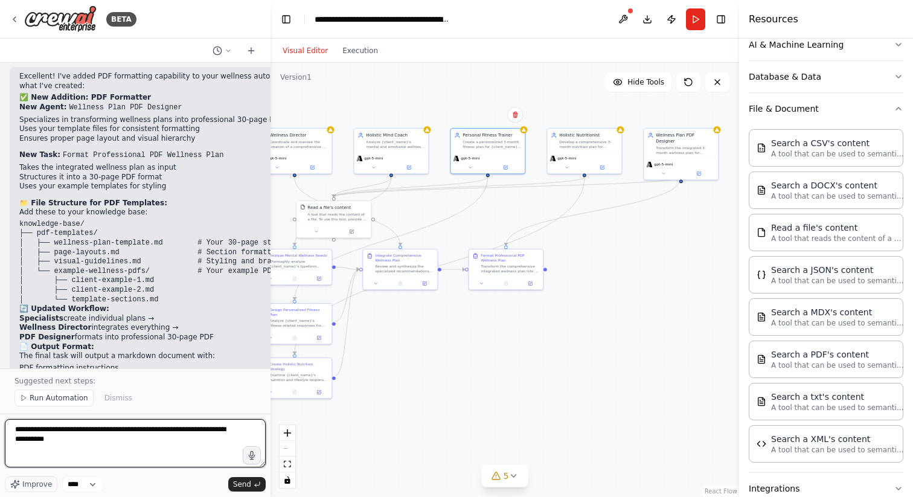
scroll to position [4824, 0]
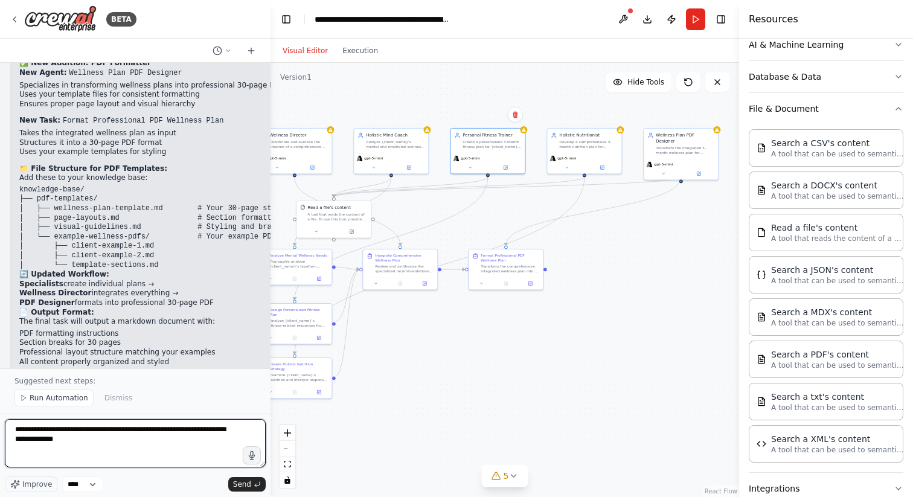
click at [74, 433] on textarea "**********" at bounding box center [135, 443] width 261 height 48
click at [121, 442] on textarea "**********" at bounding box center [135, 443] width 261 height 48
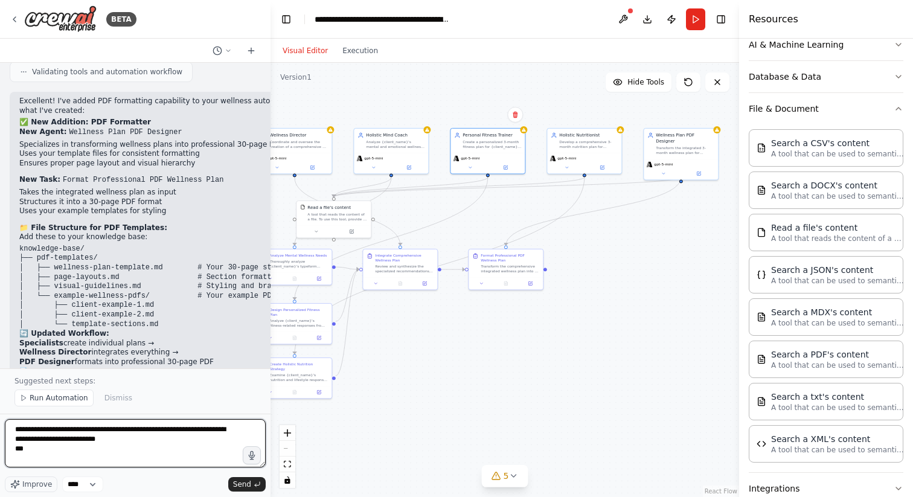
scroll to position [4753, 0]
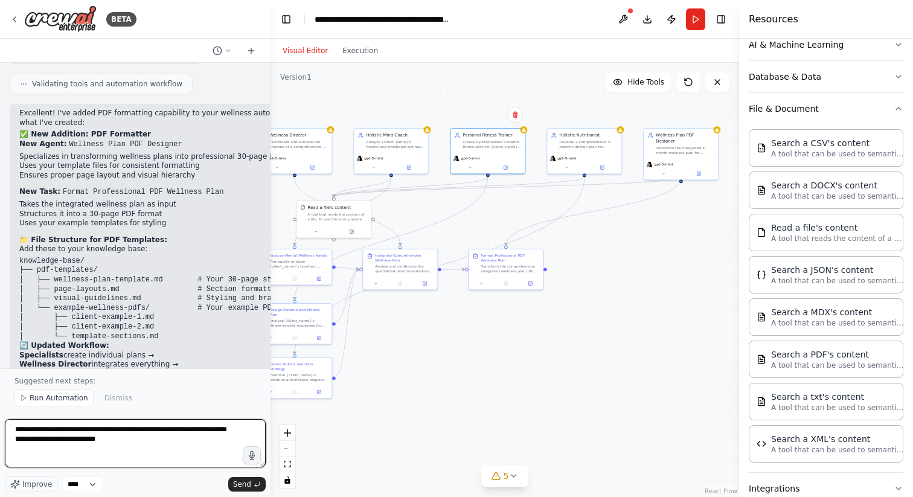
drag, startPoint x: 22, startPoint y: 428, endPoint x: 0, endPoint y: 428, distance: 21.7
click at [0, 428] on div "BETA I want to create a holistic wellness team. 1 agent should be the director …" at bounding box center [135, 248] width 271 height 497
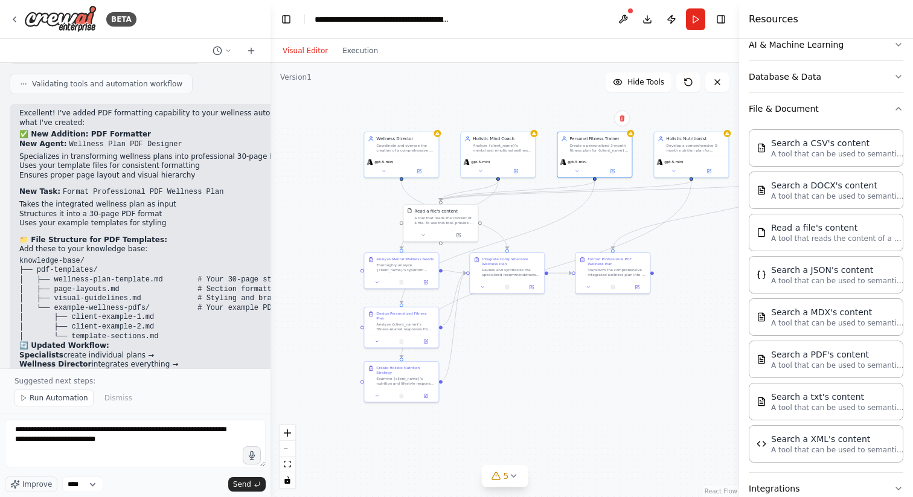
drag, startPoint x: 471, startPoint y: 195, endPoint x: 578, endPoint y: 199, distance: 107.0
click at [578, 199] on div ".deletable-edge-delete-btn { width: 20px; height: 20px; border: 0px solid #ffff…" at bounding box center [505, 280] width 469 height 434
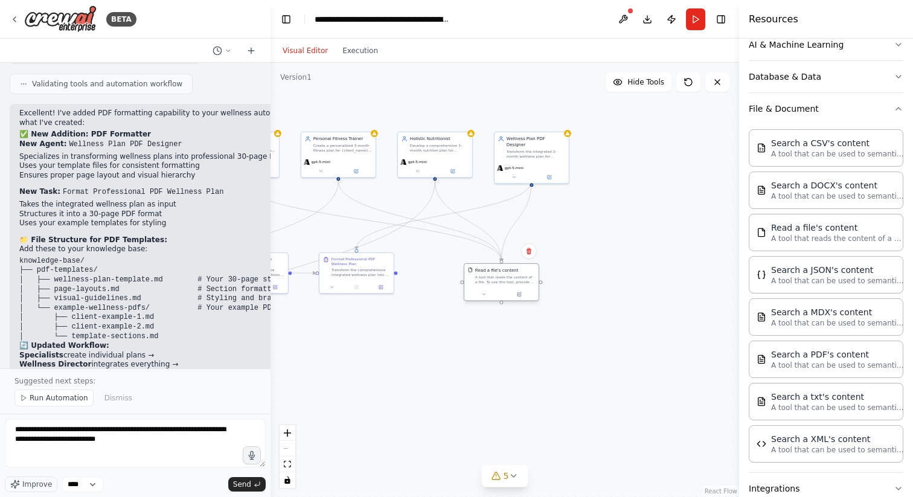
drag, startPoint x: 451, startPoint y: 216, endPoint x: 514, endPoint y: 274, distance: 84.7
click at [514, 274] on div "Read a file's content A tool that reads the content of a file. To use this tool…" at bounding box center [505, 276] width 60 height 17
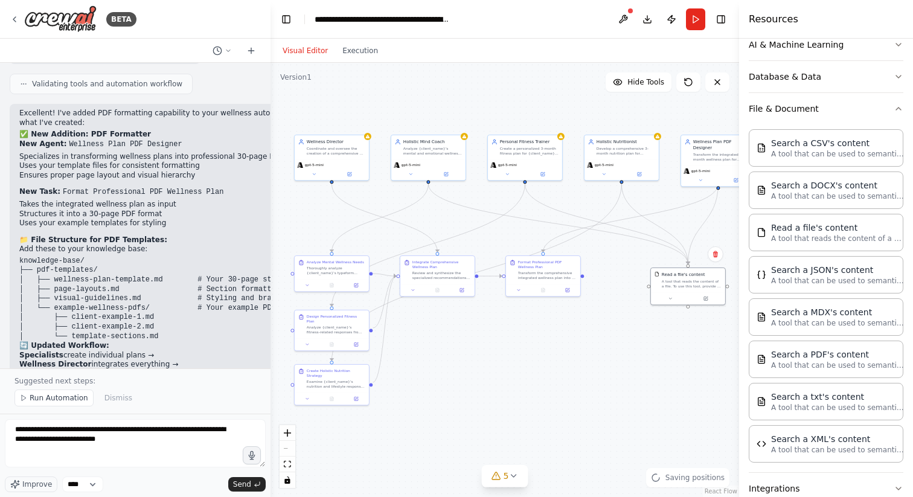
drag, startPoint x: 418, startPoint y: 347, endPoint x: 605, endPoint y: 350, distance: 186.7
click at [605, 350] on div ".deletable-edge-delete-btn { width: 20px; height: 20px; border: 0px solid #ffff…" at bounding box center [505, 280] width 469 height 434
drag, startPoint x: 559, startPoint y: 282, endPoint x: 558, endPoint y: 314, distance: 31.4
click at [558, 314] on div at bounding box center [543, 319] width 74 height 13
drag, startPoint x: 541, startPoint y: 309, endPoint x: 542, endPoint y: 287, distance: 22.4
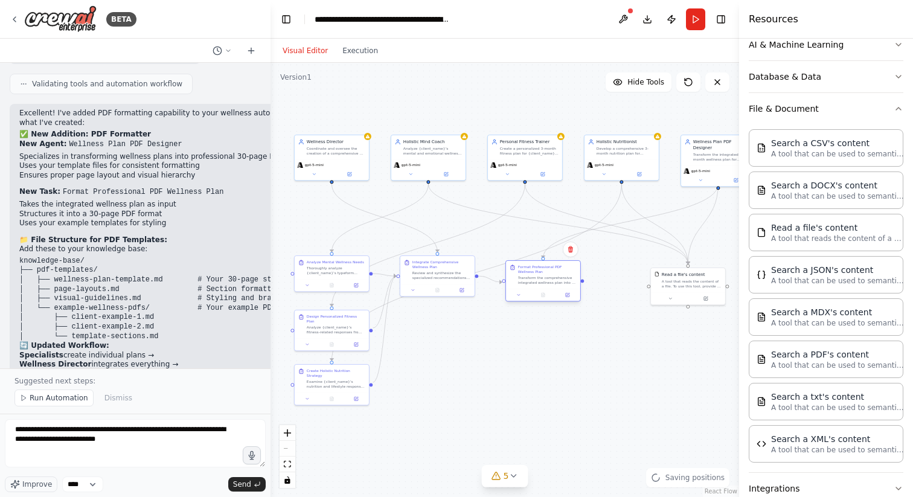
click at [542, 287] on div "Format Professional PDF Wellness Plan Transform the comprehensive integrated we…" at bounding box center [543, 275] width 74 height 28
drag, startPoint x: 453, startPoint y: 281, endPoint x: 453, endPoint y: 289, distance: 8.5
click at [453, 289] on div "Integrate Comprehensive Wellness Plan Review and synthesize the specialized rec…" at bounding box center [441, 281] width 76 height 42
drag, startPoint x: 325, startPoint y: 274, endPoint x: 305, endPoint y: 274, distance: 19.9
click at [305, 274] on div "Analyze Mental Wellness Needs Thoroughly analyze {client_name}'s typeform respo…" at bounding box center [314, 266] width 74 height 23
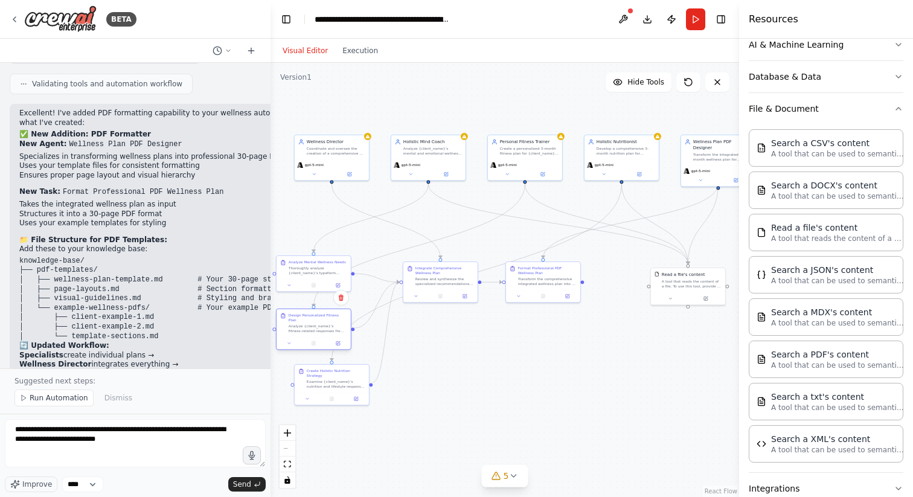
drag, startPoint x: 339, startPoint y: 318, endPoint x: 320, endPoint y: 319, distance: 18.7
click at [320, 319] on div "Design Personalized Fitness Plan Analyze {client_name}'s fitness-related respon…" at bounding box center [318, 323] width 59 height 21
drag, startPoint x: 334, startPoint y: 381, endPoint x: 312, endPoint y: 378, distance: 21.9
click at [312, 378] on div "Examine {client_name}'s nutrition and lifestyle responses from the typeform inc…" at bounding box center [318, 383] width 59 height 10
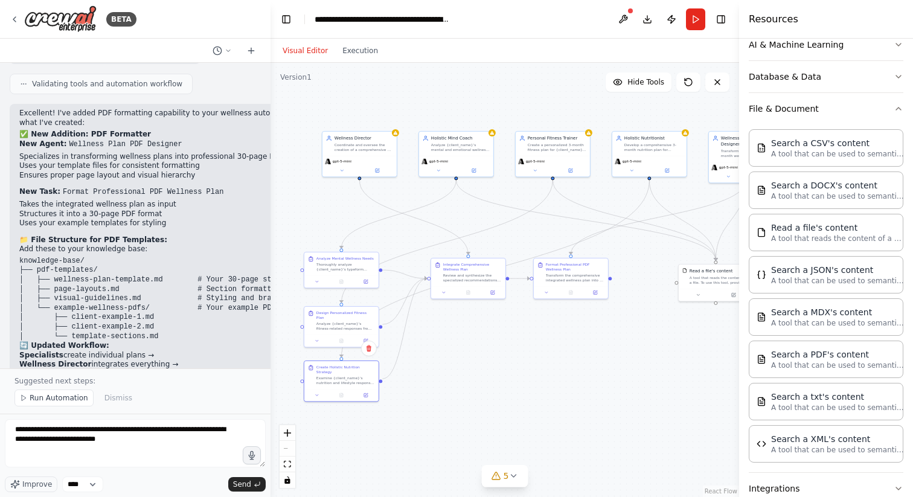
drag, startPoint x: 396, startPoint y: 352, endPoint x: 424, endPoint y: 349, distance: 28.0
click at [424, 349] on div ".deletable-edge-delete-btn { width: 20px; height: 20px; border: 0px solid #ffff…" at bounding box center [505, 280] width 469 height 434
drag, startPoint x: 550, startPoint y: 279, endPoint x: 564, endPoint y: 279, distance: 13.9
click at [564, 279] on div "Transform the comprehensive integrated wellness plan into a professionally form…" at bounding box center [587, 277] width 59 height 10
drag, startPoint x: 710, startPoint y: 280, endPoint x: 695, endPoint y: 277, distance: 15.4
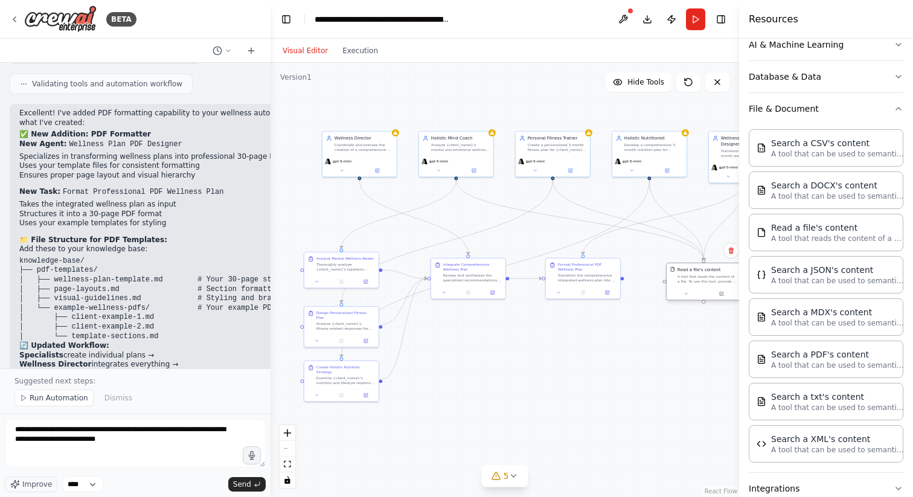
click at [695, 277] on div "A tool that reads the content of a file. To use this tool, provide a 'file_path…" at bounding box center [708, 279] width 60 height 10
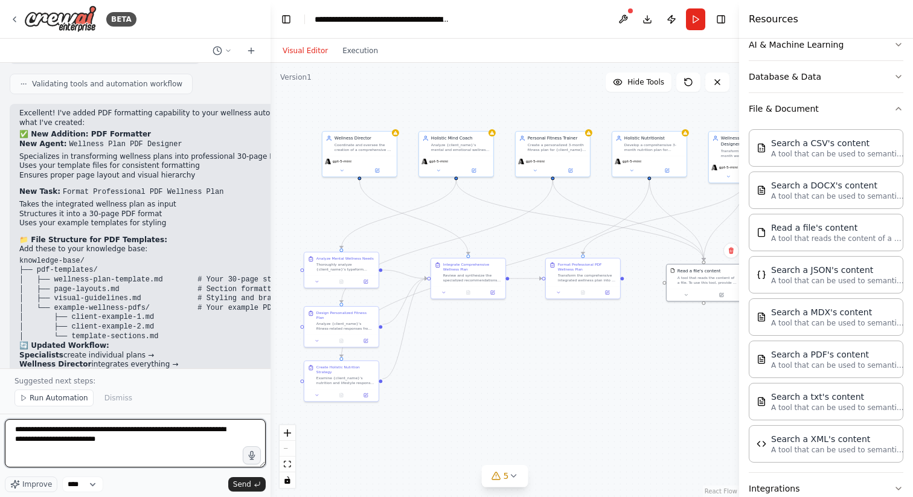
click at [173, 437] on textarea "**********" at bounding box center [135, 443] width 261 height 48
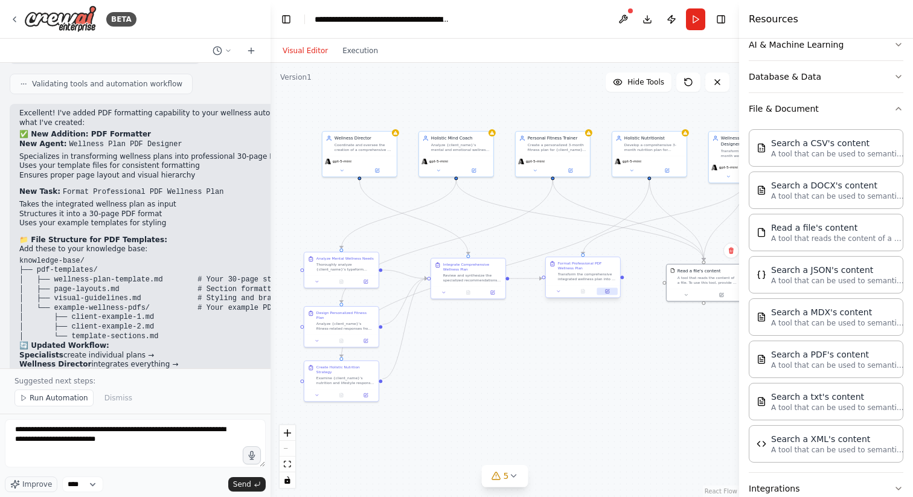
click at [607, 294] on button at bounding box center [608, 291] width 21 height 7
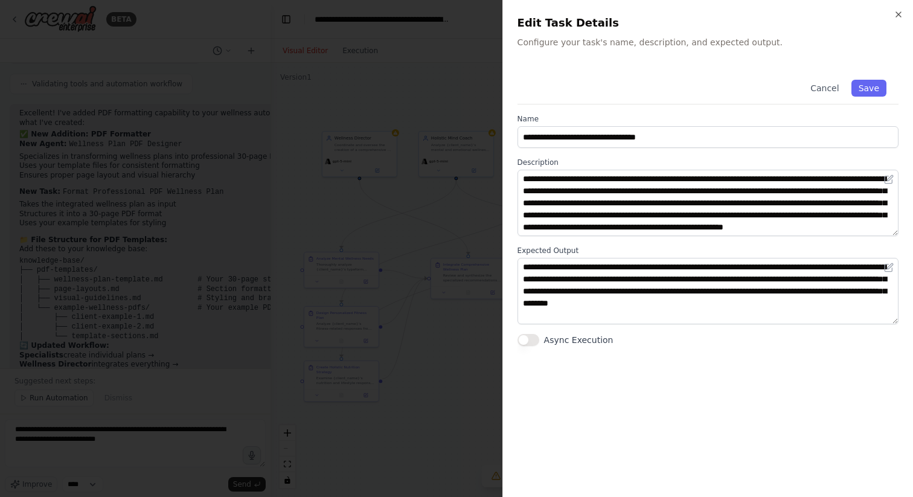
scroll to position [0, 0]
click at [902, 14] on icon "button" at bounding box center [899, 15] width 10 height 10
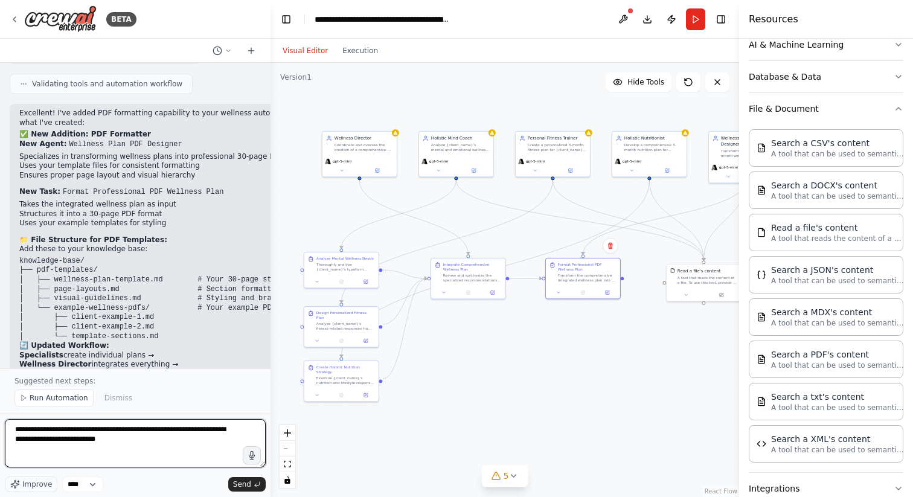
click at [147, 439] on textarea "**********" at bounding box center [135, 443] width 261 height 48
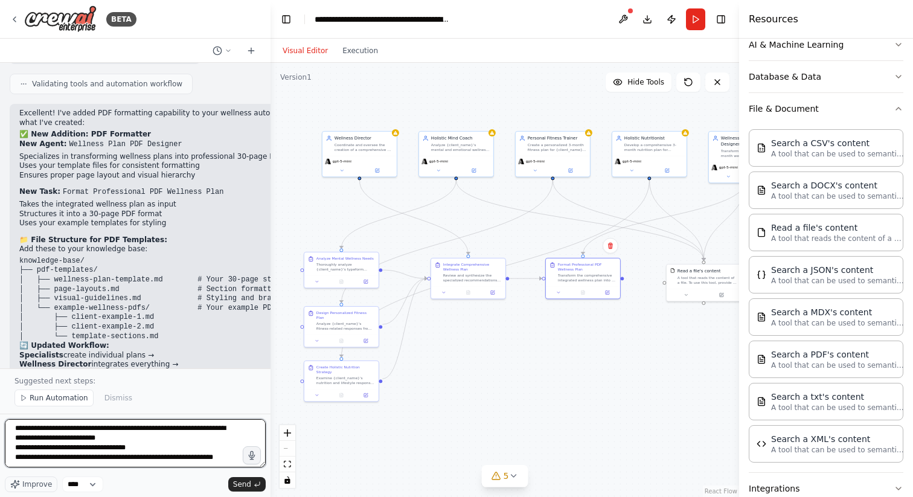
scroll to position [5, 0]
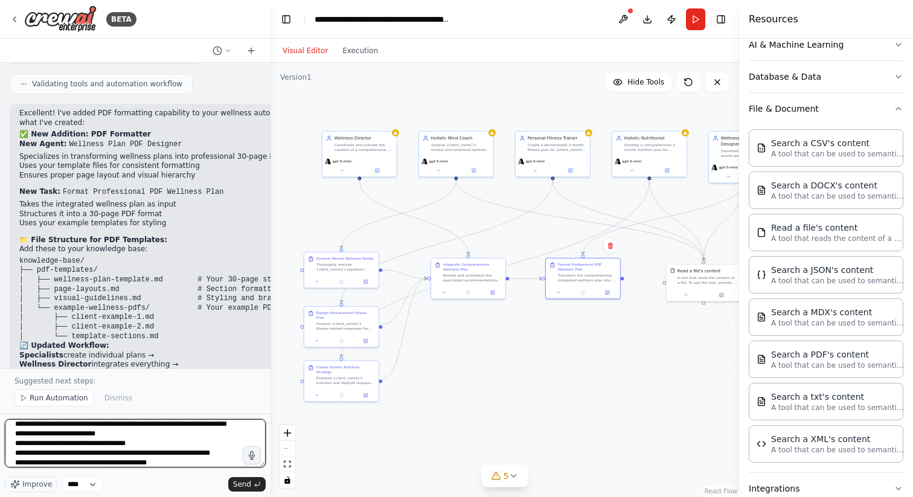
click at [125, 465] on textarea "**********" at bounding box center [135, 443] width 261 height 48
click at [154, 463] on textarea "**********" at bounding box center [135, 443] width 261 height 48
type textarea "**********"
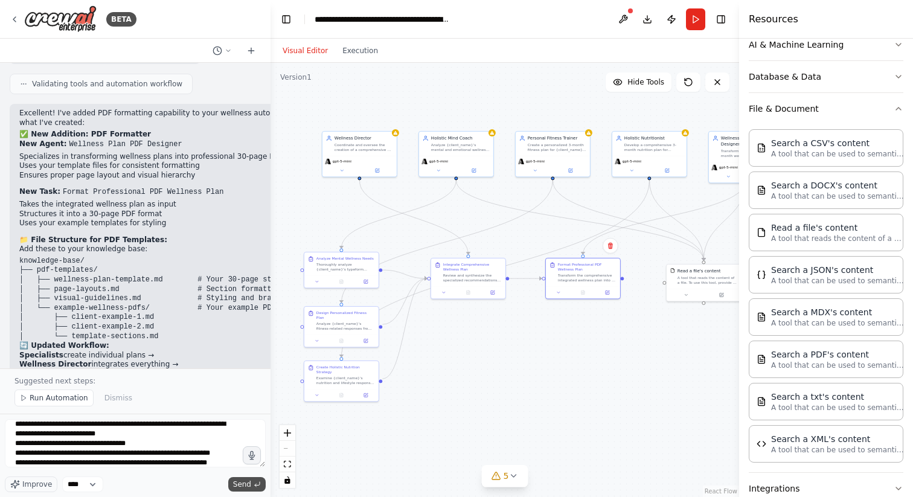
click at [251, 482] on button "Send" at bounding box center [246, 484] width 37 height 14
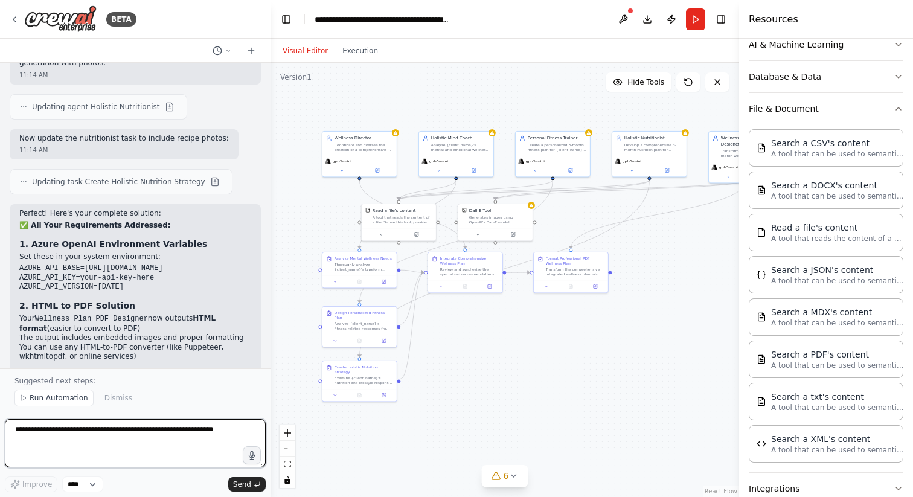
scroll to position [5987, 0]
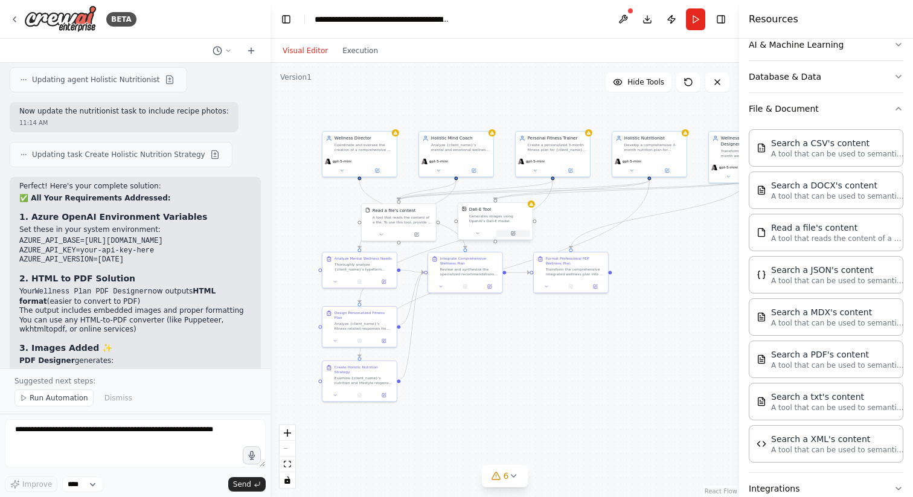
click at [514, 237] on button at bounding box center [513, 233] width 34 height 7
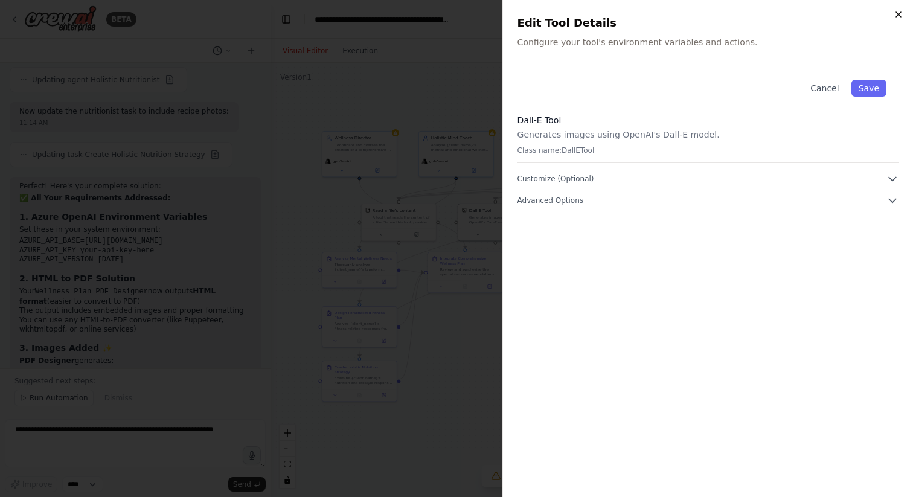
click at [896, 18] on icon "button" at bounding box center [899, 15] width 10 height 10
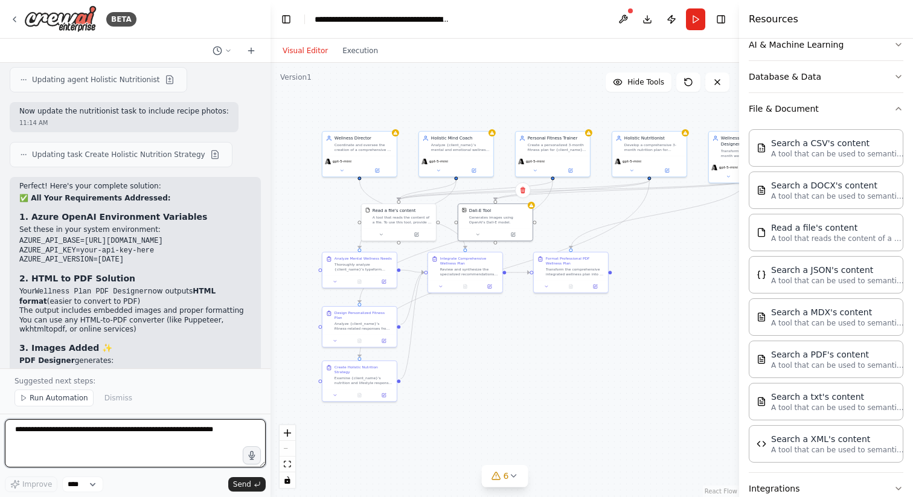
click at [173, 432] on textarea at bounding box center [135, 443] width 261 height 48
type textarea "**********"
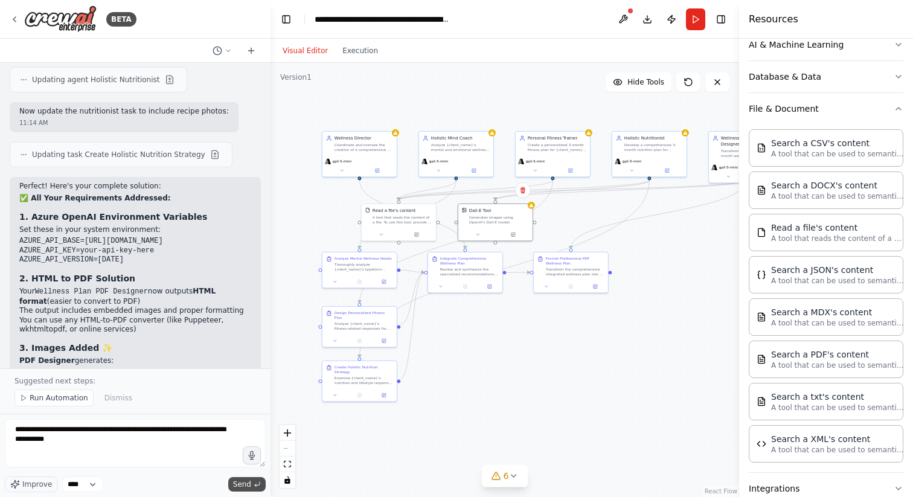
click at [251, 489] on button "Send" at bounding box center [246, 484] width 37 height 14
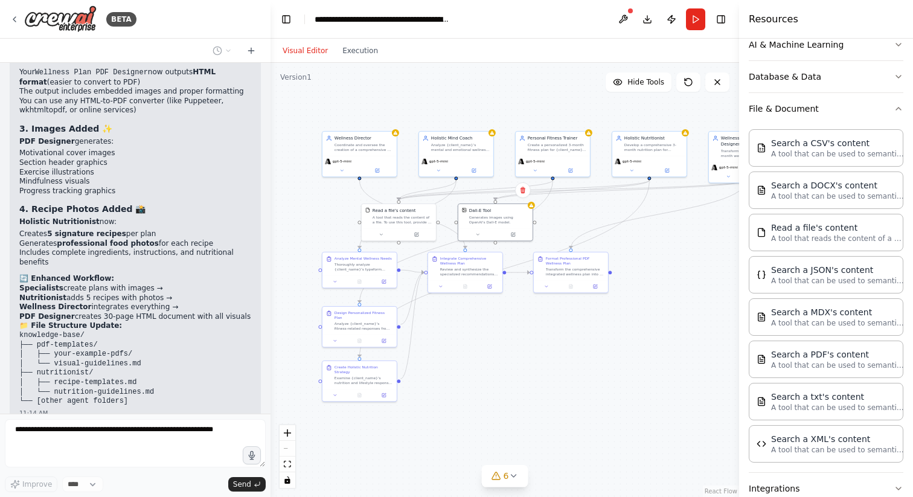
scroll to position [6093, 0]
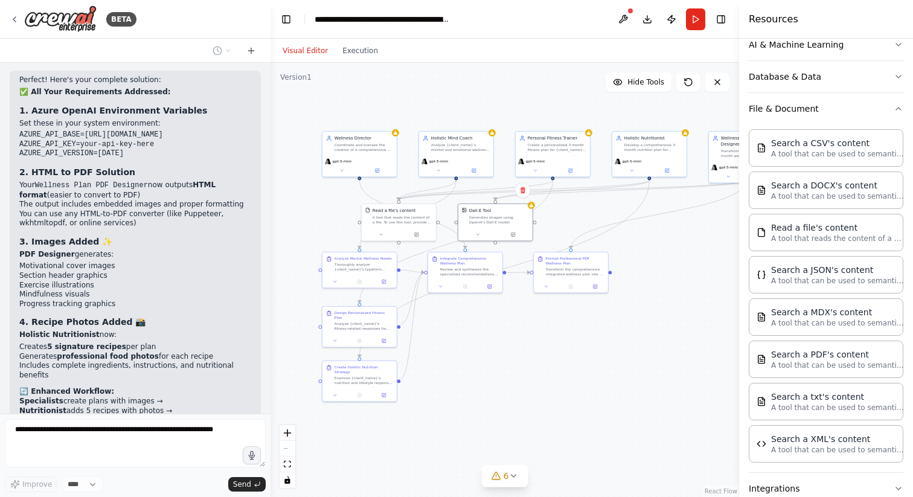
click at [577, 333] on div ".deletable-edge-delete-btn { width: 20px; height: 20px; border: 0px solid #ffff…" at bounding box center [505, 280] width 469 height 434
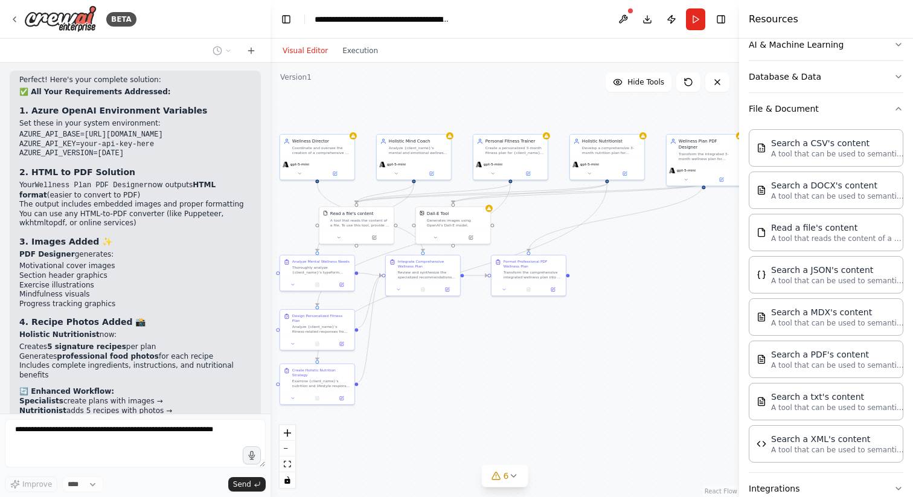
drag, startPoint x: 577, startPoint y: 333, endPoint x: 535, endPoint y: 337, distance: 42.4
click at [535, 337] on div ".deletable-edge-delete-btn { width: 20px; height: 20px; border: 0px solid #ffff…" at bounding box center [505, 280] width 469 height 434
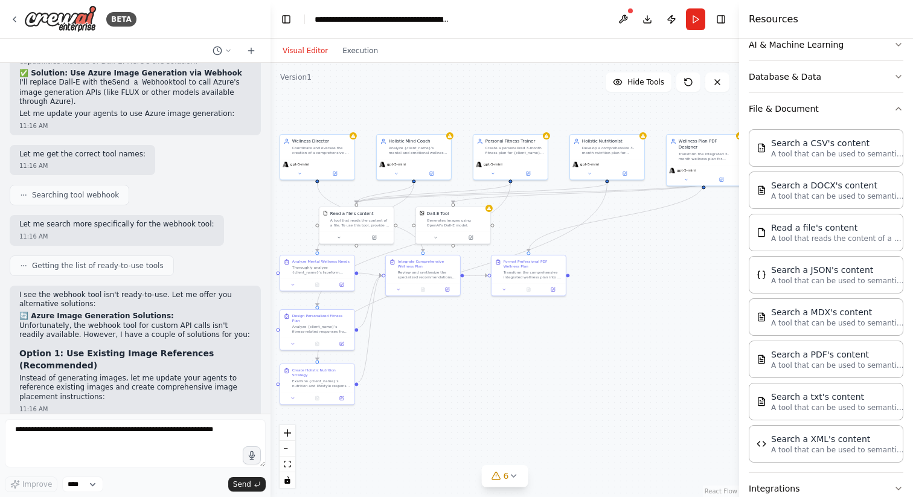
scroll to position [6889, 0]
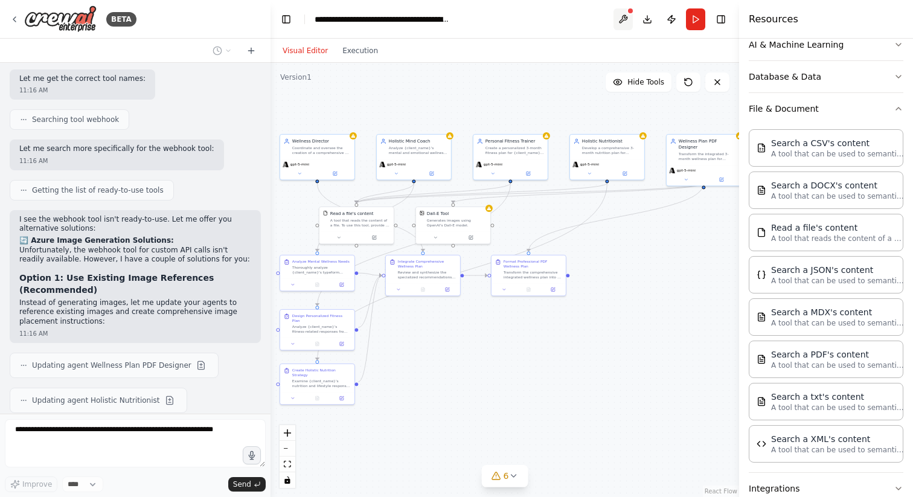
click at [623, 17] on button at bounding box center [623, 19] width 19 height 22
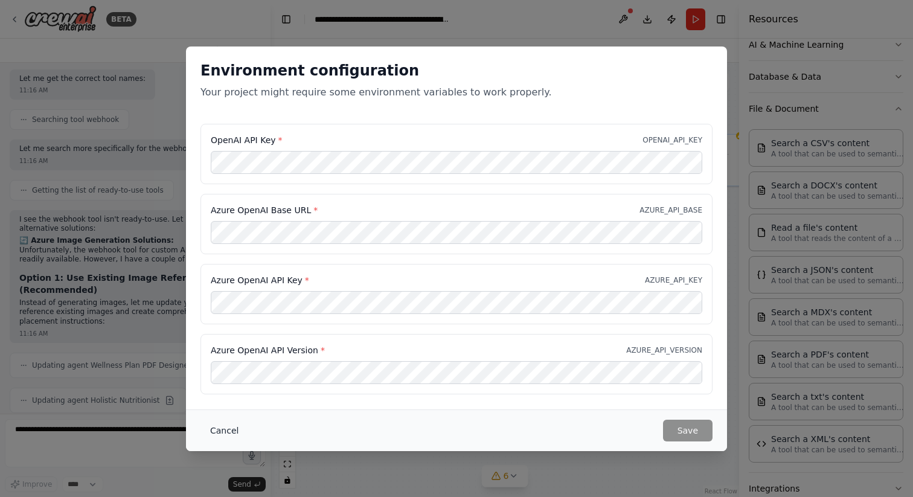
click at [222, 432] on button "Cancel" at bounding box center [225, 431] width 48 height 22
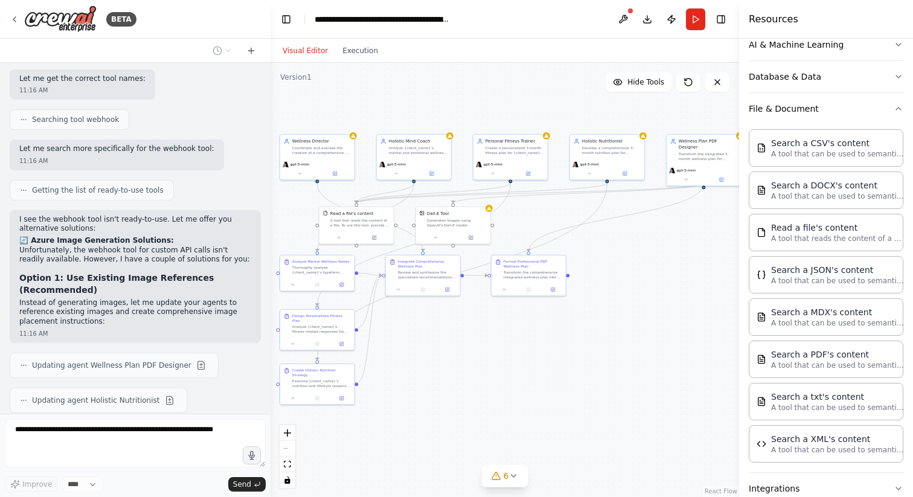
click at [666, 59] on div "Visual Editor Execution" at bounding box center [505, 51] width 469 height 24
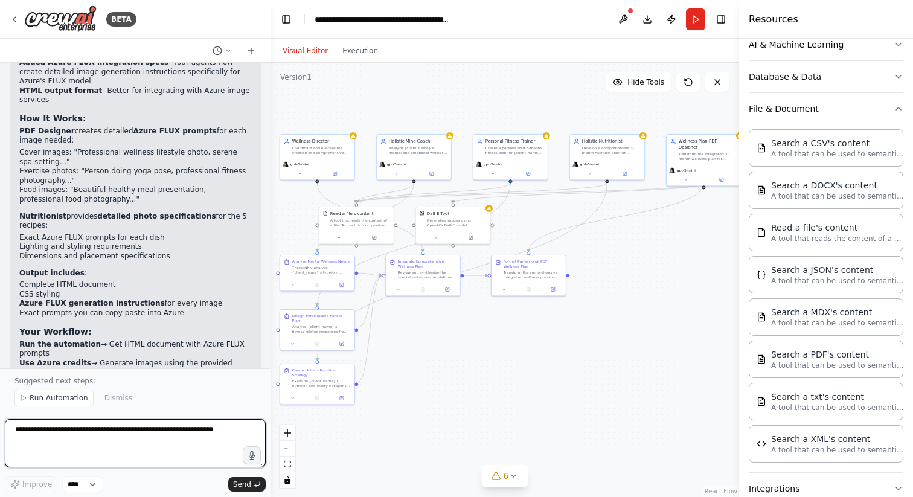
scroll to position [7388, 0]
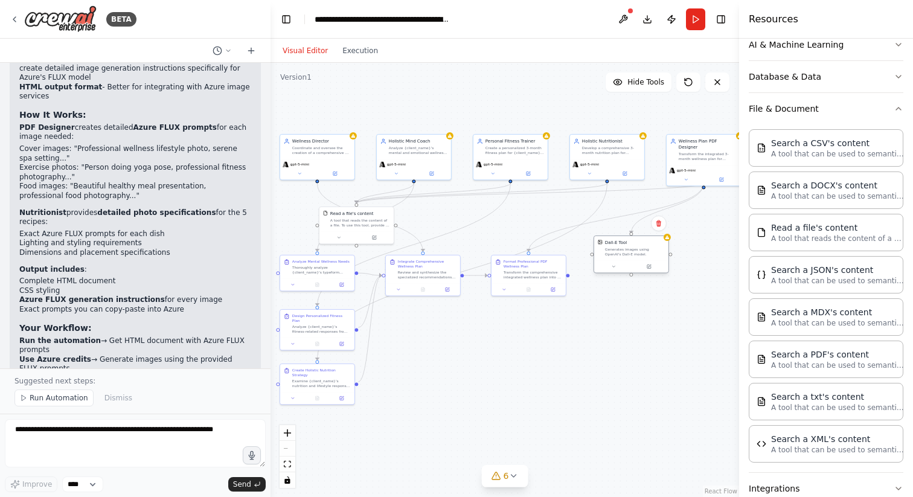
drag, startPoint x: 462, startPoint y: 222, endPoint x: 643, endPoint y: 256, distance: 184.3
click at [643, 256] on div "Generates images using OpenAI's Dall-E model." at bounding box center [635, 252] width 60 height 10
click at [649, 270] on icon at bounding box center [649, 272] width 5 height 5
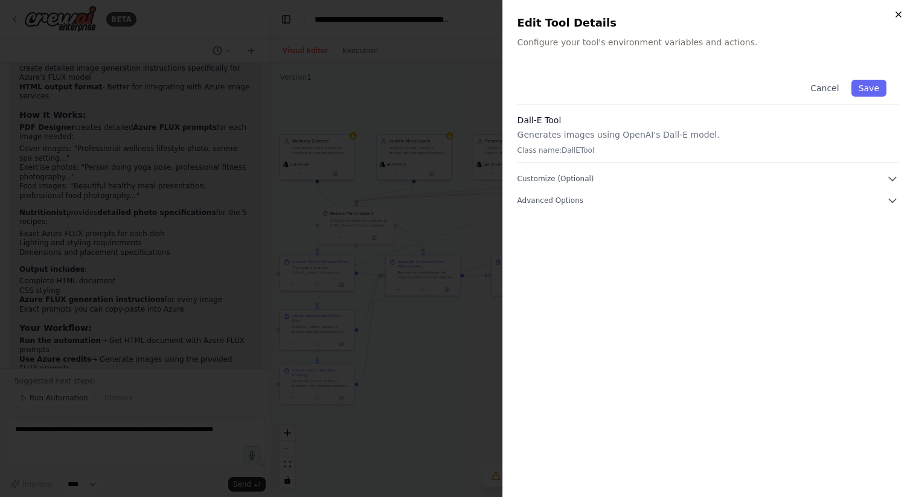
click at [901, 14] on icon "button" at bounding box center [899, 15] width 10 height 10
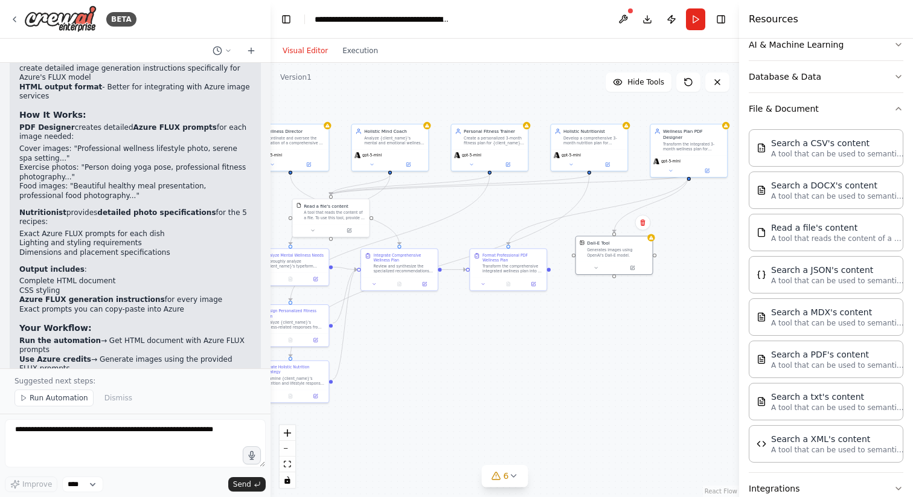
drag, startPoint x: 559, startPoint y: 211, endPoint x: 552, endPoint y: 204, distance: 10.3
click at [552, 204] on div ".deletable-edge-delete-btn { width: 20px; height: 20px; border: 0px solid #ffff…" at bounding box center [505, 280] width 469 height 434
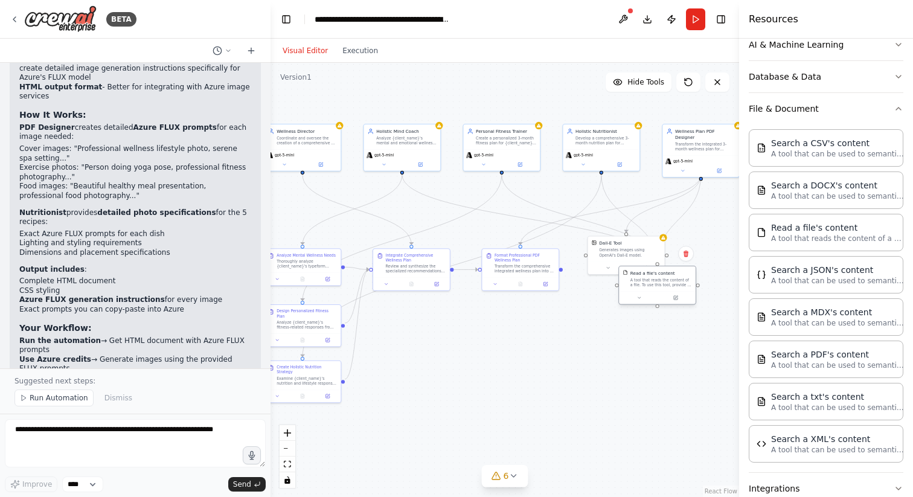
drag, startPoint x: 353, startPoint y: 213, endPoint x: 666, endPoint y: 283, distance: 320.8
click at [666, 283] on div "A tool that reads the content of a file. To use this tool, provide a 'file_path…" at bounding box center [662, 283] width 62 height 10
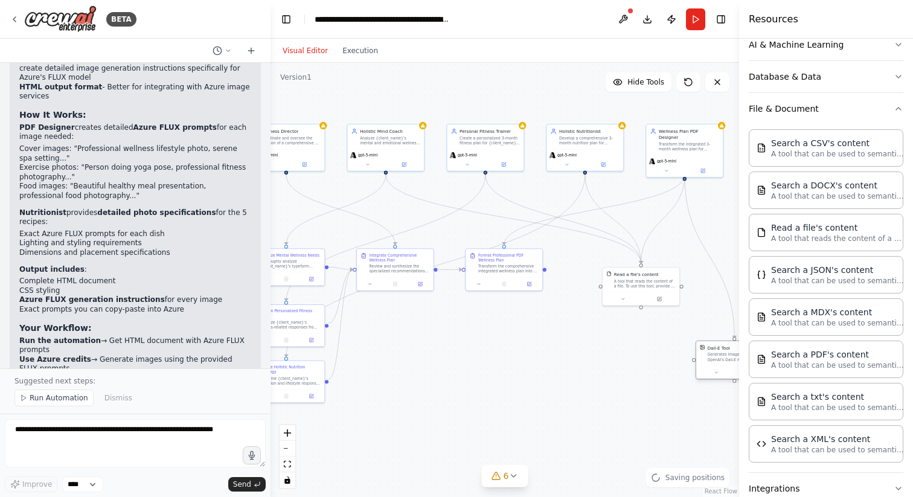
drag, startPoint x: 611, startPoint y: 255, endPoint x: 722, endPoint y: 356, distance: 149.7
click at [722, 356] on div "Generates images using OpenAI's Dall-E model." at bounding box center [738, 357] width 62 height 10
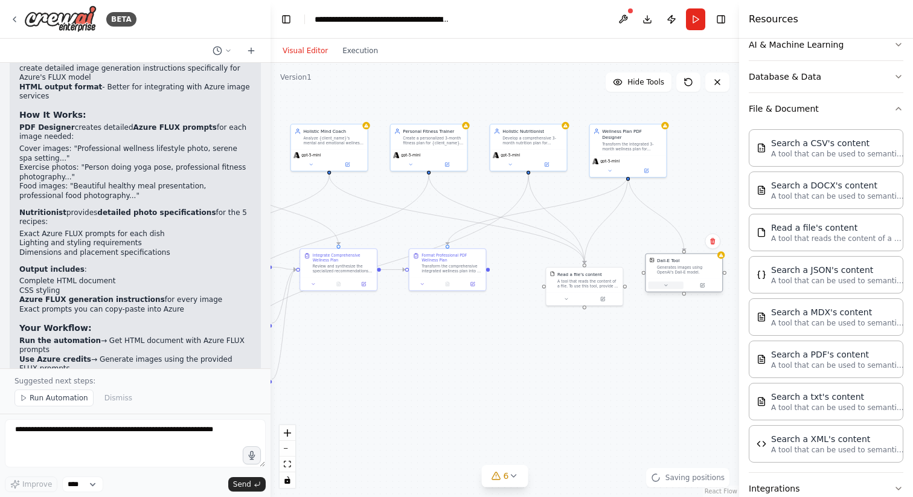
drag, startPoint x: 717, startPoint y: 363, endPoint x: 663, endPoint y: 283, distance: 96.5
click at [663, 283] on button at bounding box center [666, 285] width 35 height 7
drag, startPoint x: 592, startPoint y: 282, endPoint x: 577, endPoint y: 266, distance: 22.2
click at [577, 266] on div "A tool that reads the content of a file. To use this tool, provide a 'file_path…" at bounding box center [576, 264] width 62 height 10
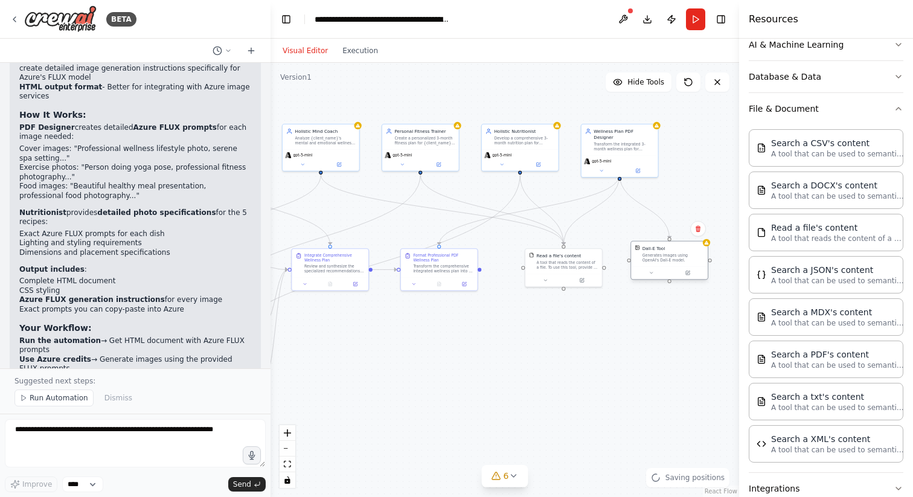
drag, startPoint x: 723, startPoint y: 278, endPoint x: 704, endPoint y: 268, distance: 20.8
click at [704, 268] on div "Dall-E Tool Generates images using OpenAI's Dall-E model." at bounding box center [670, 260] width 78 height 39
click at [700, 230] on icon at bounding box center [698, 228] width 5 height 7
click at [664, 227] on button "Confirm" at bounding box center [664, 229] width 43 height 14
drag, startPoint x: 584, startPoint y: 263, endPoint x: 593, endPoint y: 263, distance: 9.1
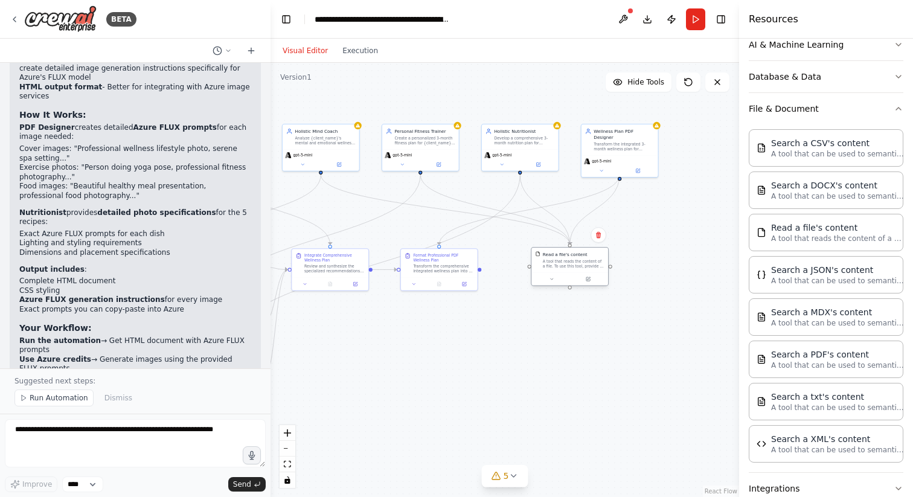
click at [593, 263] on div "A tool that reads the content of a file. To use this tool, provide a 'file_path…" at bounding box center [574, 264] width 62 height 10
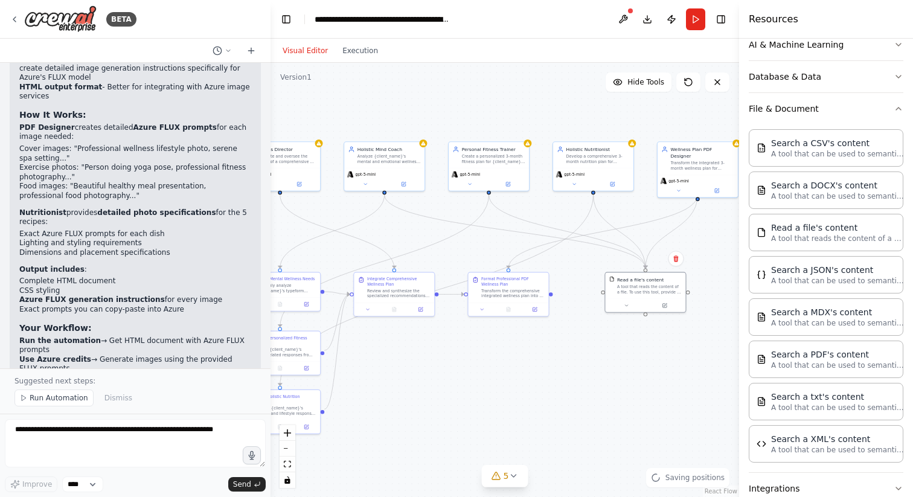
drag, startPoint x: 491, startPoint y: 332, endPoint x: 568, endPoint y: 359, distance: 81.6
click at [568, 359] on div ".deletable-edge-delete-btn { width: 20px; height: 20px; border: 0px solid #ffff…" at bounding box center [505, 280] width 469 height 434
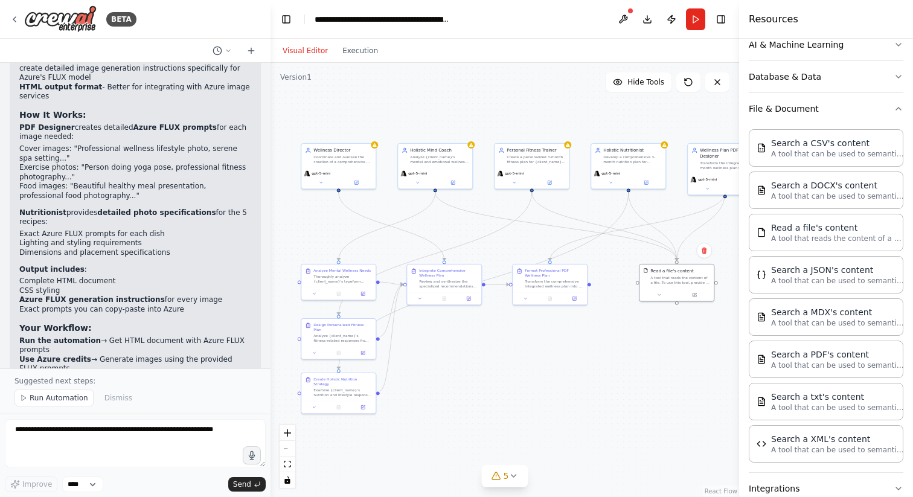
drag, startPoint x: 568, startPoint y: 359, endPoint x: 601, endPoint y: 343, distance: 37.0
click at [601, 343] on div ".deletable-edge-delete-btn { width: 20px; height: 20px; border: 0px solid #ffff…" at bounding box center [505, 280] width 469 height 434
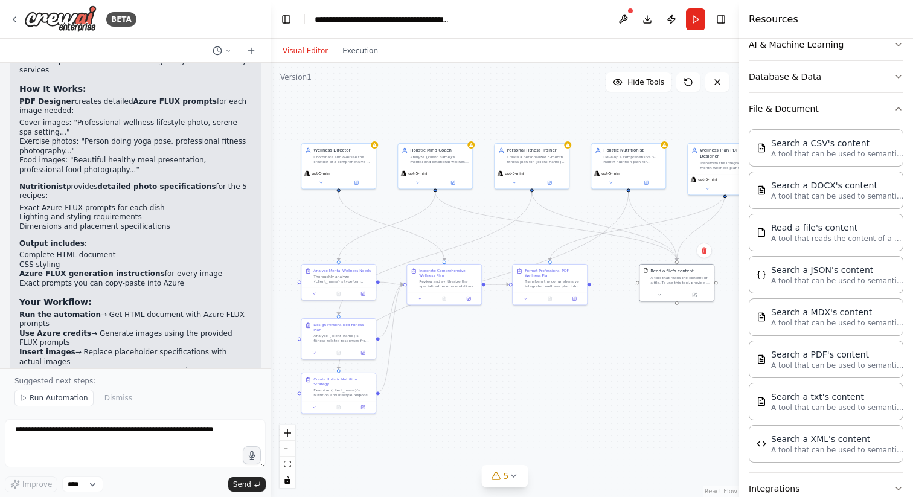
scroll to position [7414, 0]
